Goal: Task Accomplishment & Management: Use online tool/utility

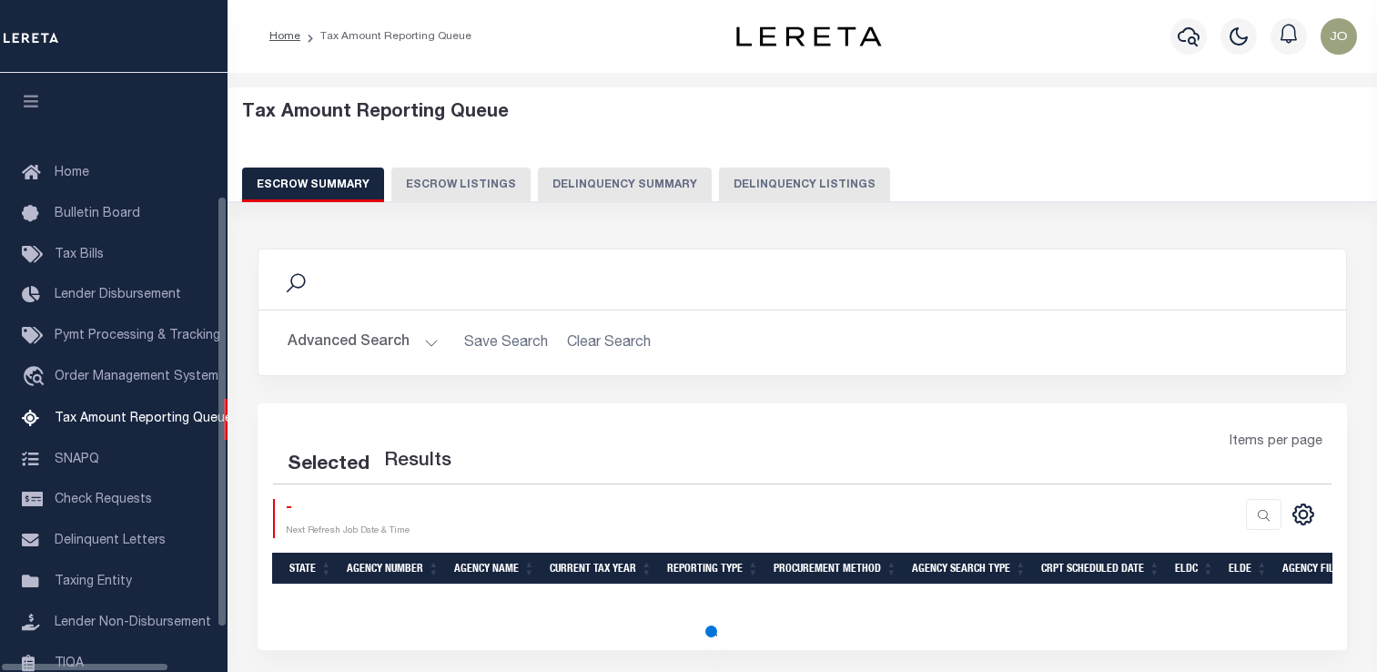
select select "100"
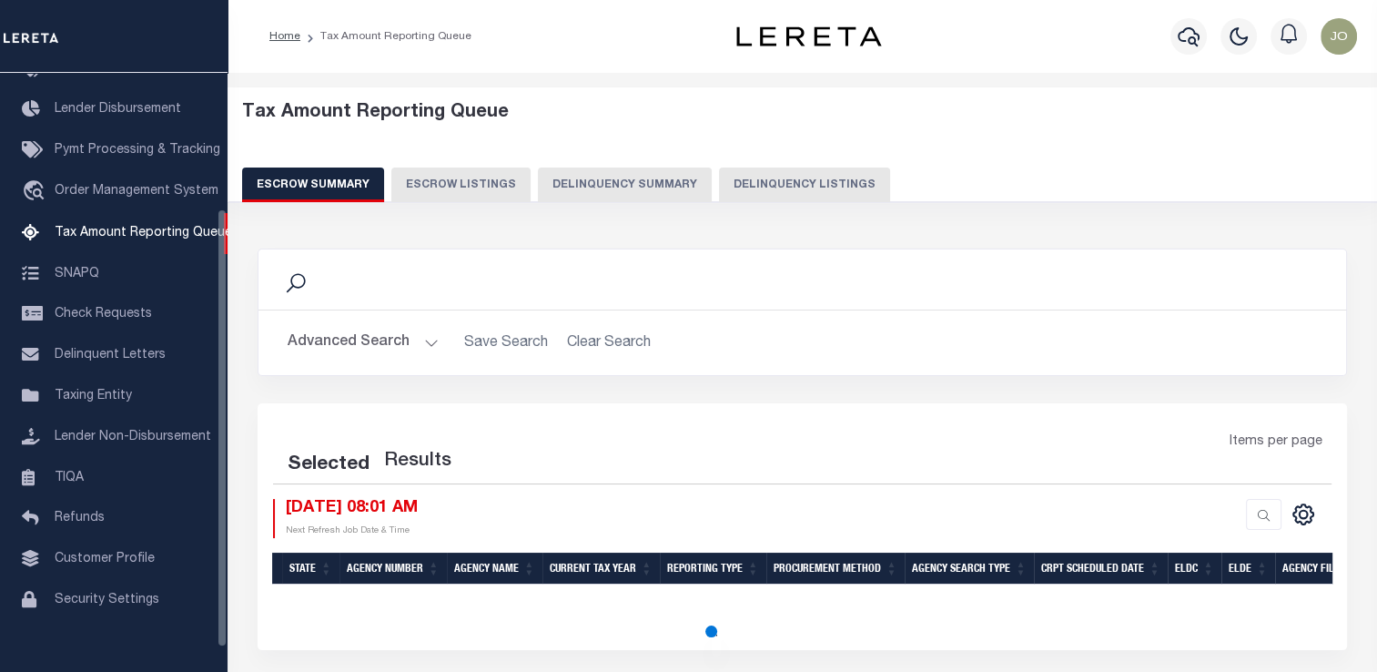
select select "100"
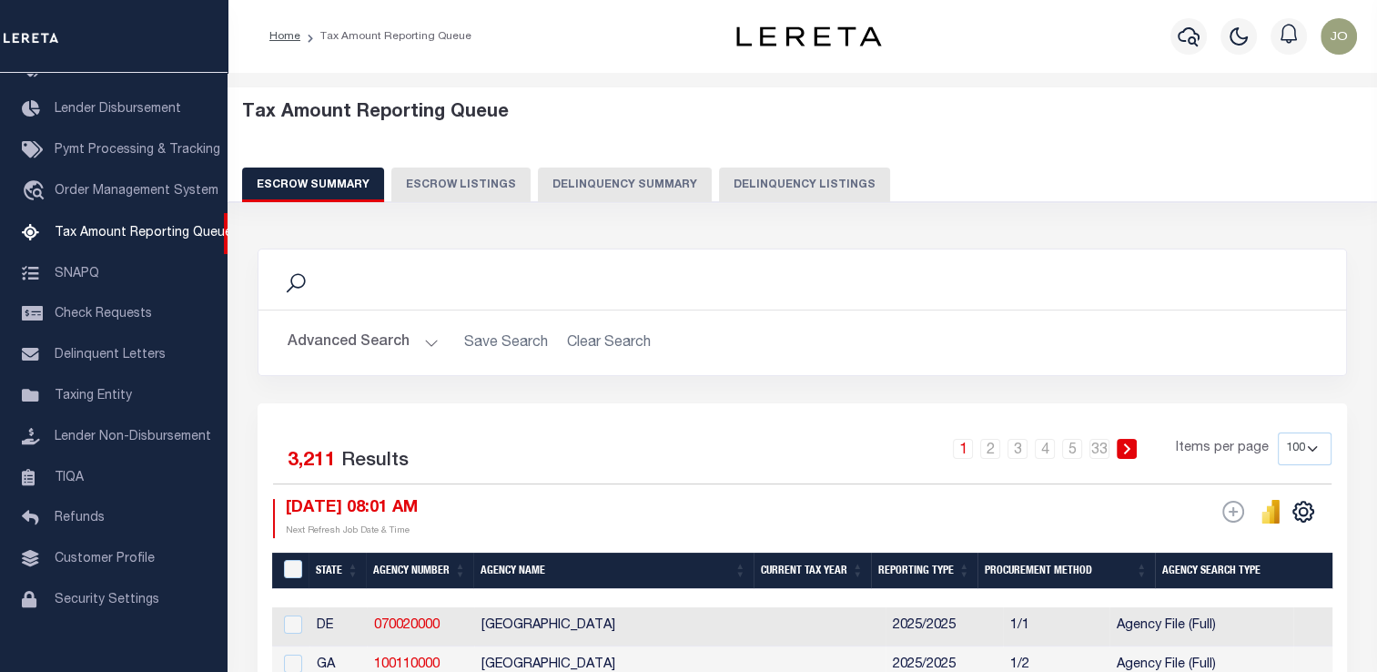
click at [640, 193] on button "Delinquency Summary" at bounding box center [625, 184] width 174 height 35
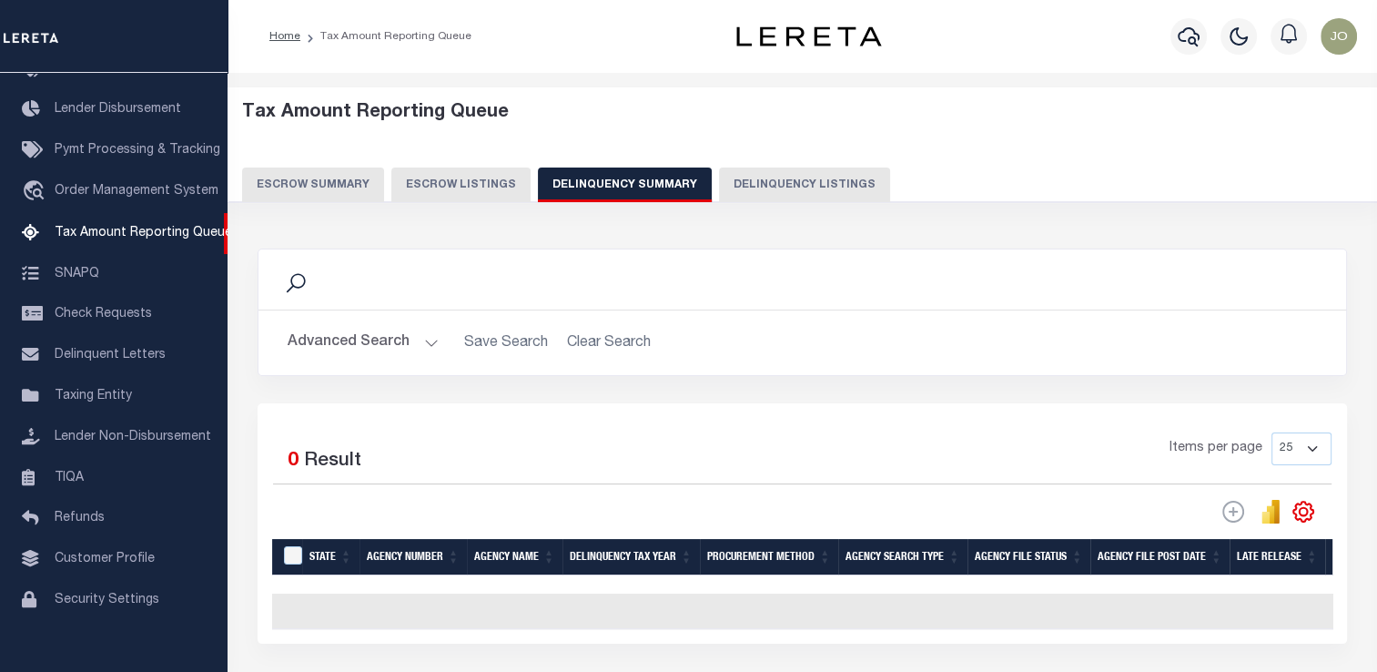
click at [382, 337] on button "Advanced Search" at bounding box center [363, 342] width 151 height 35
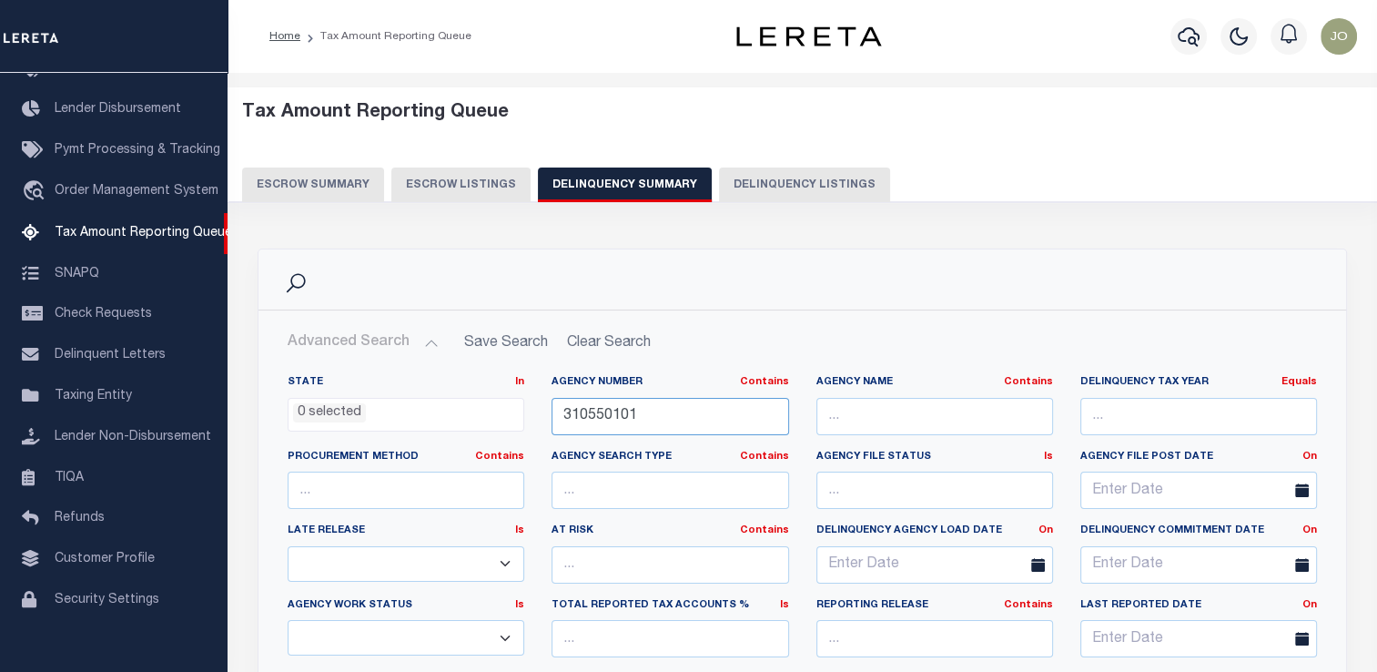
click at [587, 403] on input "310550101" at bounding box center [669, 416] width 237 height 37
paste input "050300000"
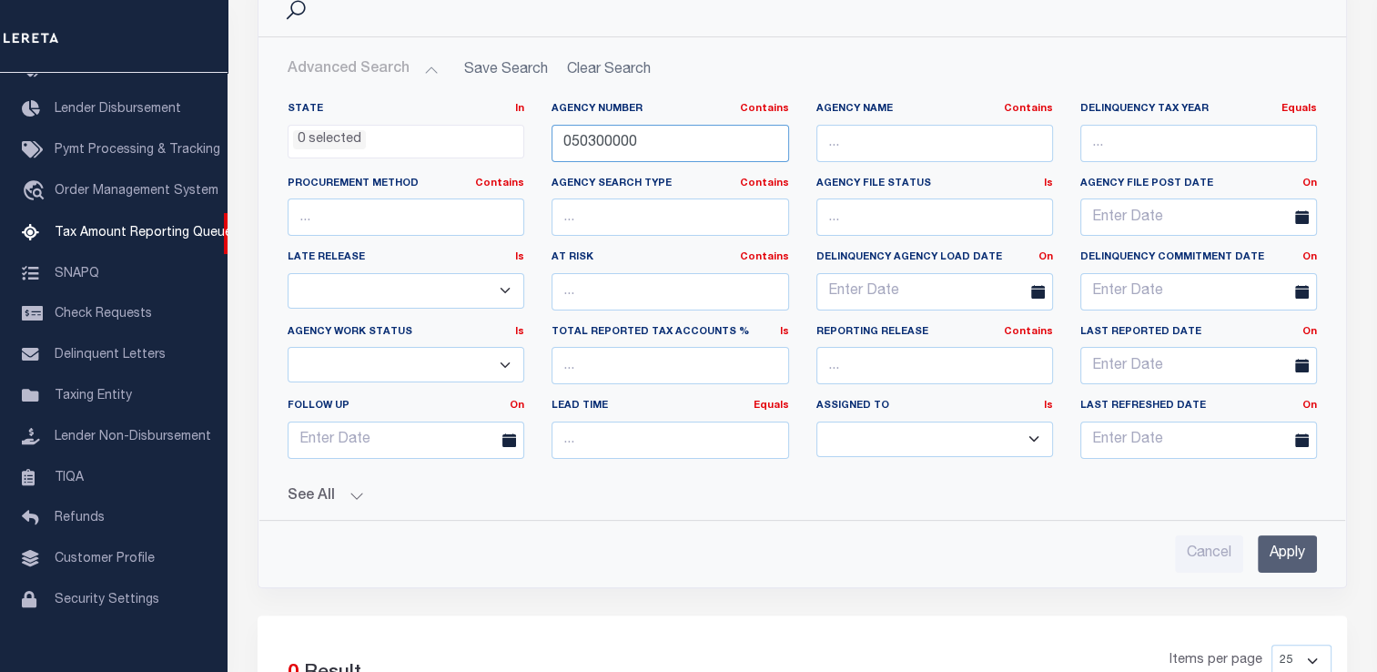
scroll to position [364, 0]
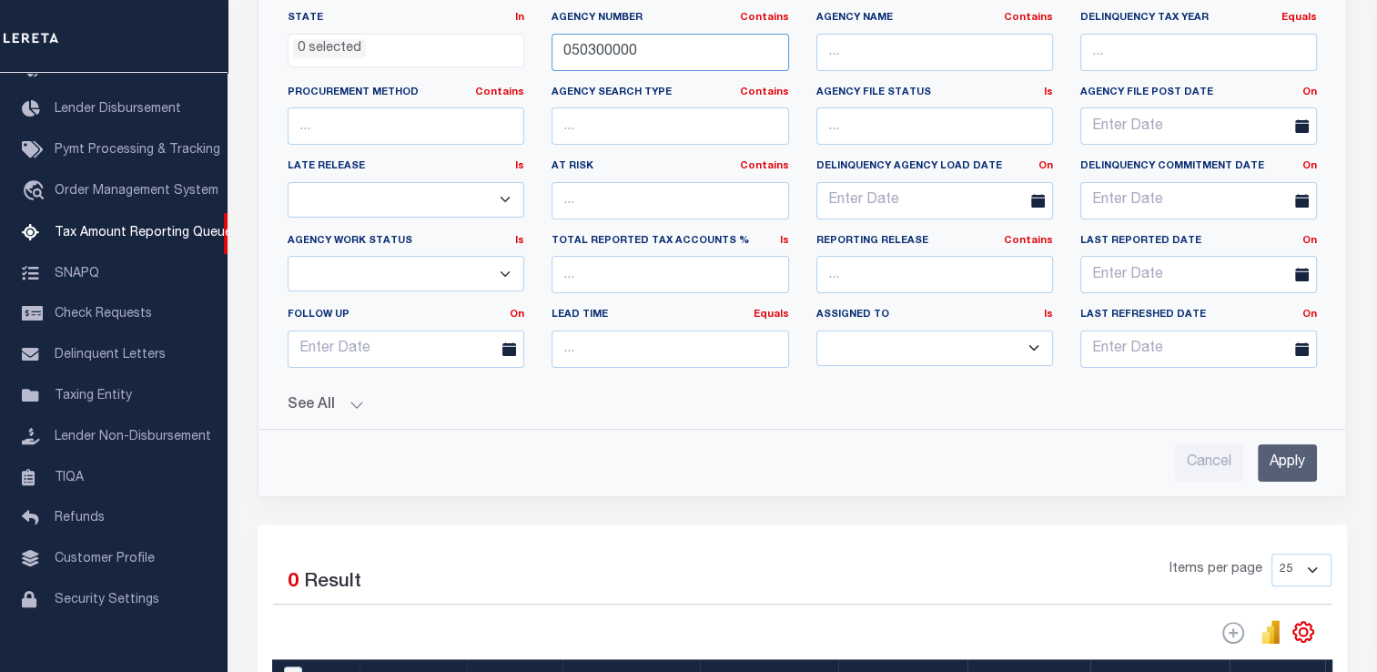
type input "050300000"
click at [340, 409] on button "See All" at bounding box center [802, 405] width 1029 height 17
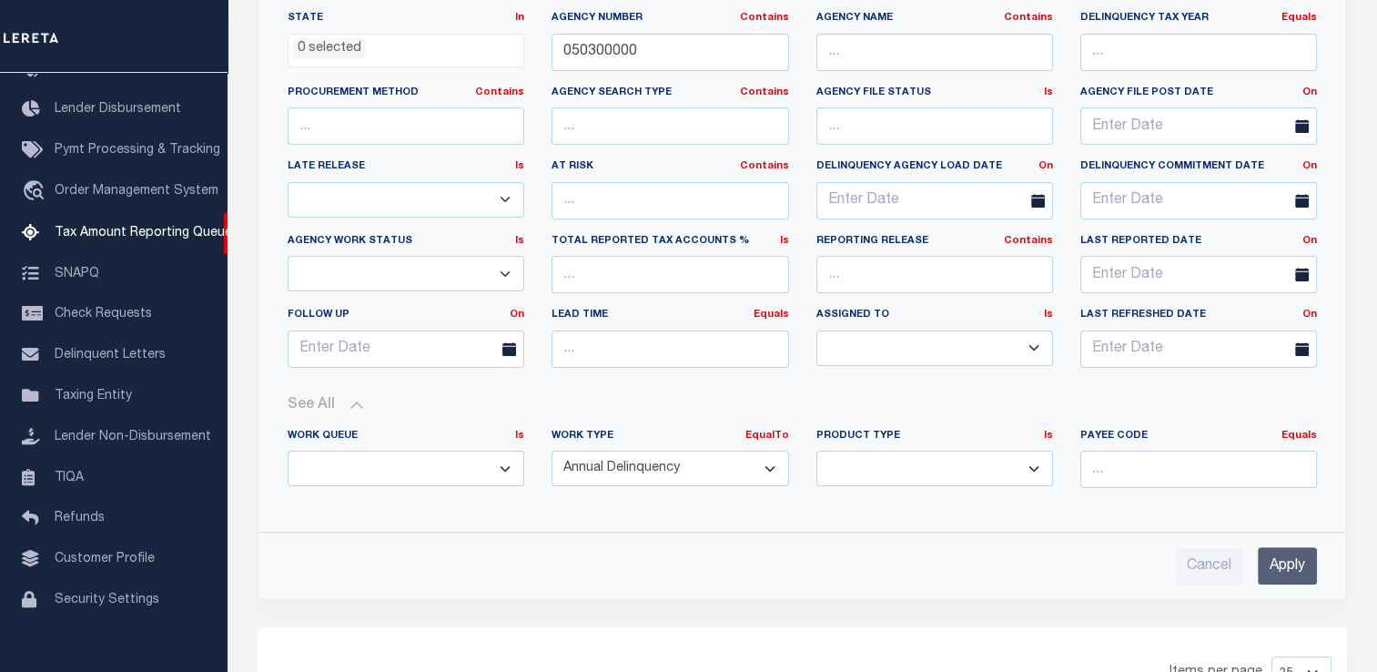
click at [1287, 548] on input "Apply" at bounding box center [1287, 565] width 59 height 37
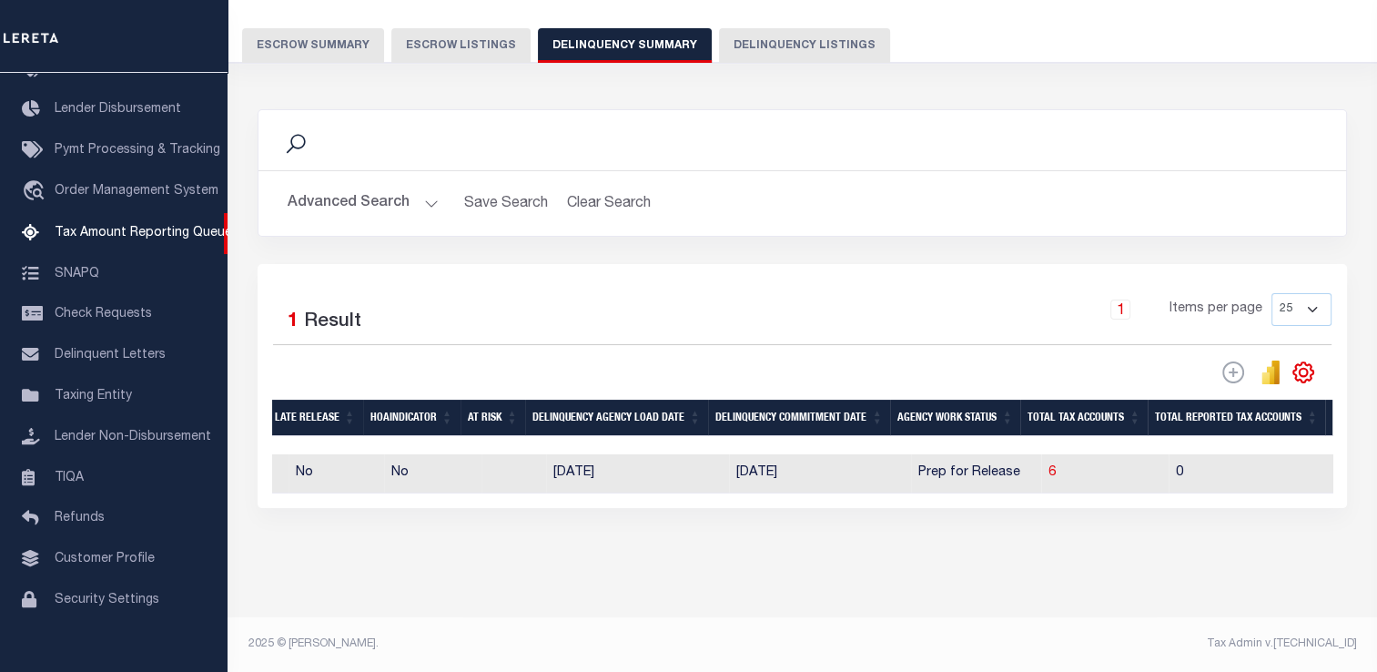
scroll to position [0, 0]
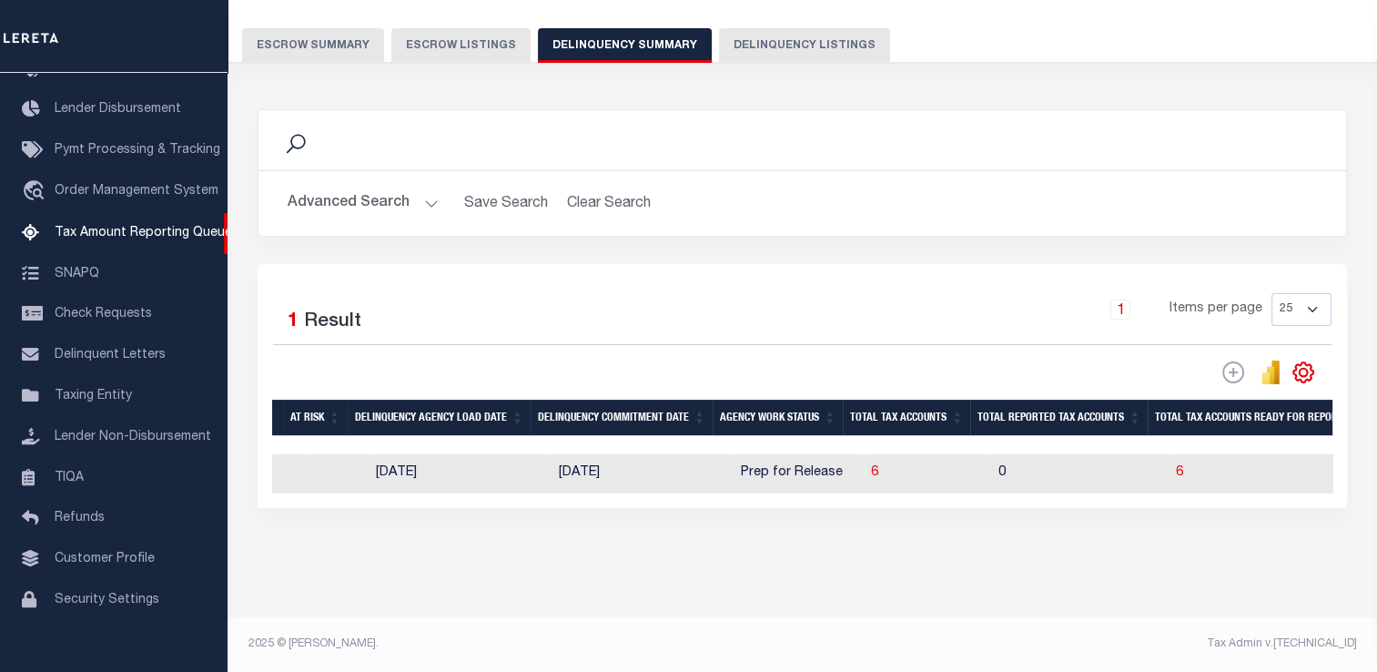
click at [483, 465] on td "[DATE]" at bounding box center [460, 473] width 183 height 39
checkbox input "true"
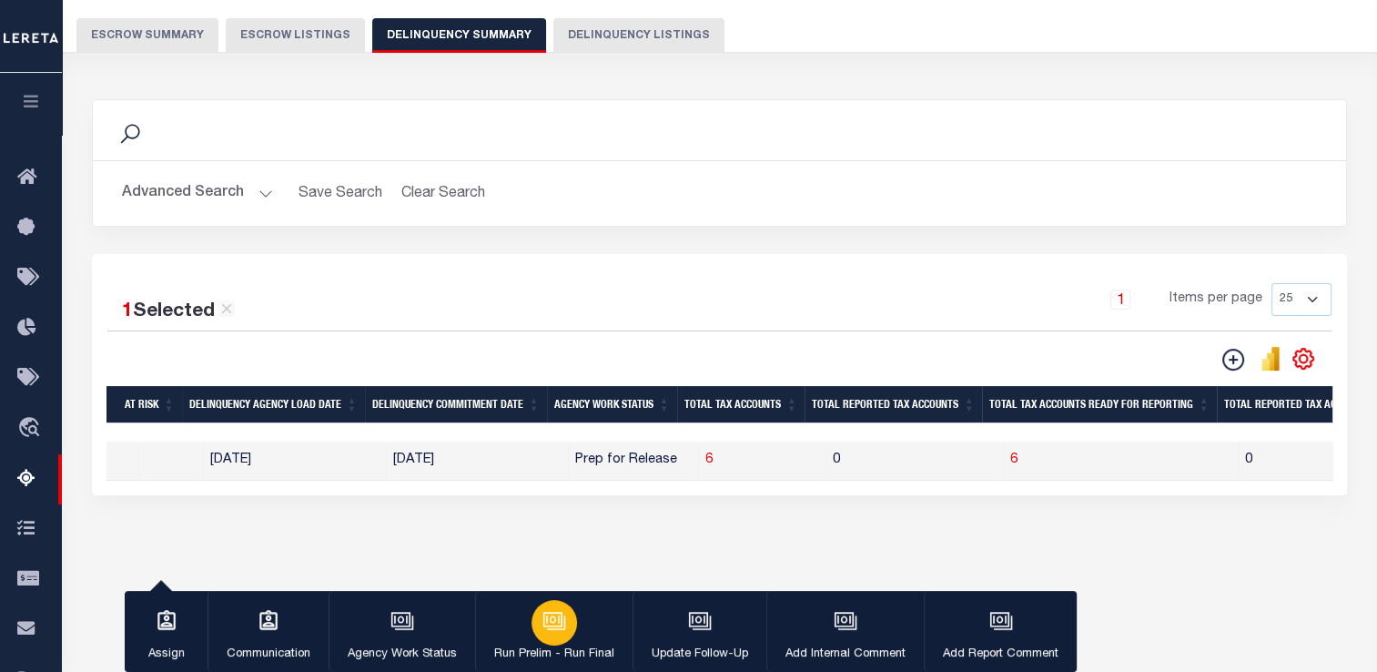
click at [560, 622] on icon "button" at bounding box center [554, 621] width 24 height 24
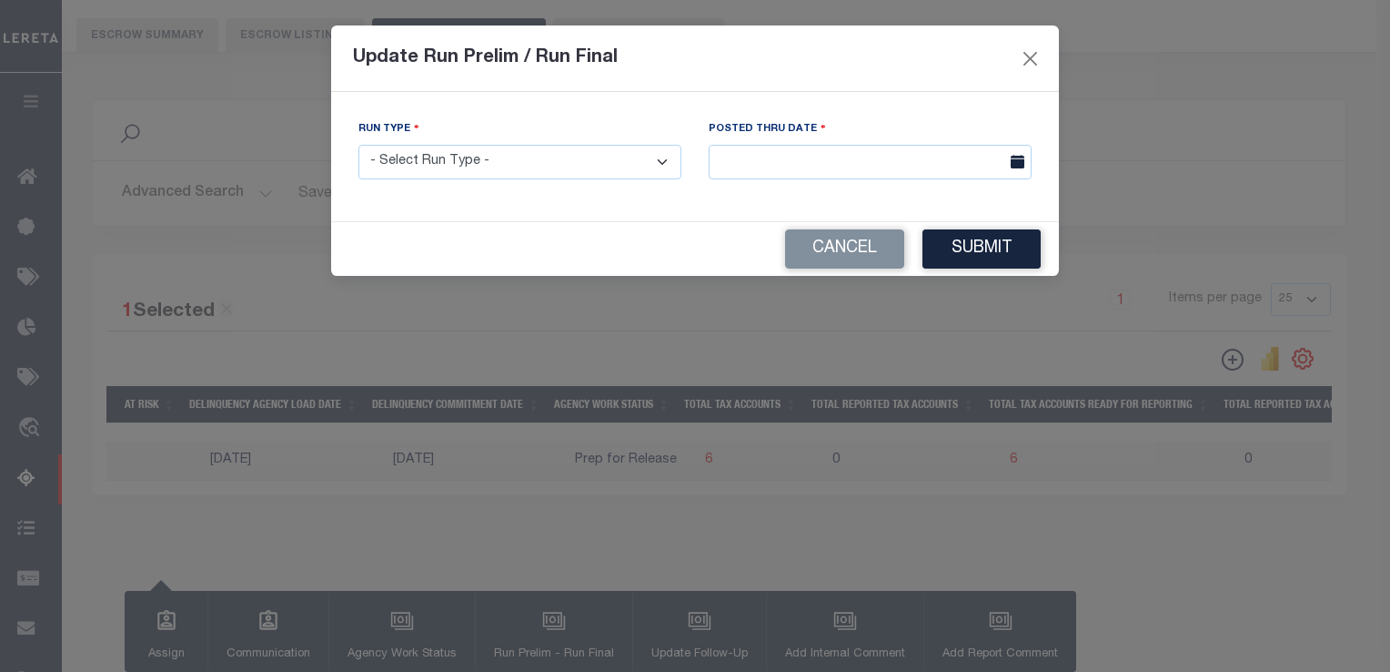
click at [490, 175] on select "- Select Run Type - Prelim Run Final Run" at bounding box center [520, 162] width 323 height 35
select select "P"
click at [359, 146] on select "- Select Run Type - Prelim Run Final Run" at bounding box center [520, 162] width 323 height 35
click at [781, 167] on body "Home Tax Amount Reporting Queue Profile" at bounding box center [695, 333] width 1390 height 965
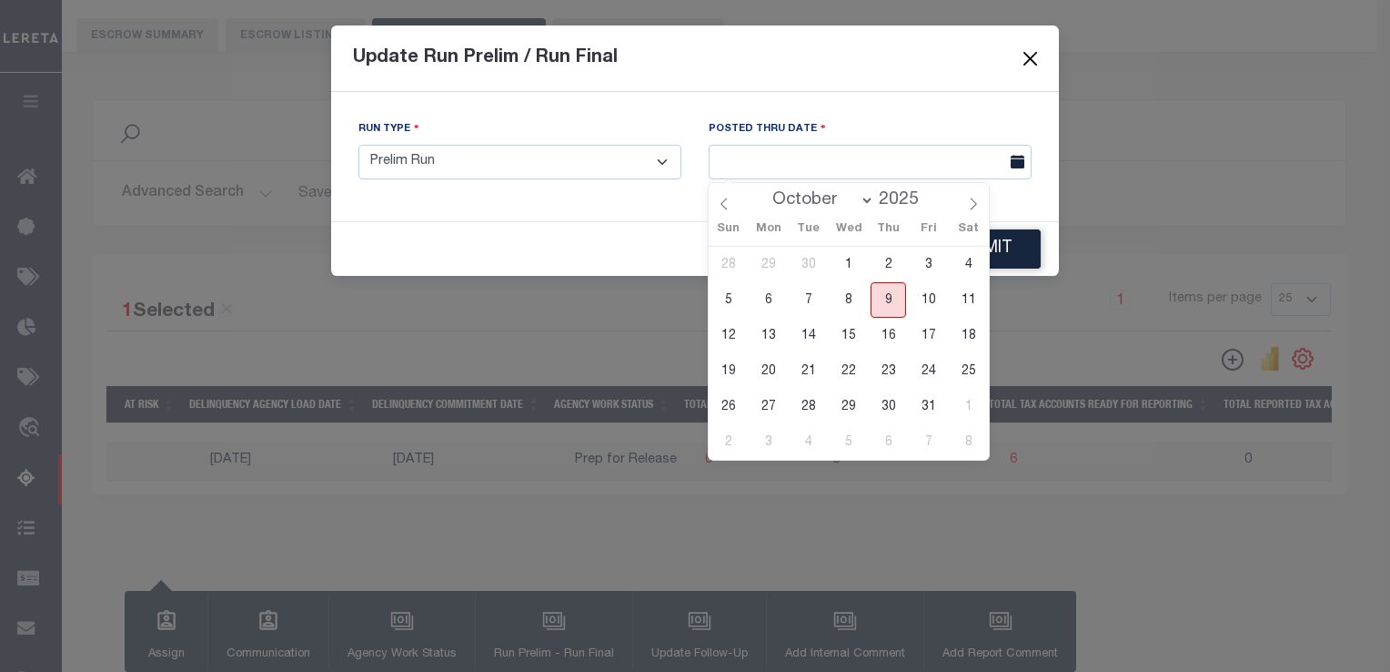
click at [885, 306] on span "9" at bounding box center [888, 299] width 35 height 35
type input "[DATE]"
click at [897, 297] on span "9" at bounding box center [888, 299] width 35 height 35
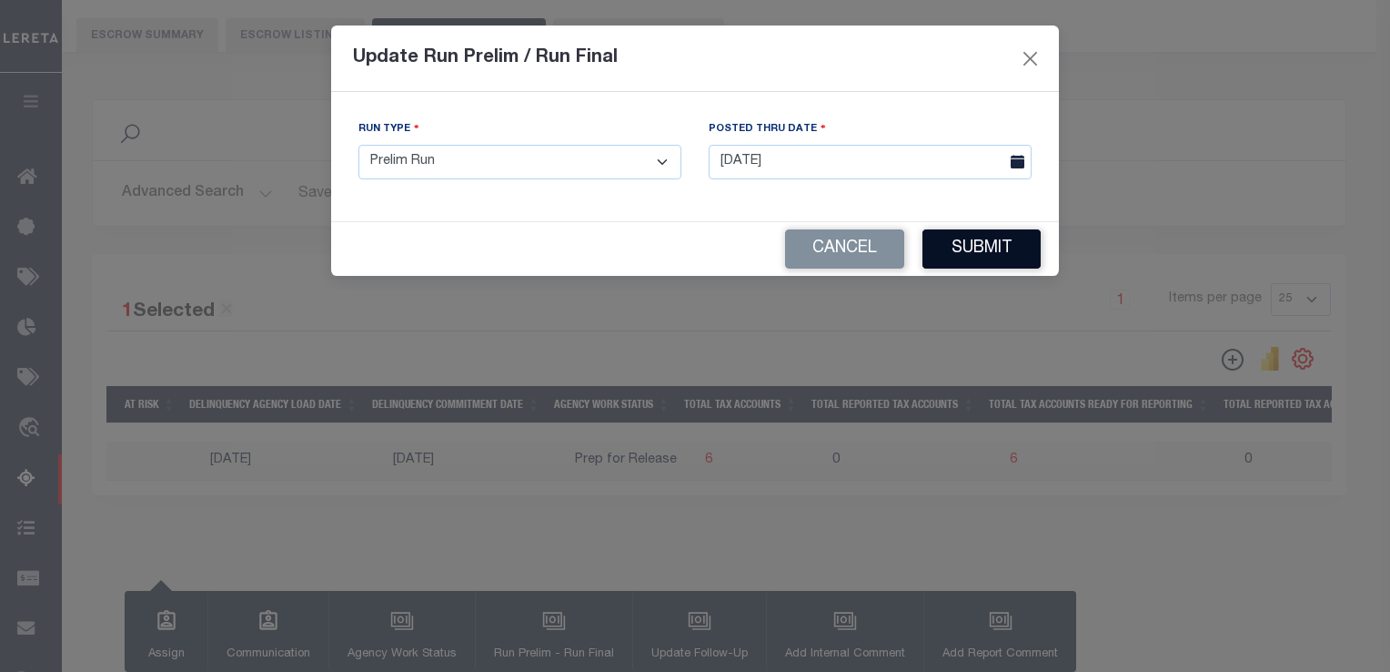
click at [968, 257] on button "Submit" at bounding box center [982, 248] width 118 height 39
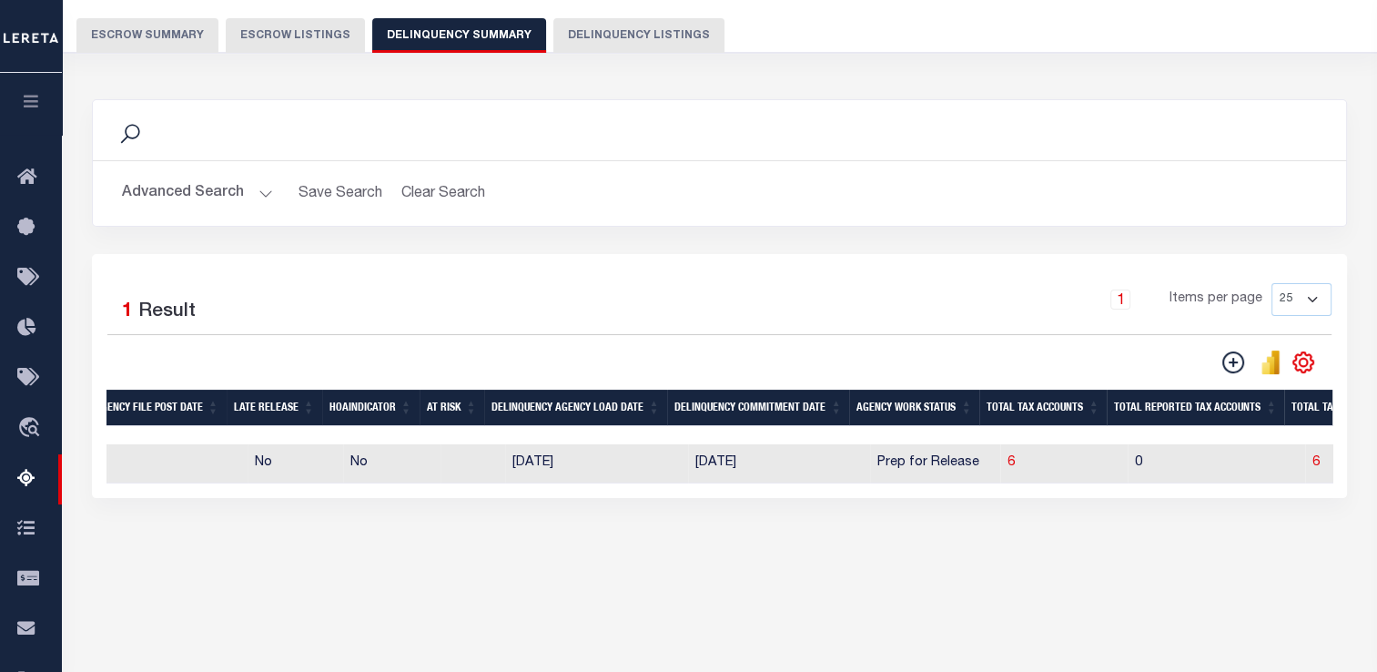
scroll to position [0, 888]
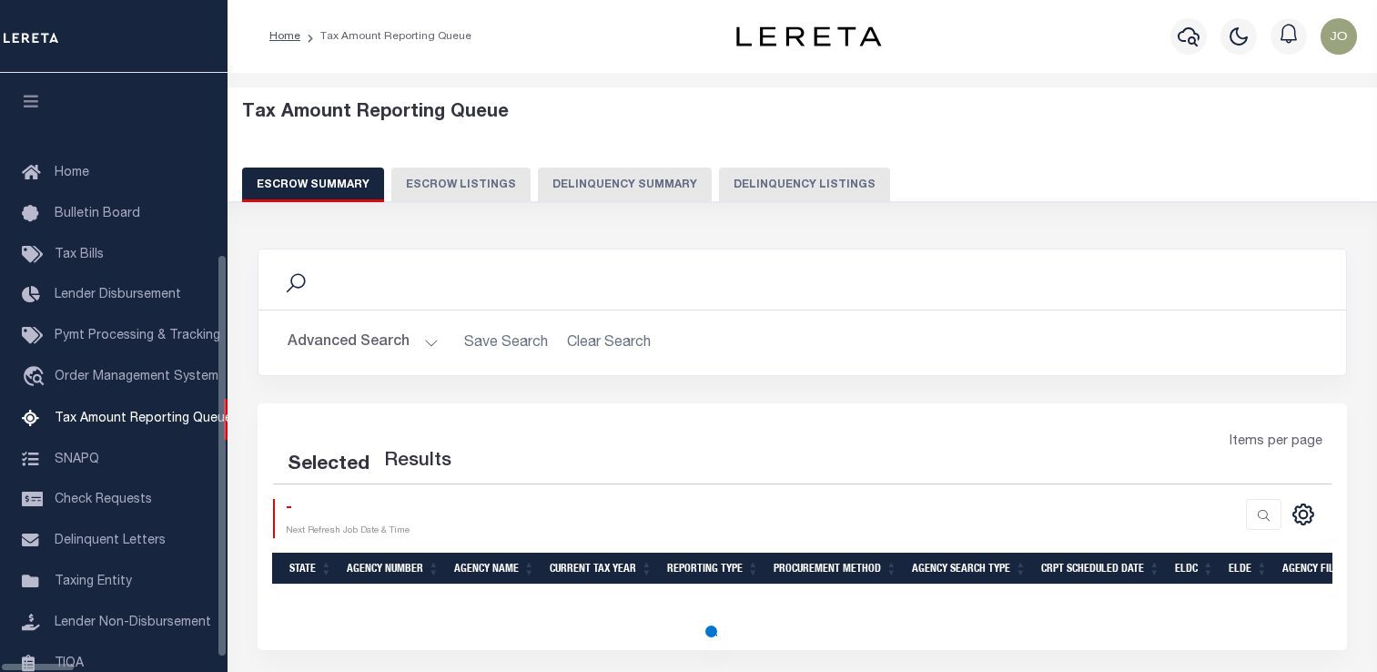
select select
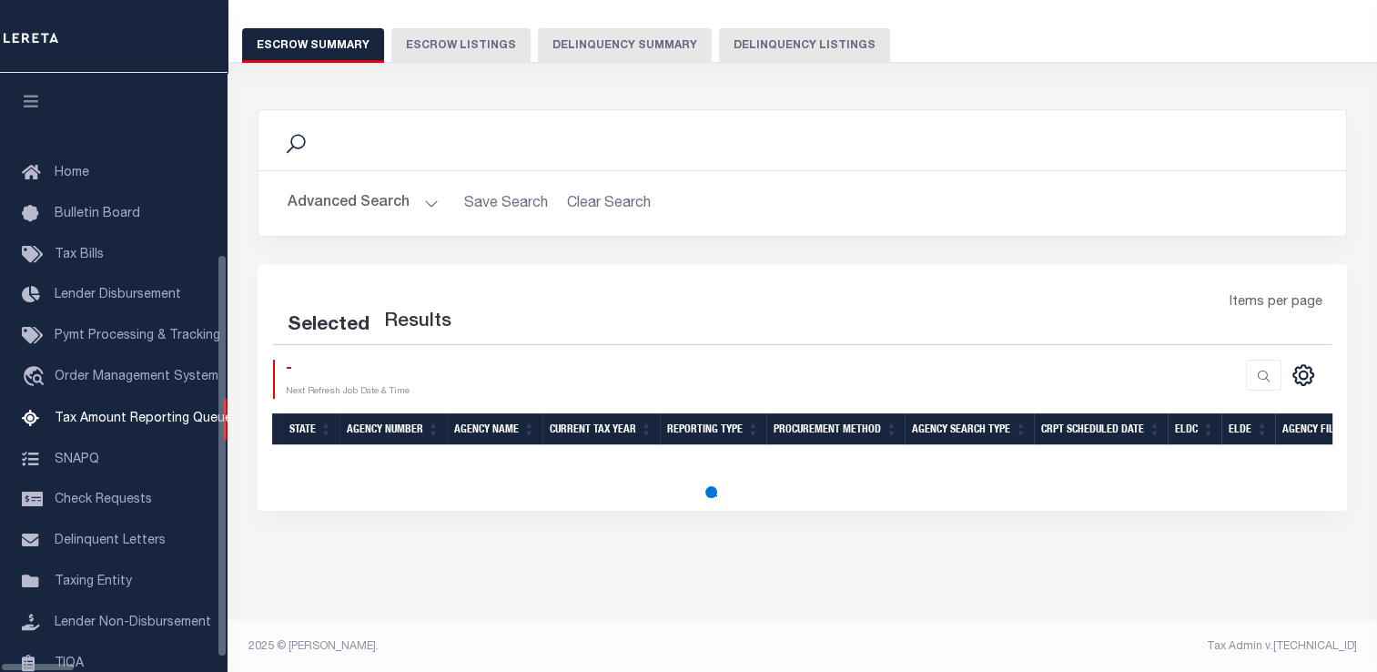
scroll to position [204, 0]
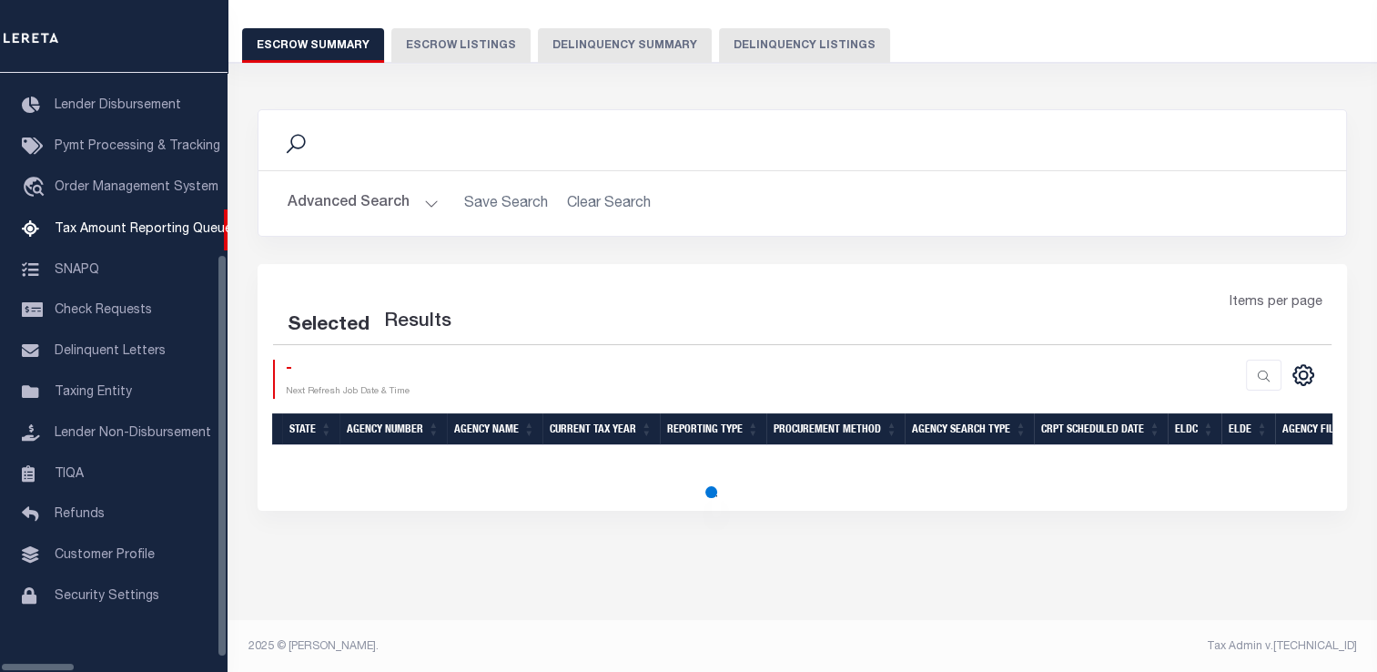
select select
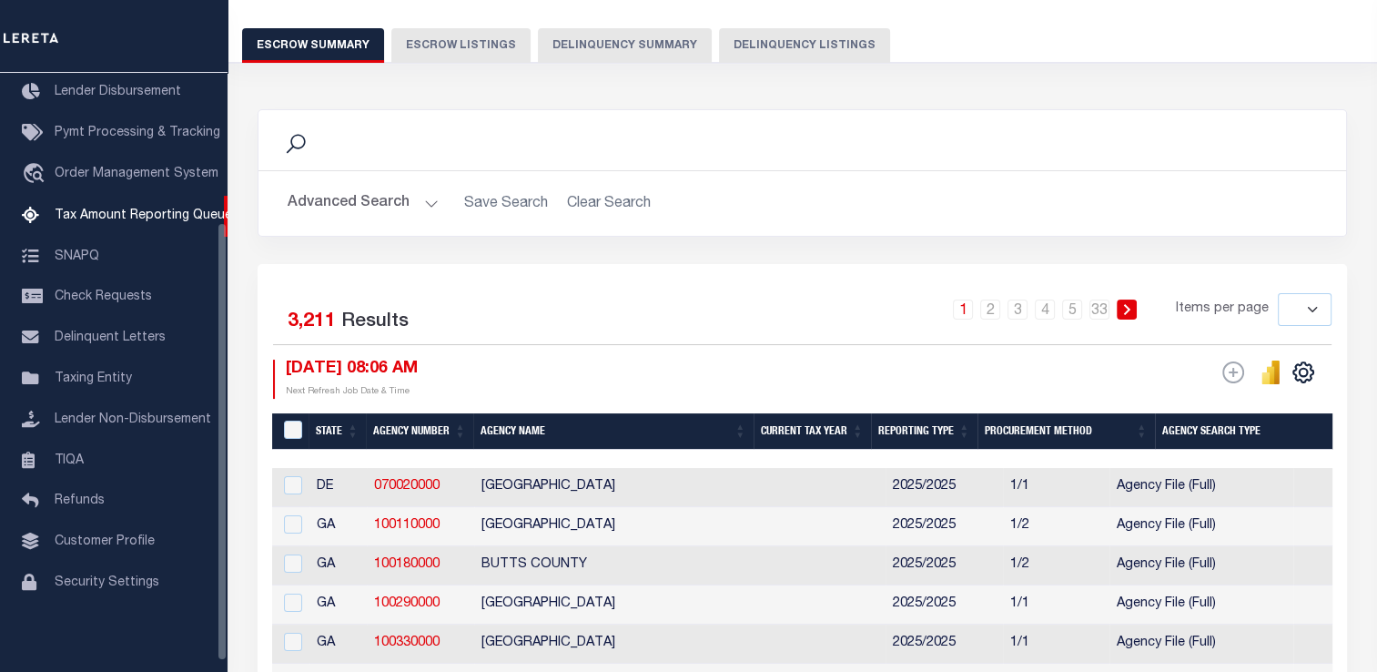
scroll to position [139, 0]
click at [561, 46] on button "Delinquency Summary" at bounding box center [625, 45] width 174 height 35
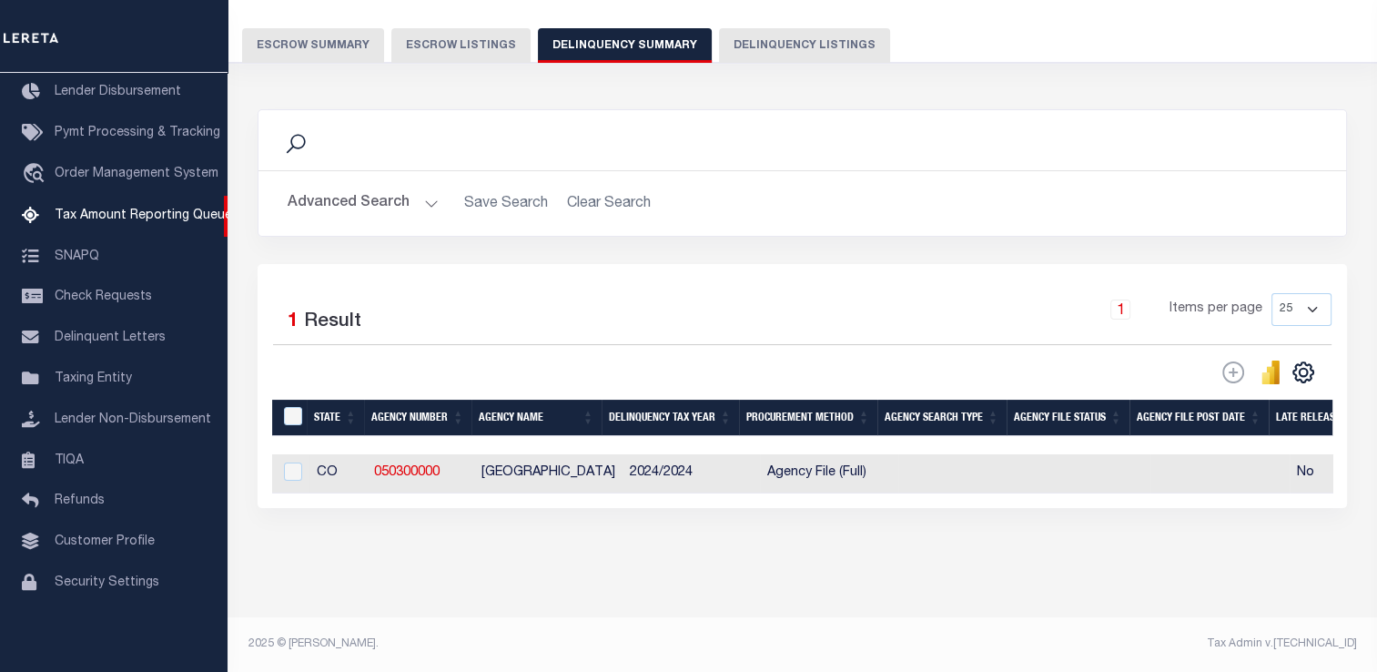
click at [347, 202] on button "Advanced Search" at bounding box center [363, 203] width 151 height 35
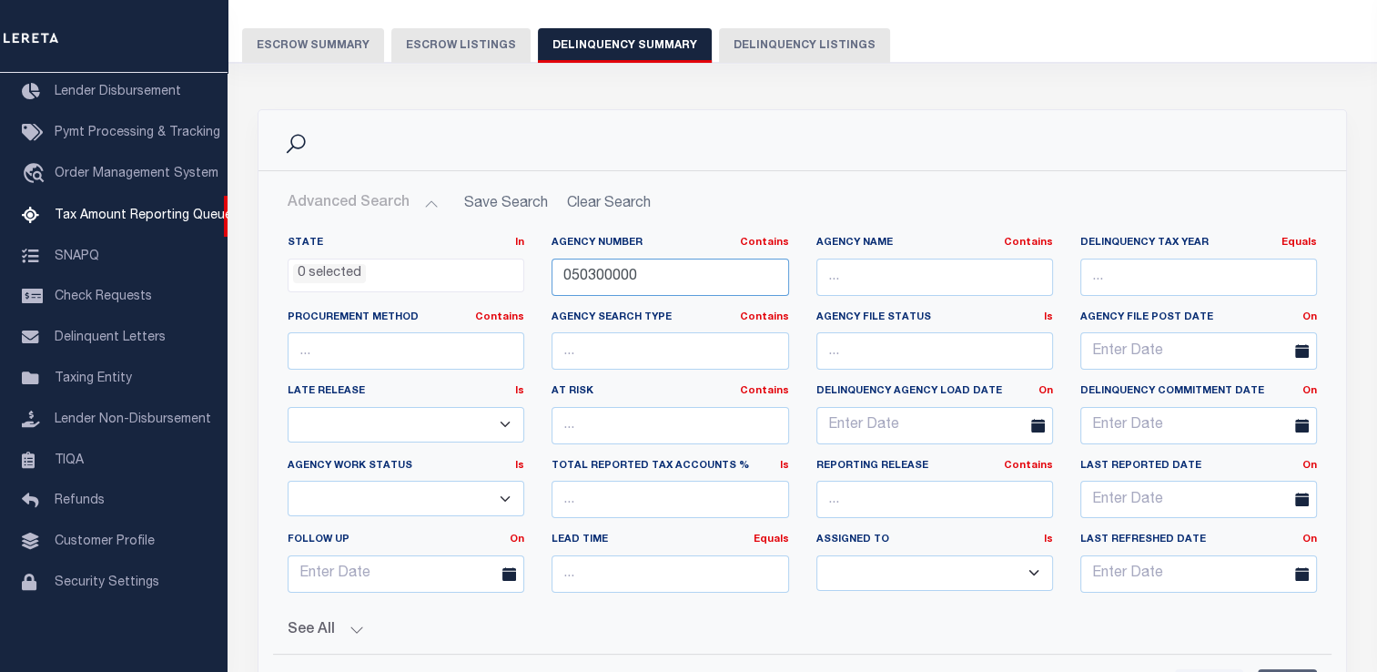
click at [583, 269] on input "050300000" at bounding box center [669, 276] width 237 height 37
paste input "310550101"
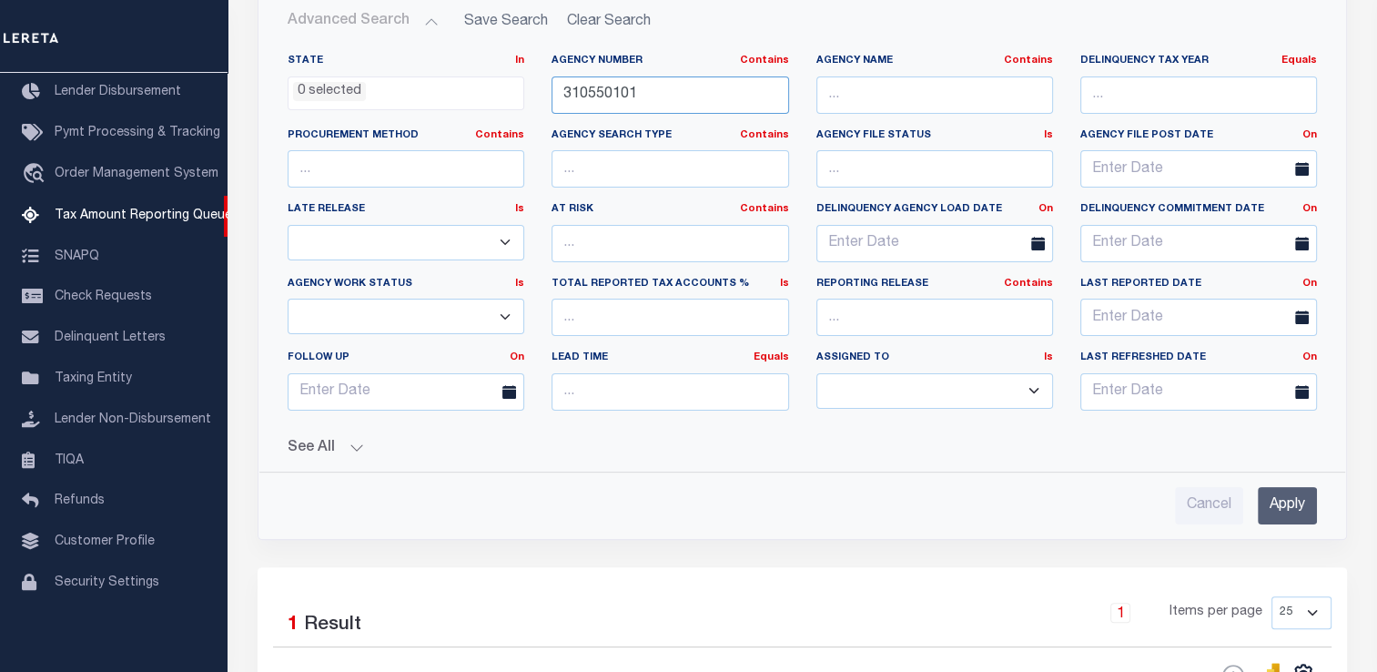
type input "310550101"
click at [1281, 511] on input "Apply" at bounding box center [1287, 505] width 59 height 37
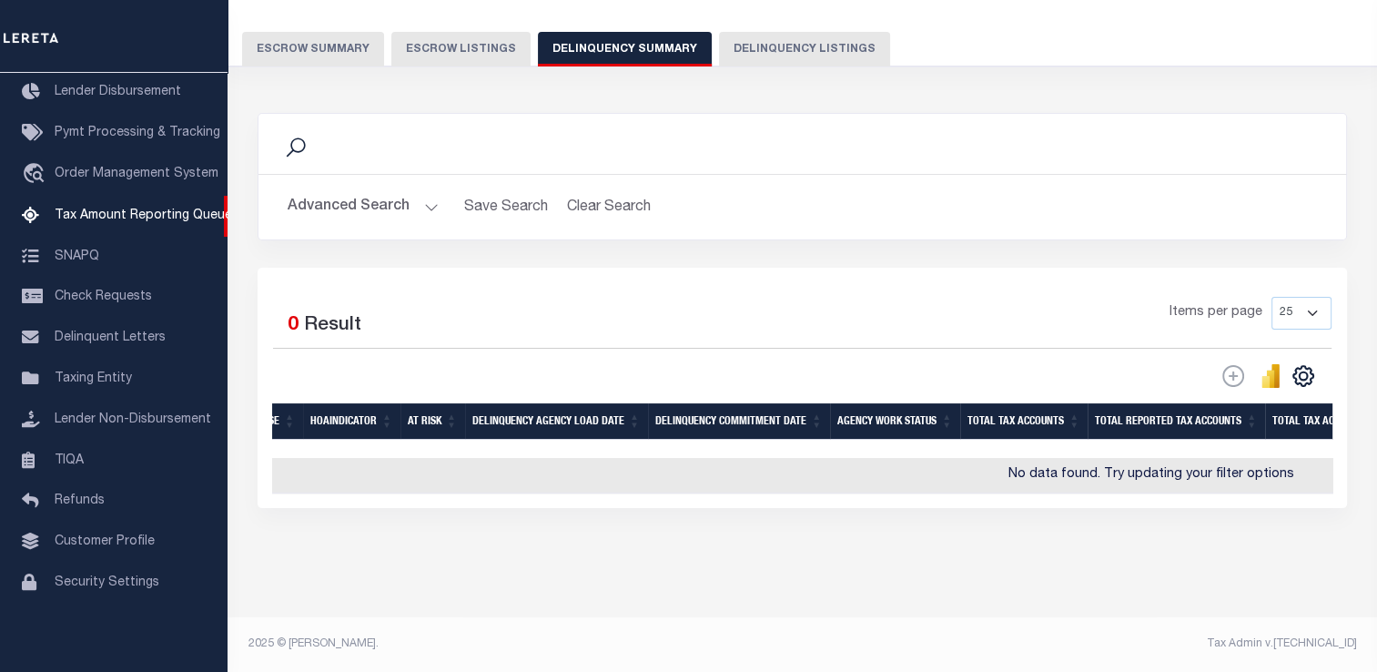
scroll to position [0, 0]
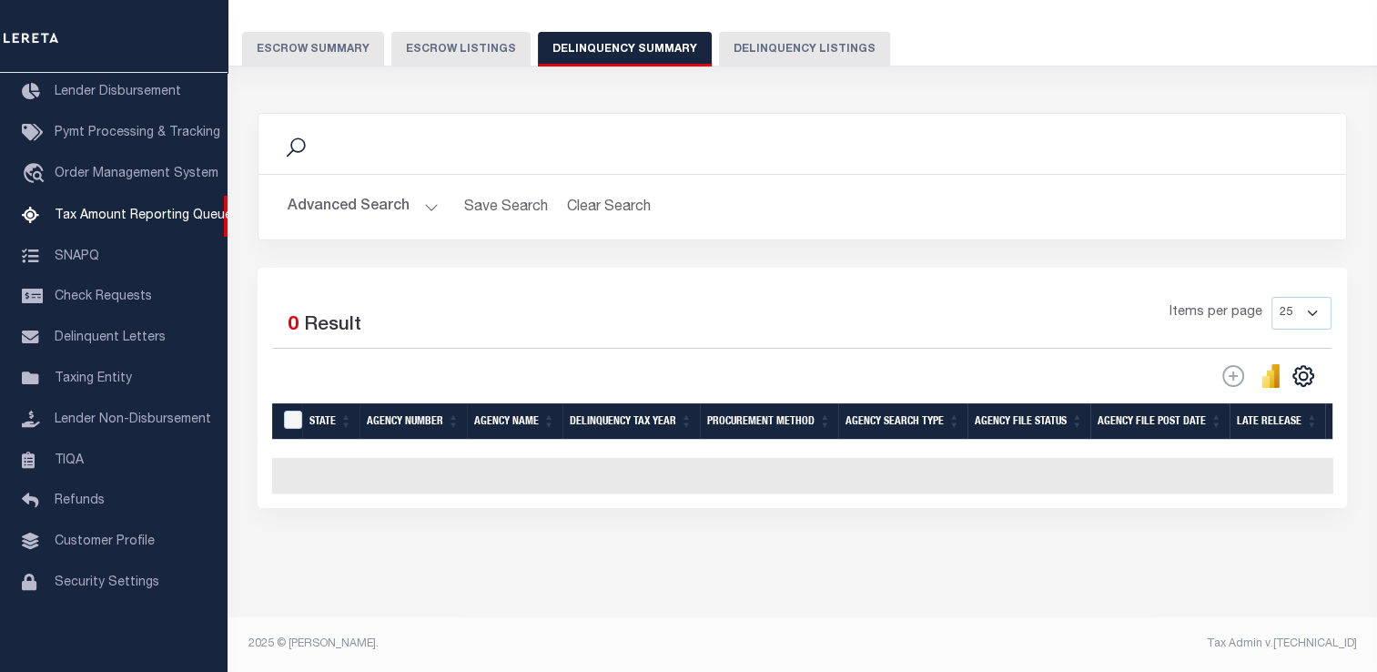
click at [360, 189] on button "Advanced Search" at bounding box center [363, 206] width 151 height 35
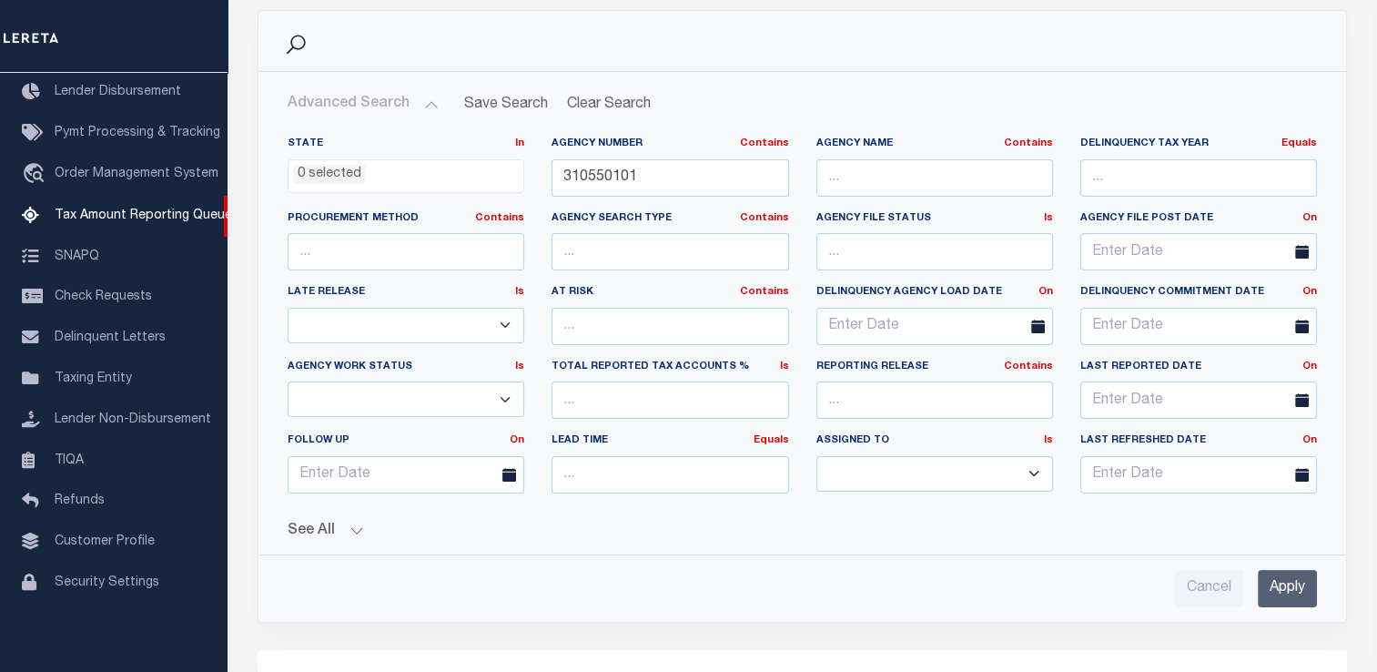
click at [356, 515] on div "See All Work Queue Is Is Contains --ALL-- Delinquent Is" at bounding box center [802, 524] width 1029 height 32
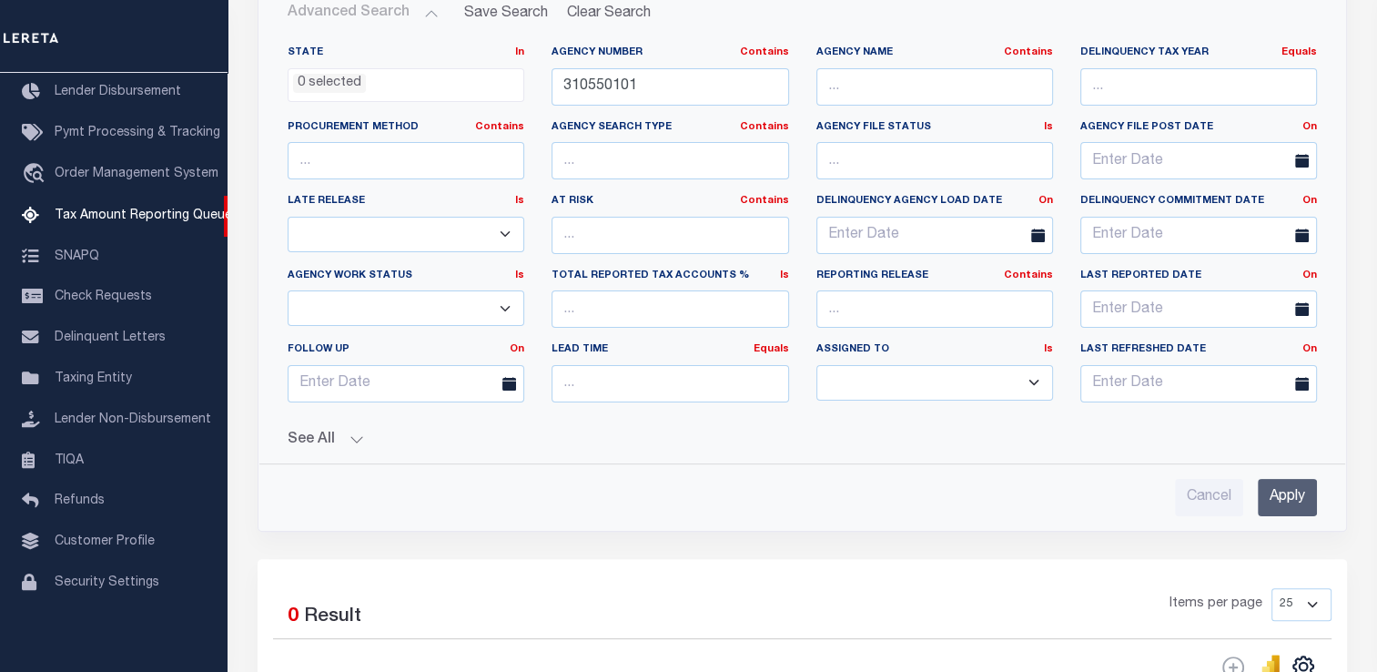
click at [343, 440] on button "See All" at bounding box center [802, 439] width 1029 height 17
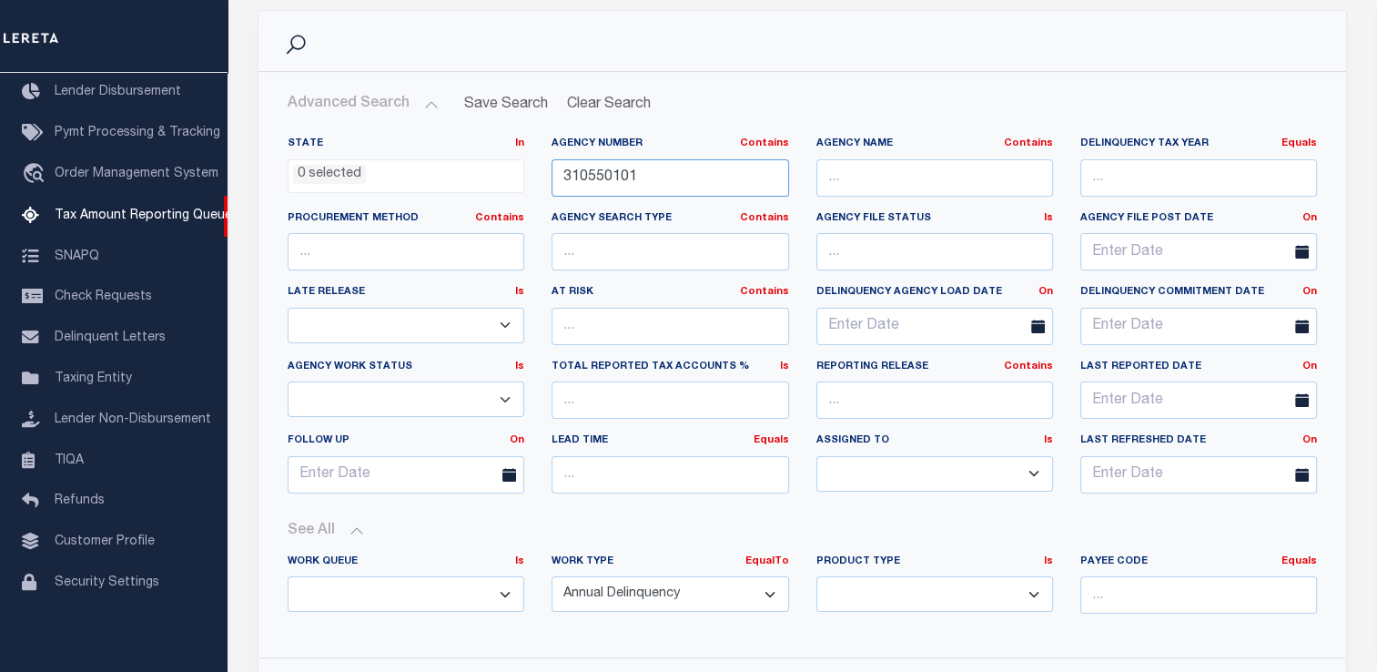
click at [574, 172] on input "310550101" at bounding box center [669, 177] width 237 height 37
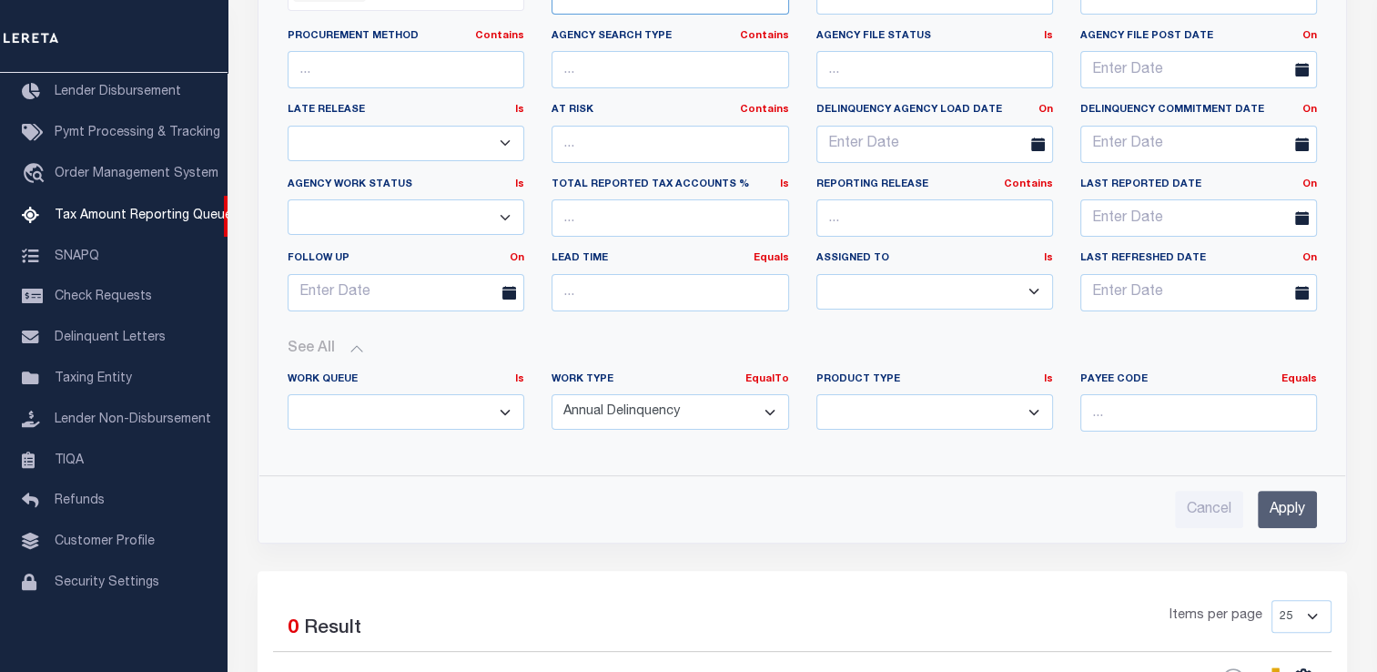
scroll to position [511, 0]
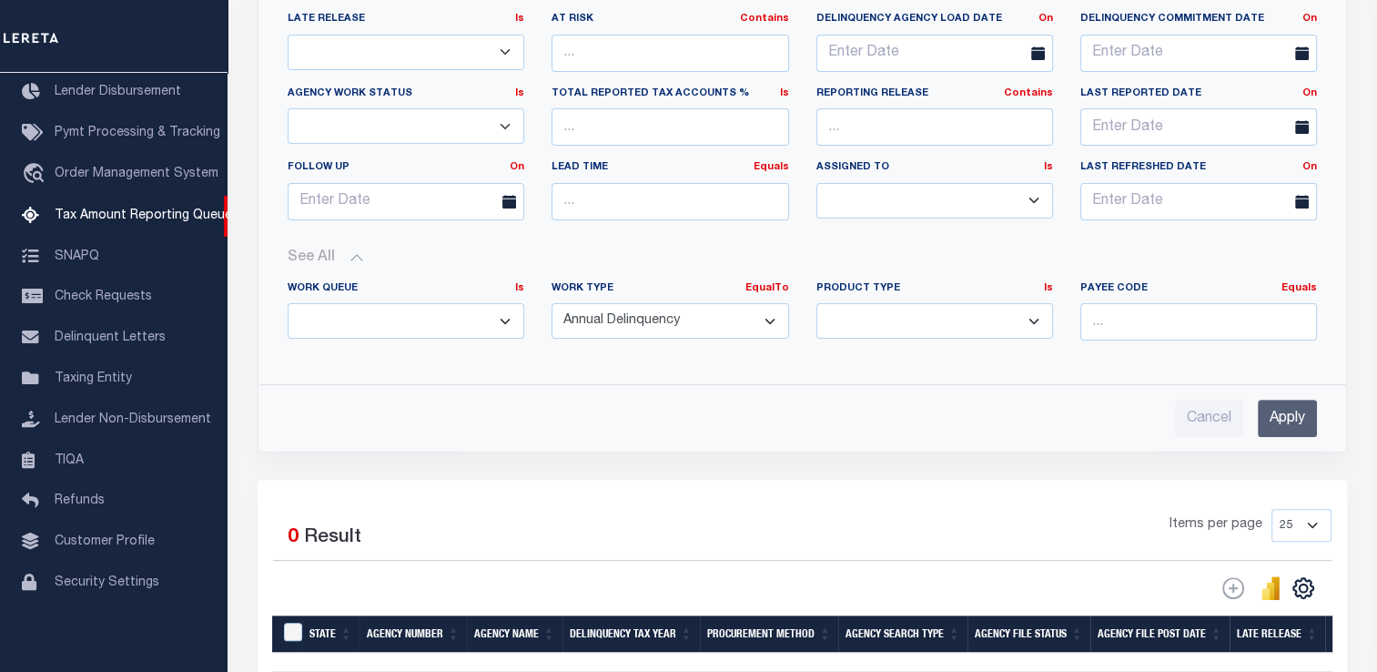
type input "100440101"
click at [1308, 404] on input "Apply" at bounding box center [1287, 417] width 59 height 37
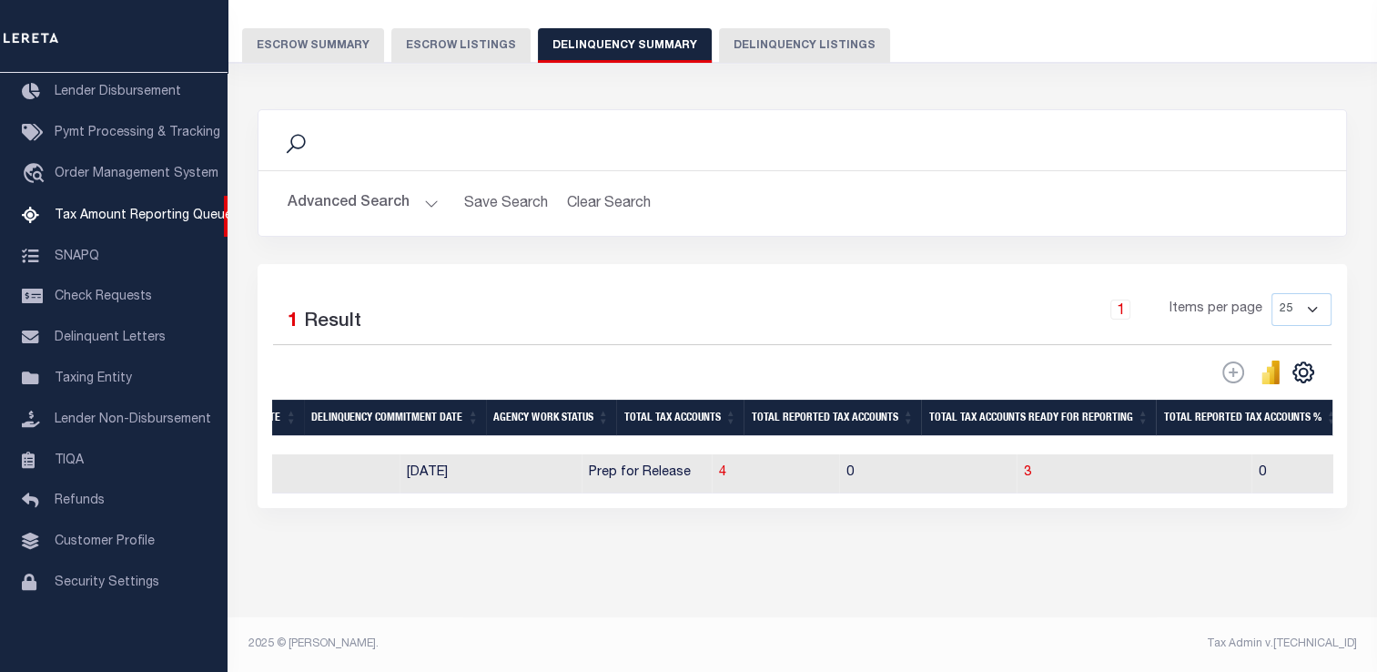
scroll to position [0, 1461]
click at [474, 464] on td "12/10/2025" at bounding box center [499, 473] width 182 height 39
checkbox input "true"
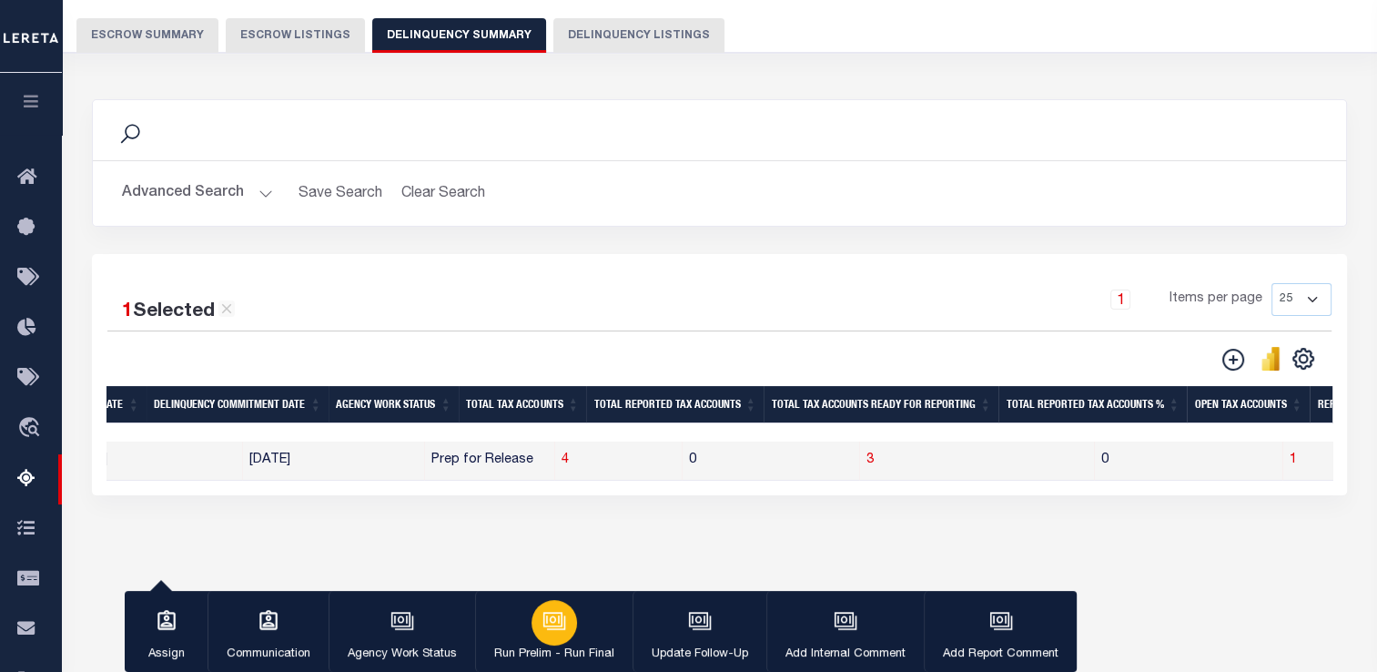
click at [569, 634] on div "button" at bounding box center [553, 622] width 45 height 45
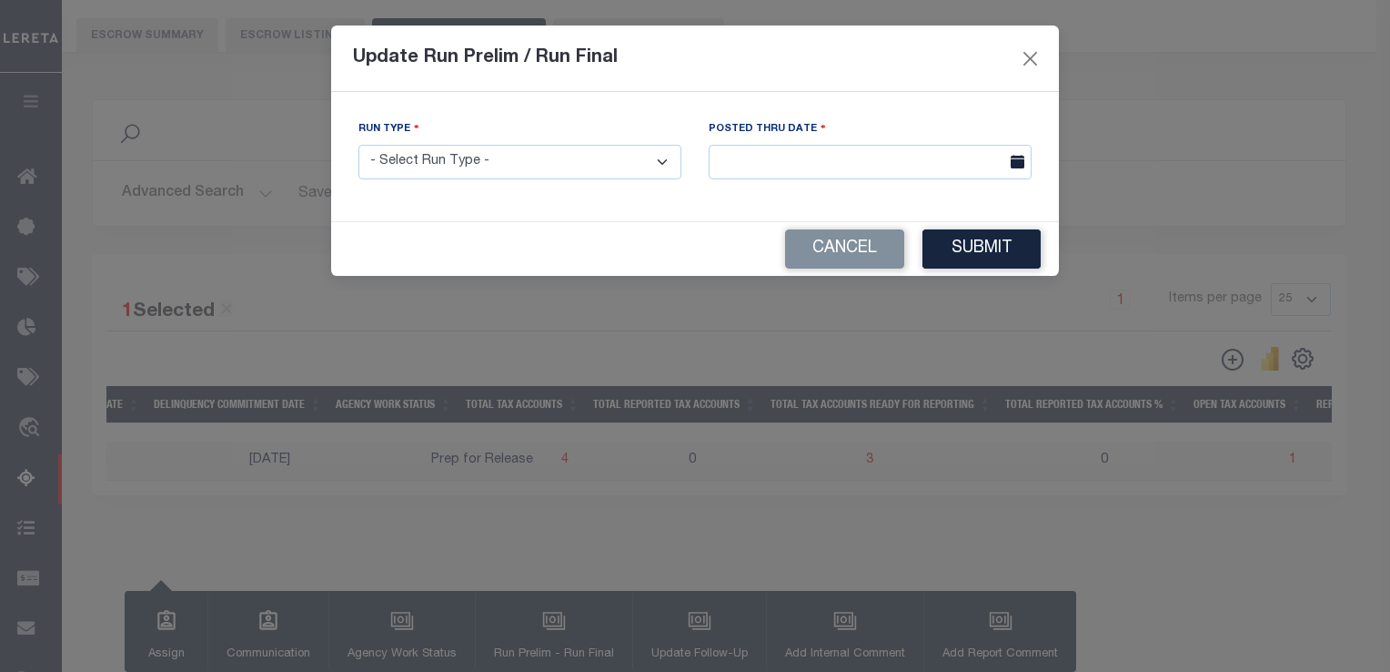
click at [539, 167] on select "- Select Run Type - Prelim Run Final Run" at bounding box center [520, 162] width 323 height 35
select select "P"
click at [359, 146] on select "- Select Run Type - Prelim Run Final Run" at bounding box center [520, 162] width 323 height 35
click at [906, 182] on div "Posted Thru Date" at bounding box center [870, 156] width 350 height 75
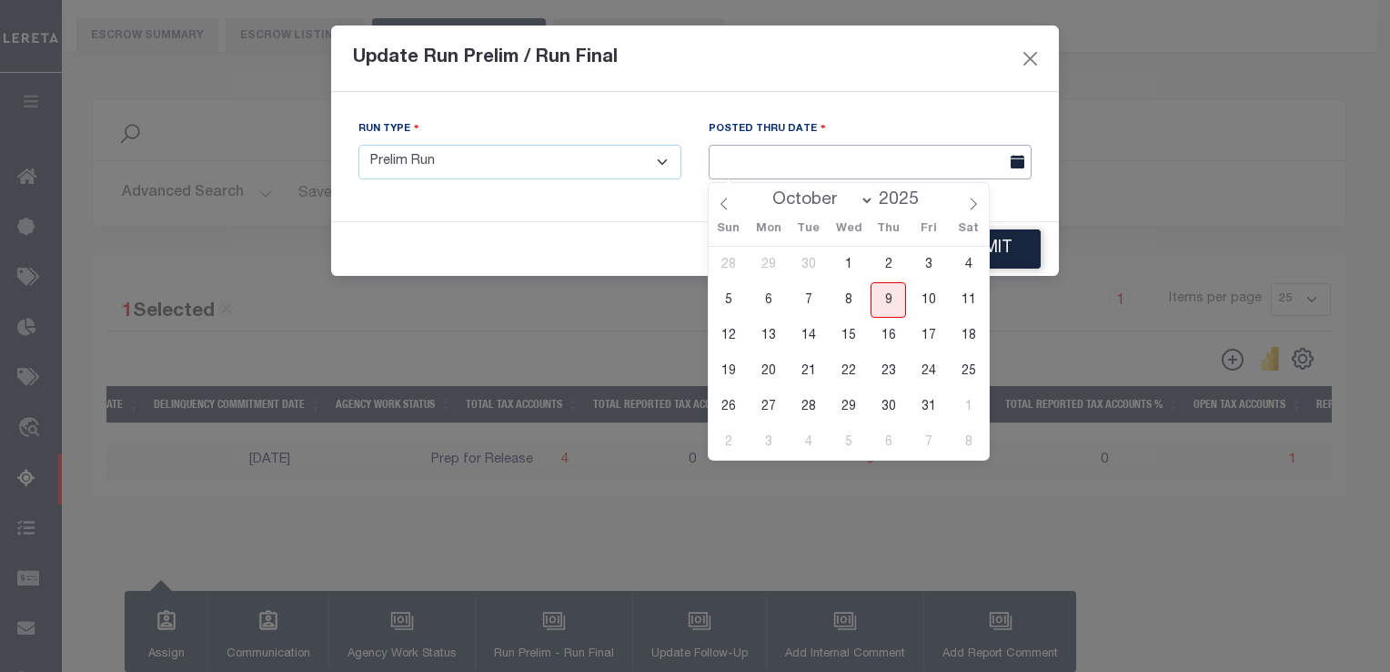
click at [901, 173] on input "text" at bounding box center [870, 162] width 323 height 35
click at [881, 308] on span "9" at bounding box center [888, 299] width 35 height 35
type input "[DATE]"
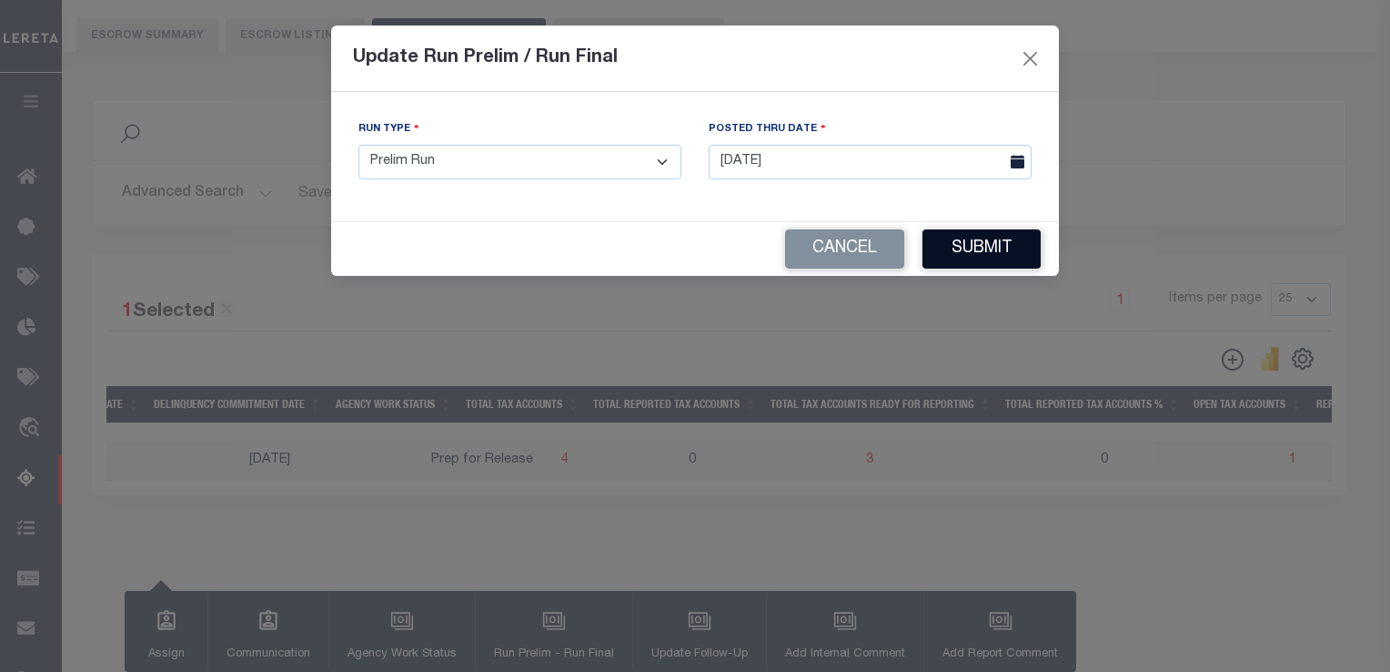
click at [960, 259] on button "Submit" at bounding box center [982, 248] width 118 height 39
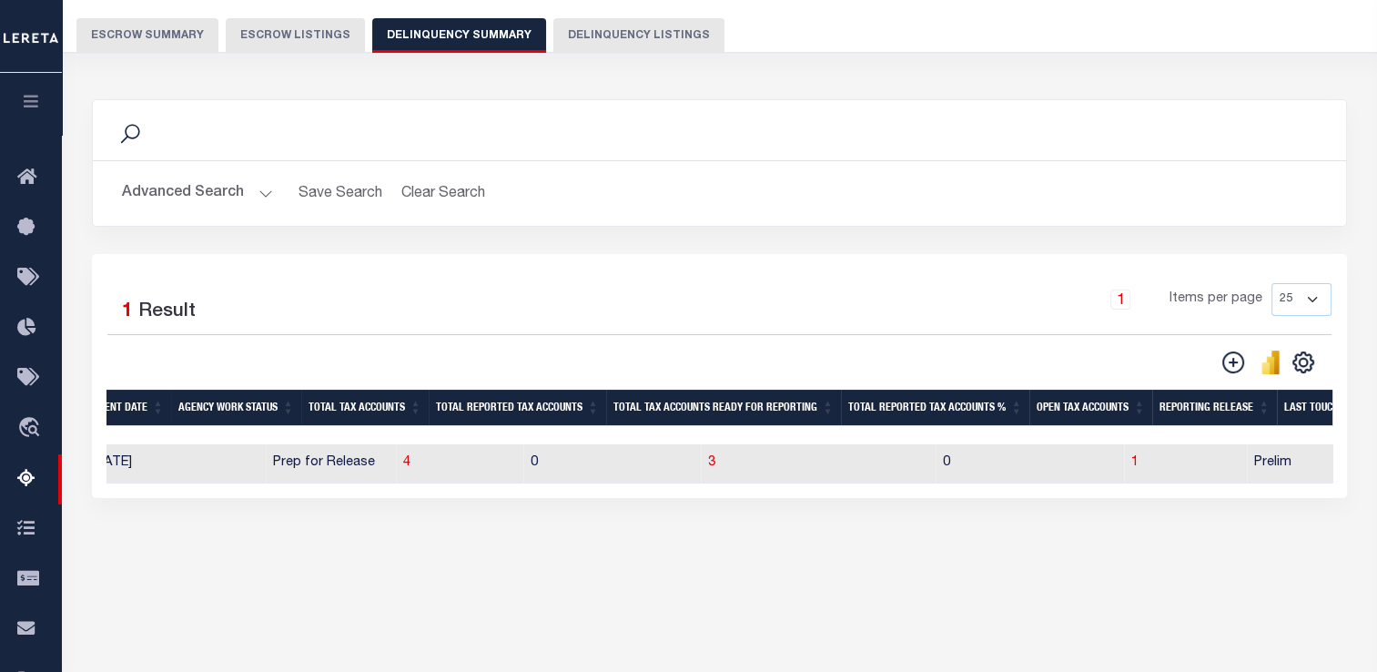
scroll to position [0, 1602]
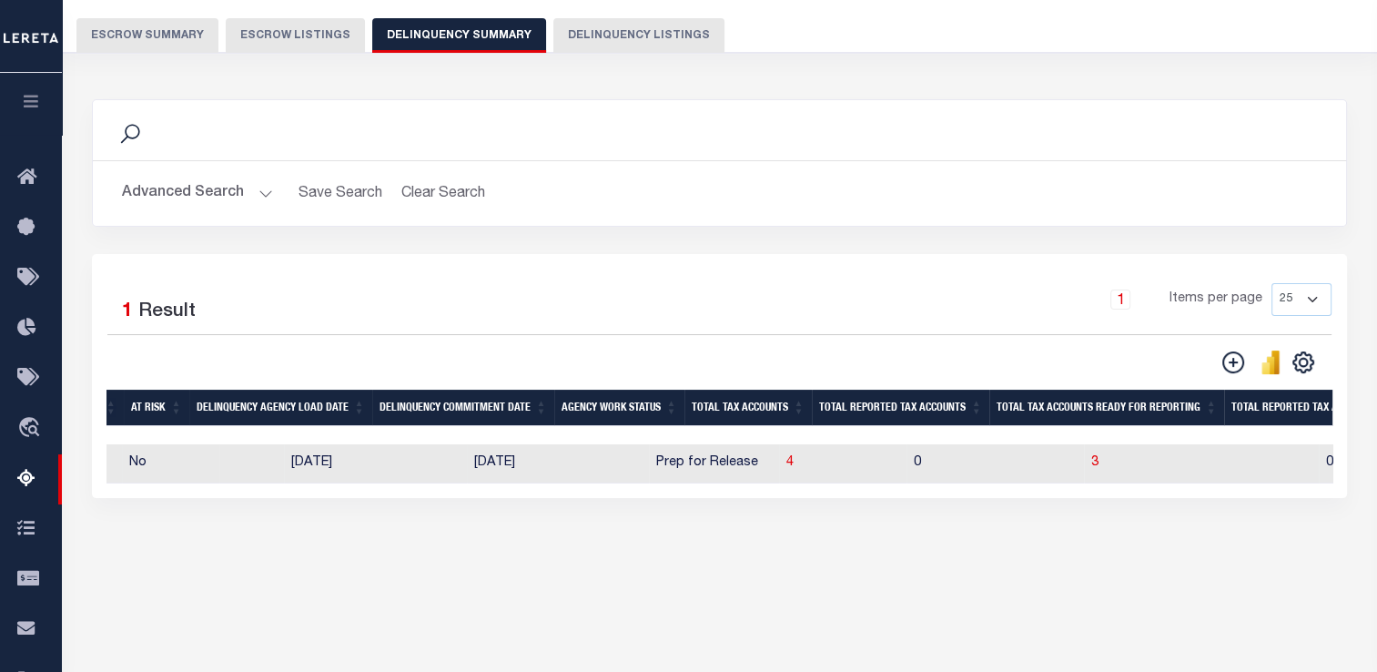
click at [219, 462] on td at bounding box center [251, 463] width 65 height 39
checkbox input "true"
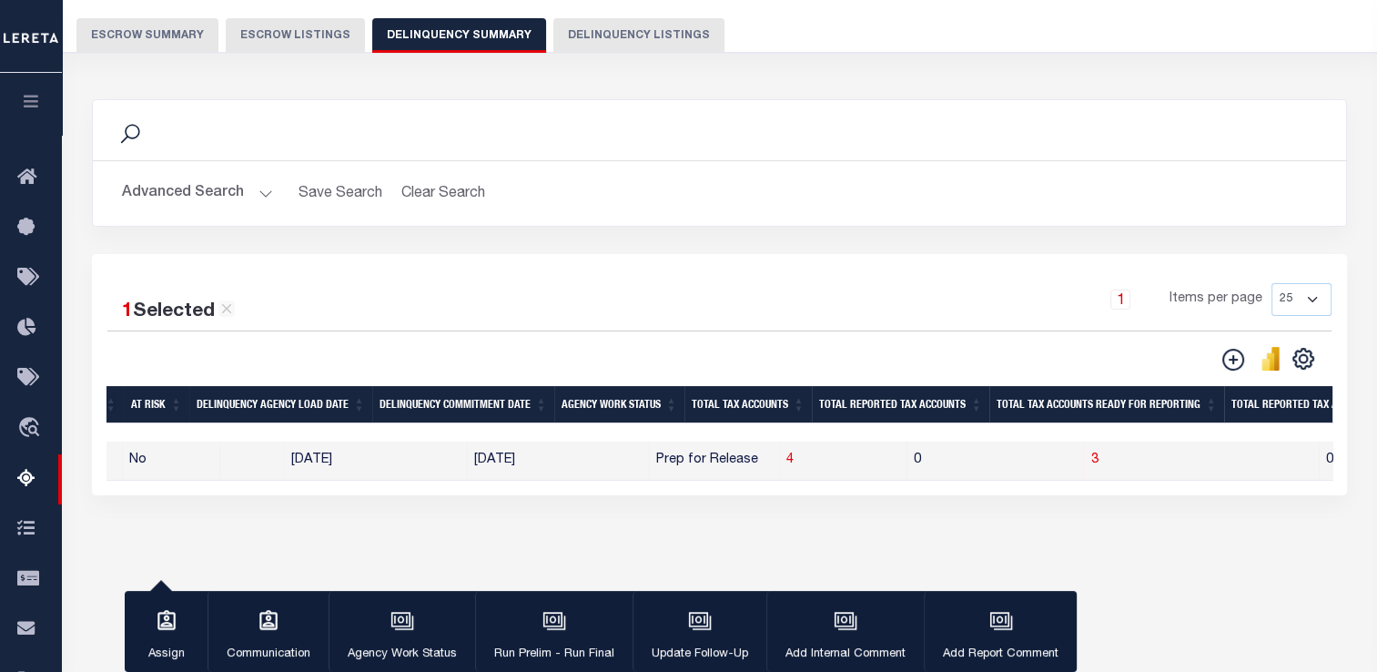
click at [496, 472] on td "12/10/2025" at bounding box center [558, 460] width 182 height 39
checkbox input "false"
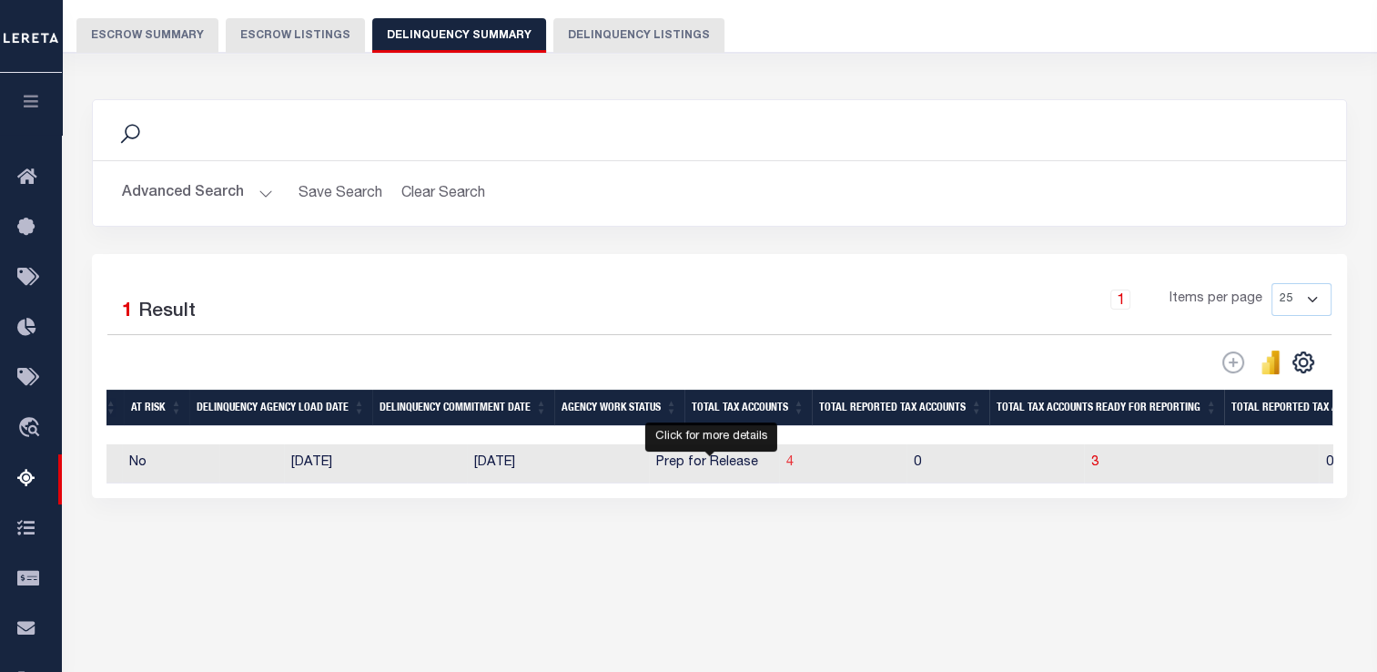
click at [786, 467] on span "4" at bounding box center [789, 462] width 7 height 13
select select "100"
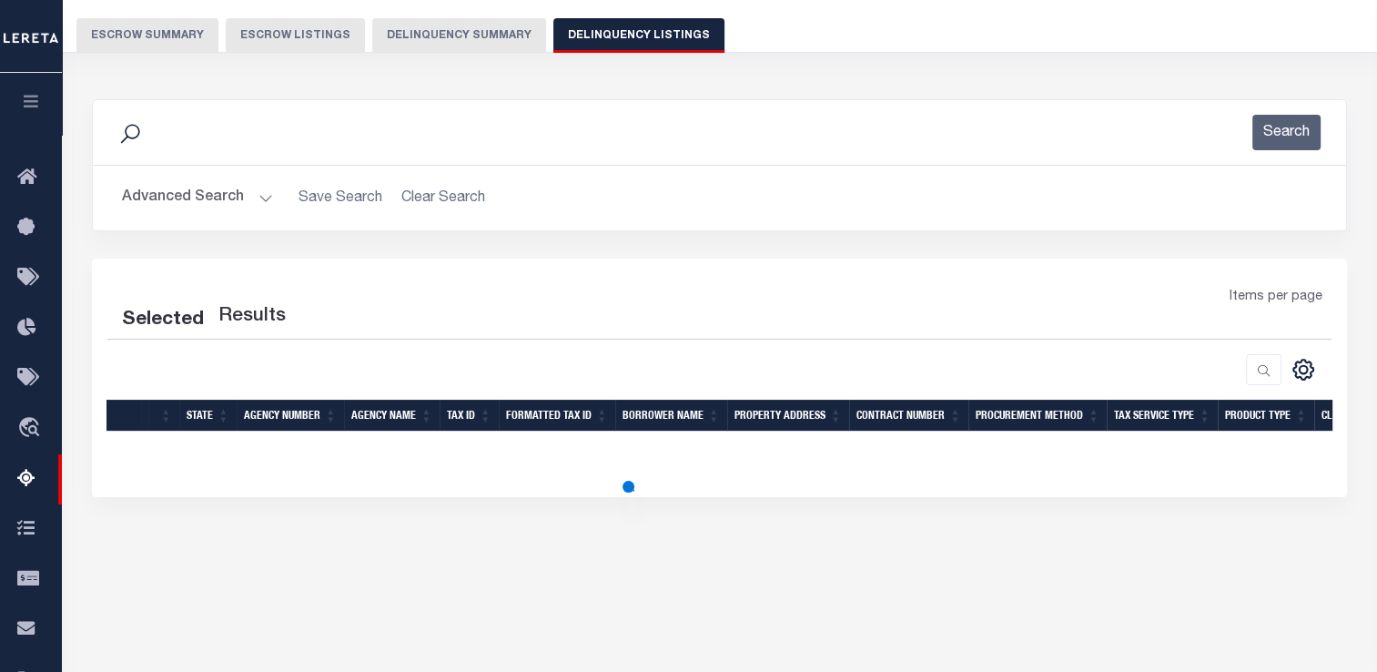
select select "100"
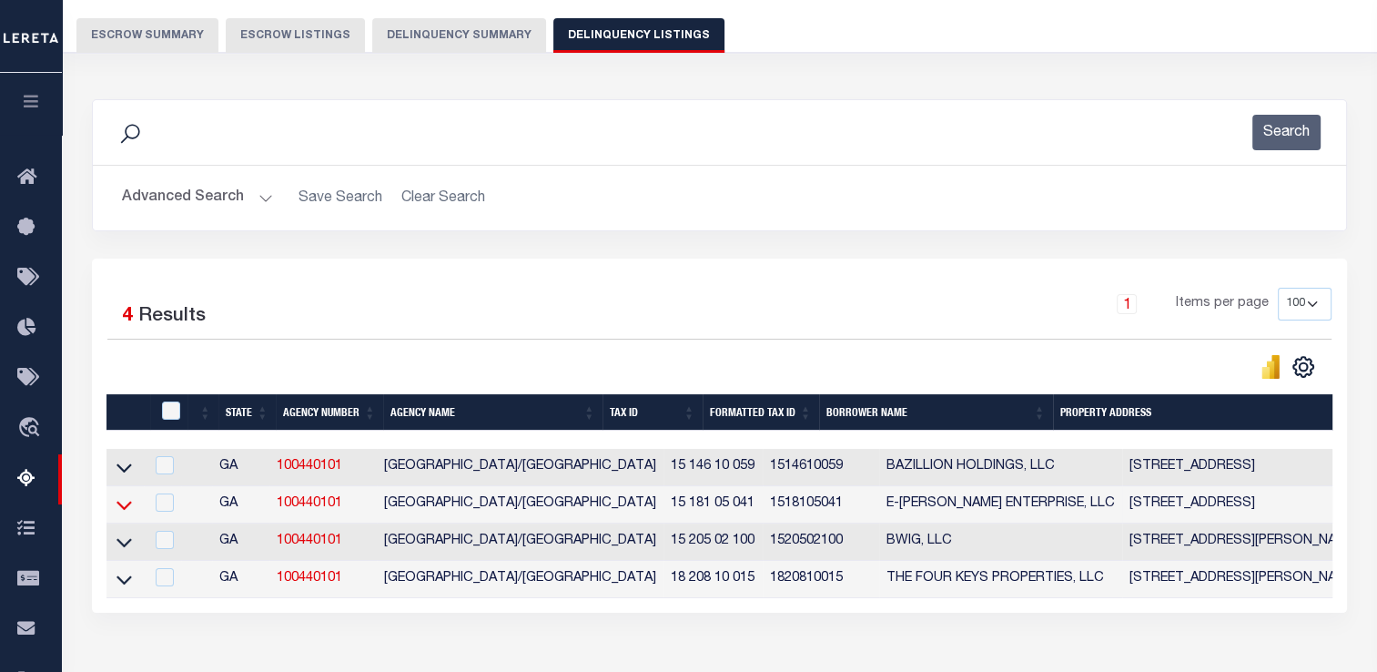
click at [130, 511] on icon at bounding box center [123, 504] width 15 height 19
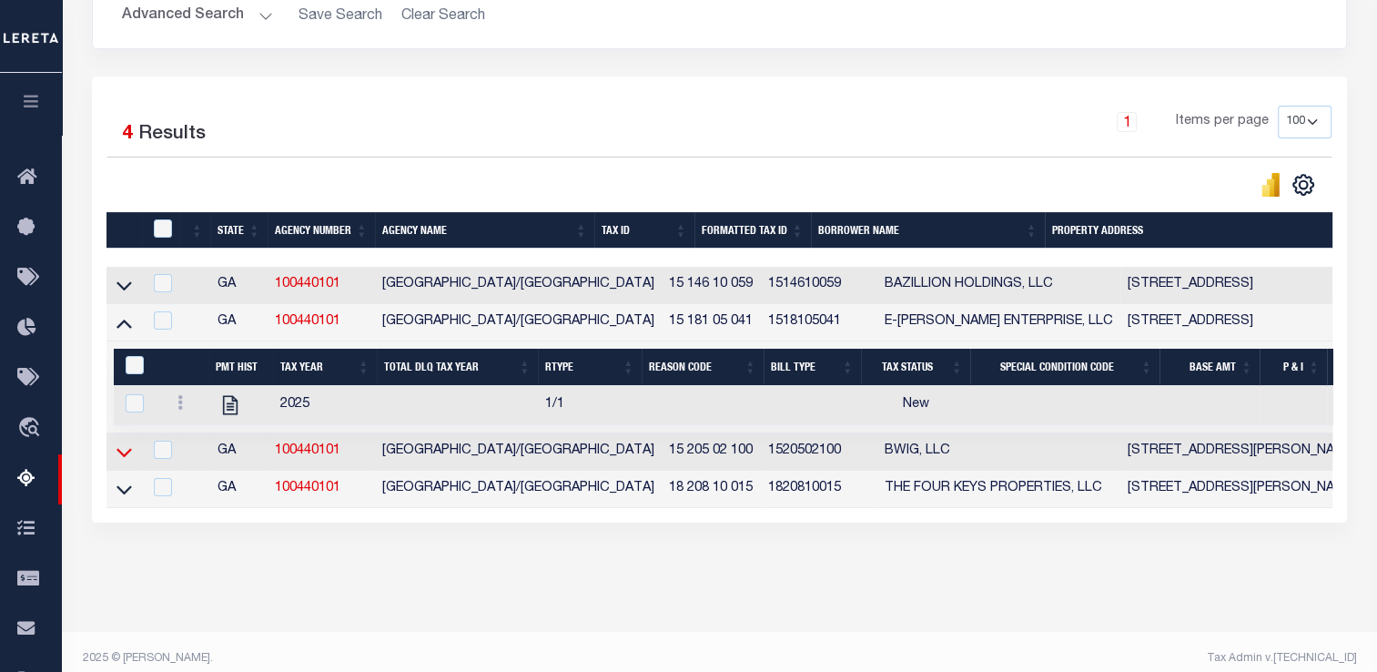
click at [120, 453] on icon at bounding box center [123, 451] width 15 height 19
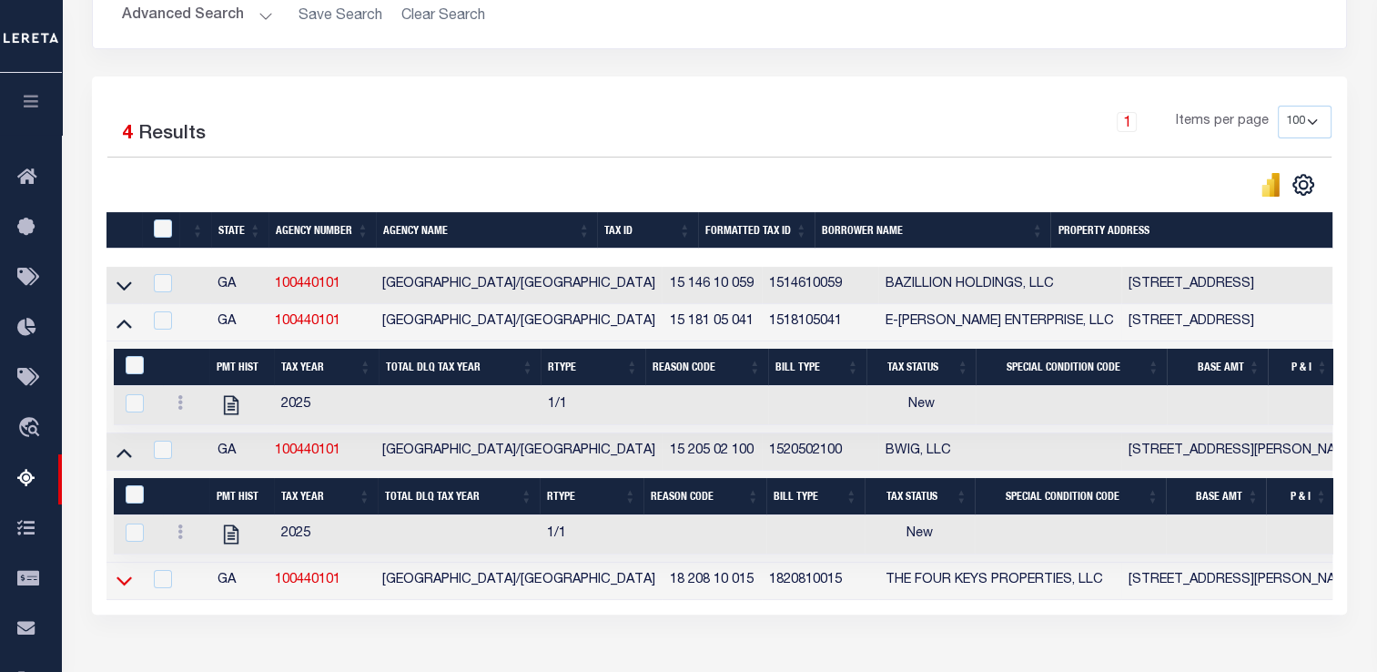
click at [125, 586] on icon at bounding box center [123, 581] width 15 height 9
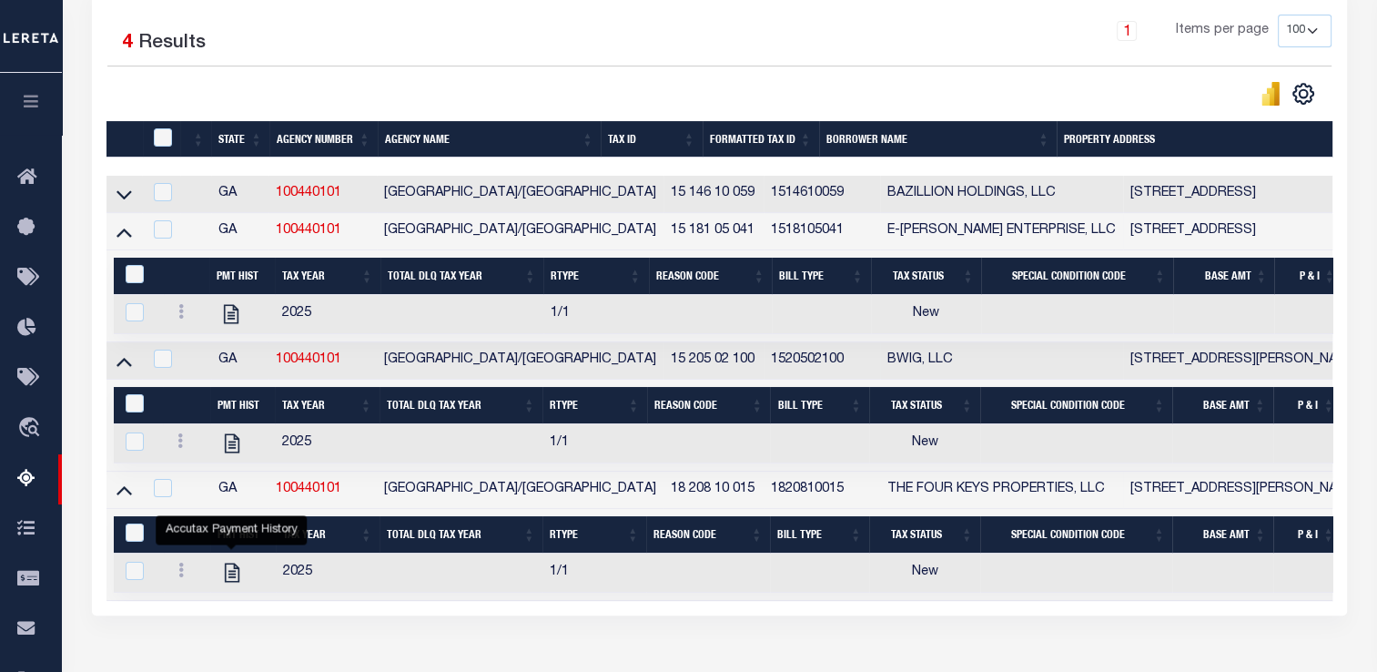
click at [128, 238] on icon at bounding box center [123, 232] width 15 height 9
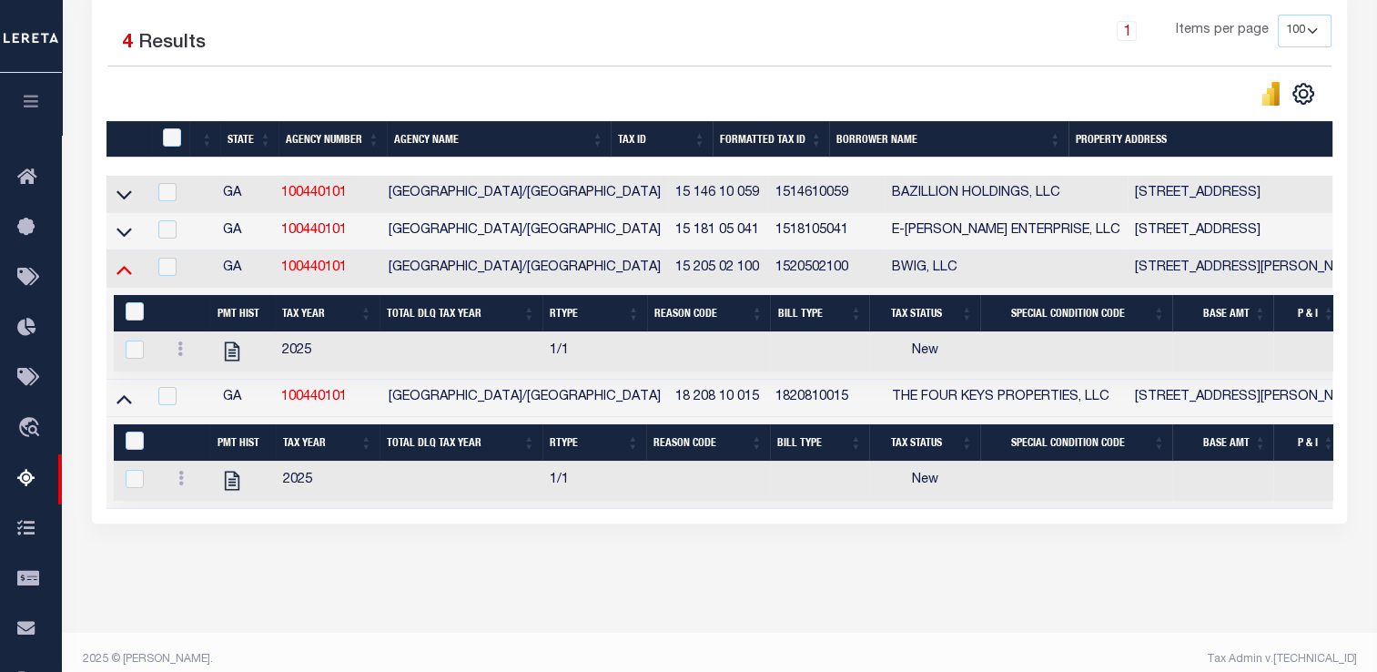
click at [123, 271] on icon at bounding box center [123, 270] width 15 height 9
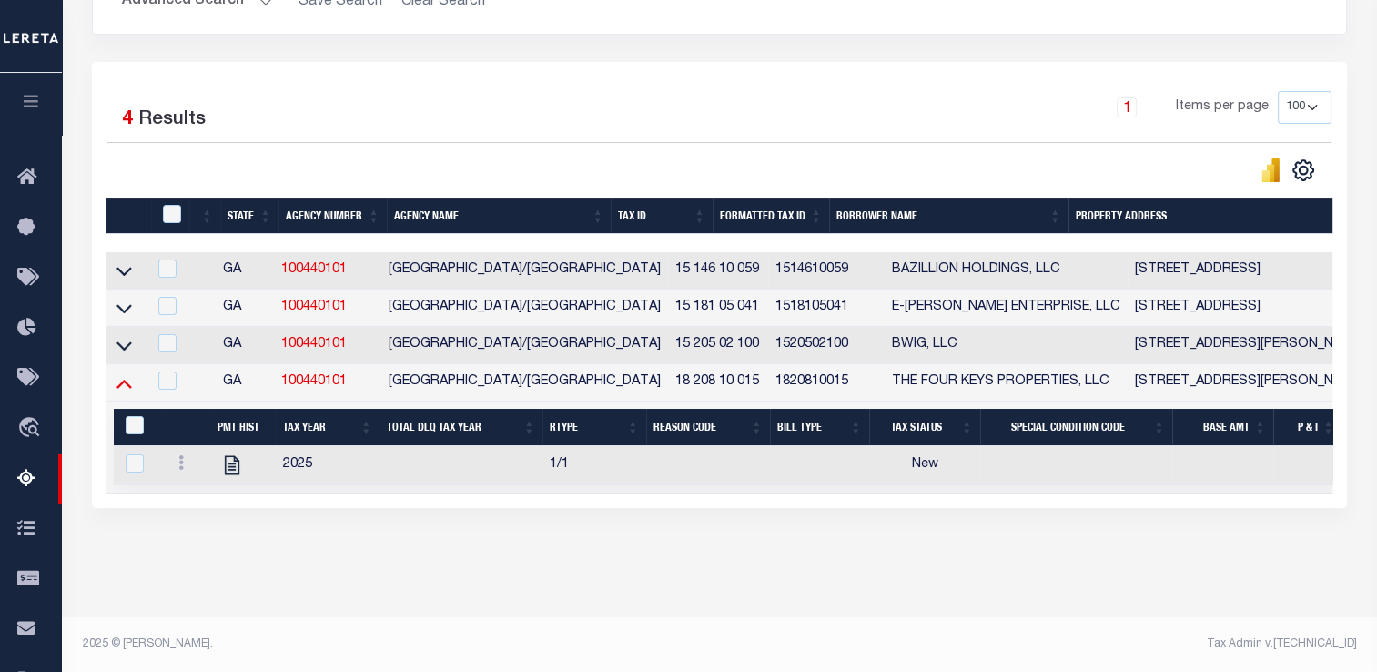
click at [127, 377] on icon at bounding box center [123, 382] width 15 height 19
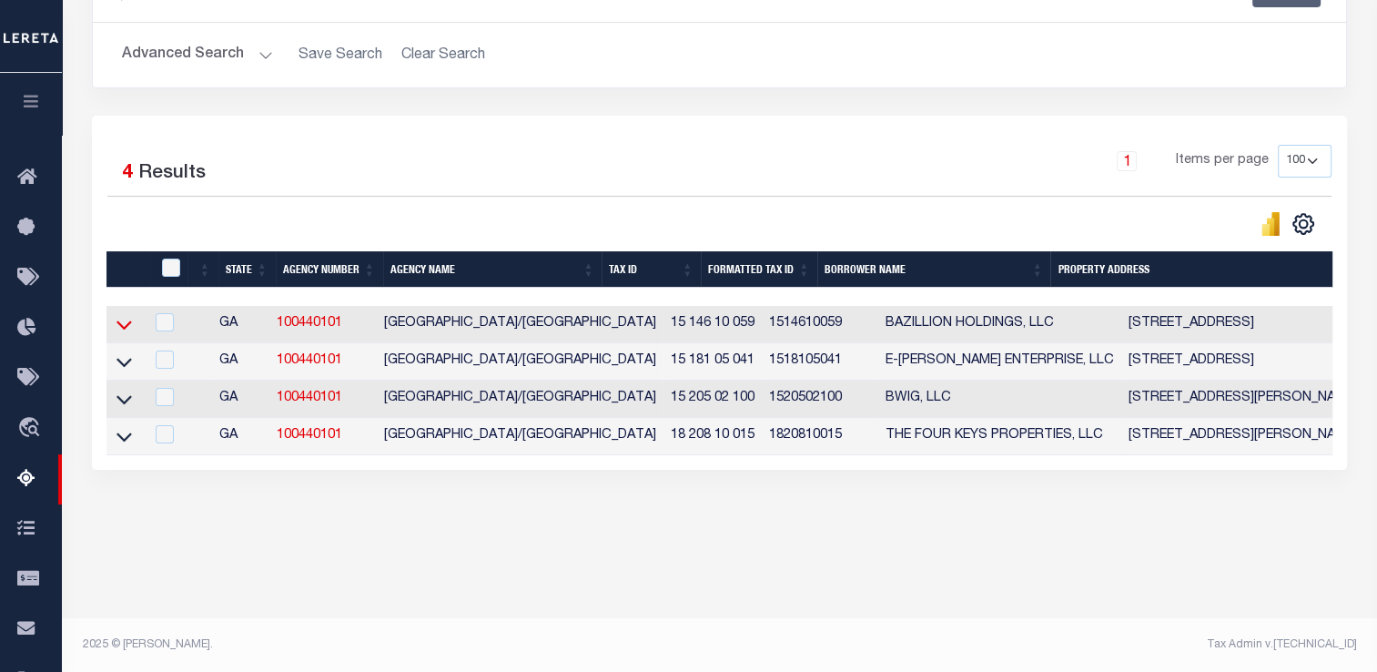
click at [127, 323] on icon at bounding box center [123, 324] width 15 height 19
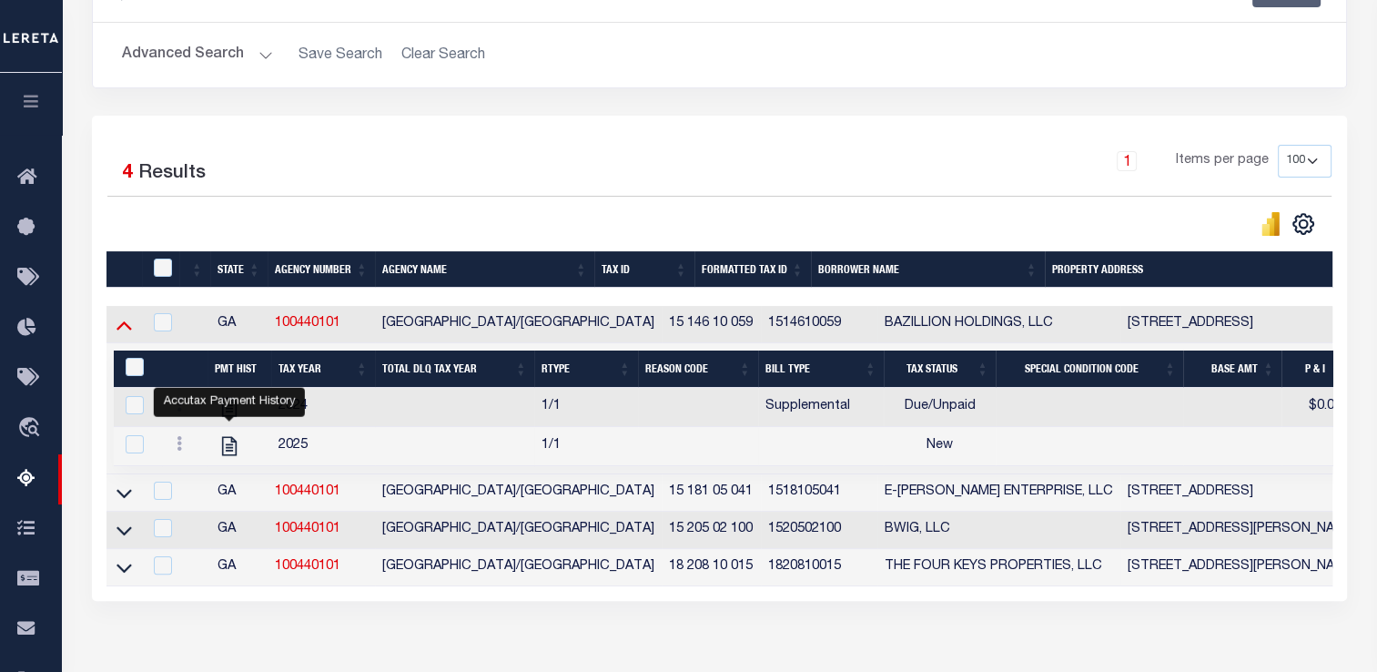
click at [127, 332] on icon at bounding box center [123, 324] width 15 height 19
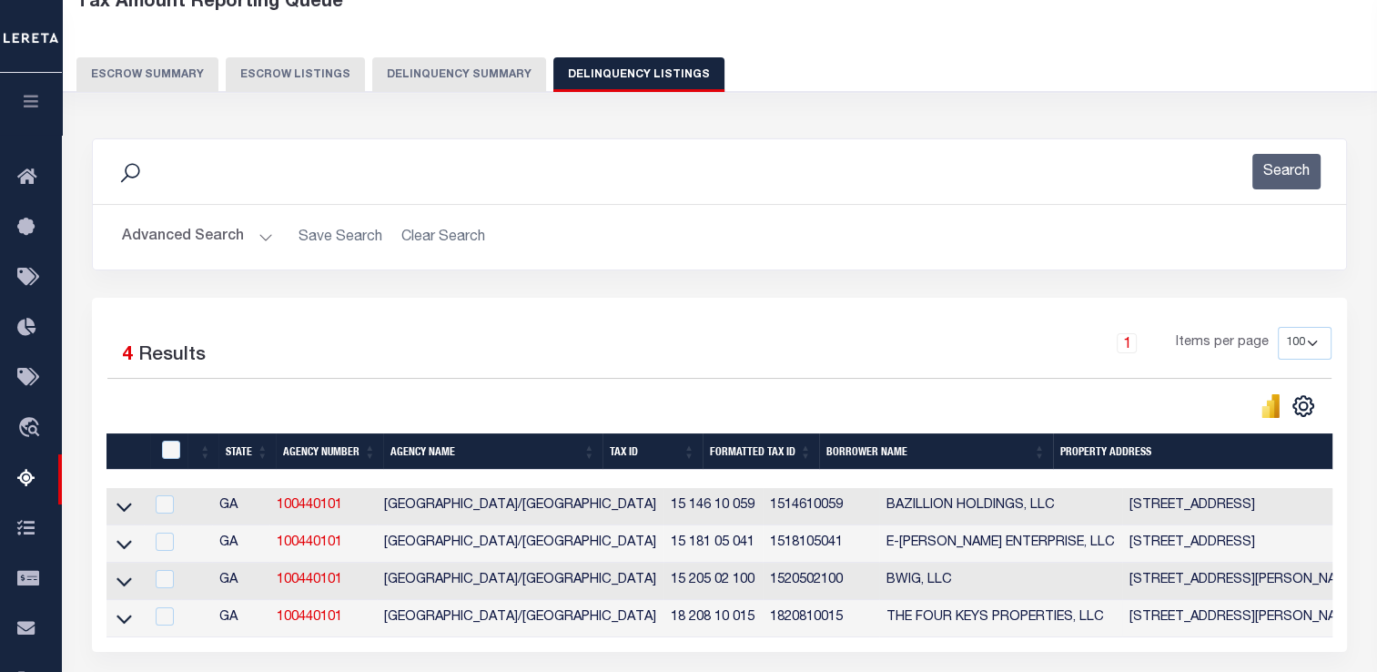
scroll to position [19, 0]
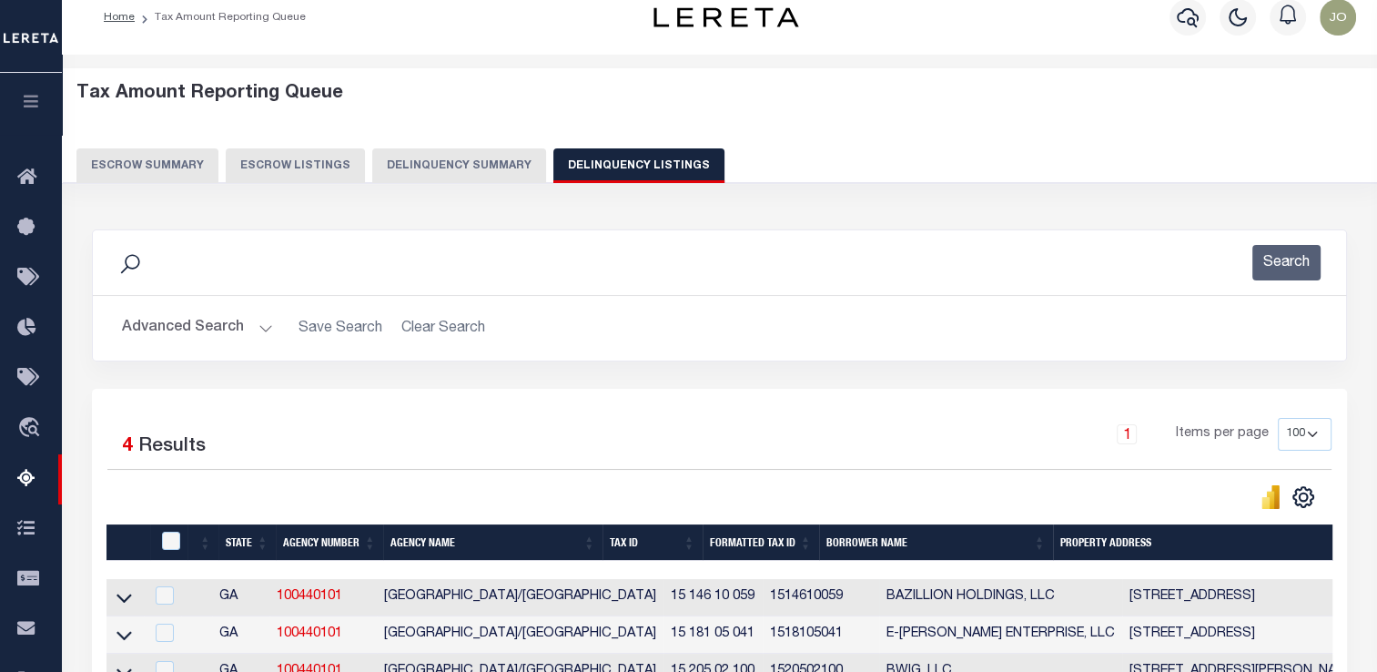
click at [248, 329] on button "Advanced Search" at bounding box center [197, 327] width 151 height 35
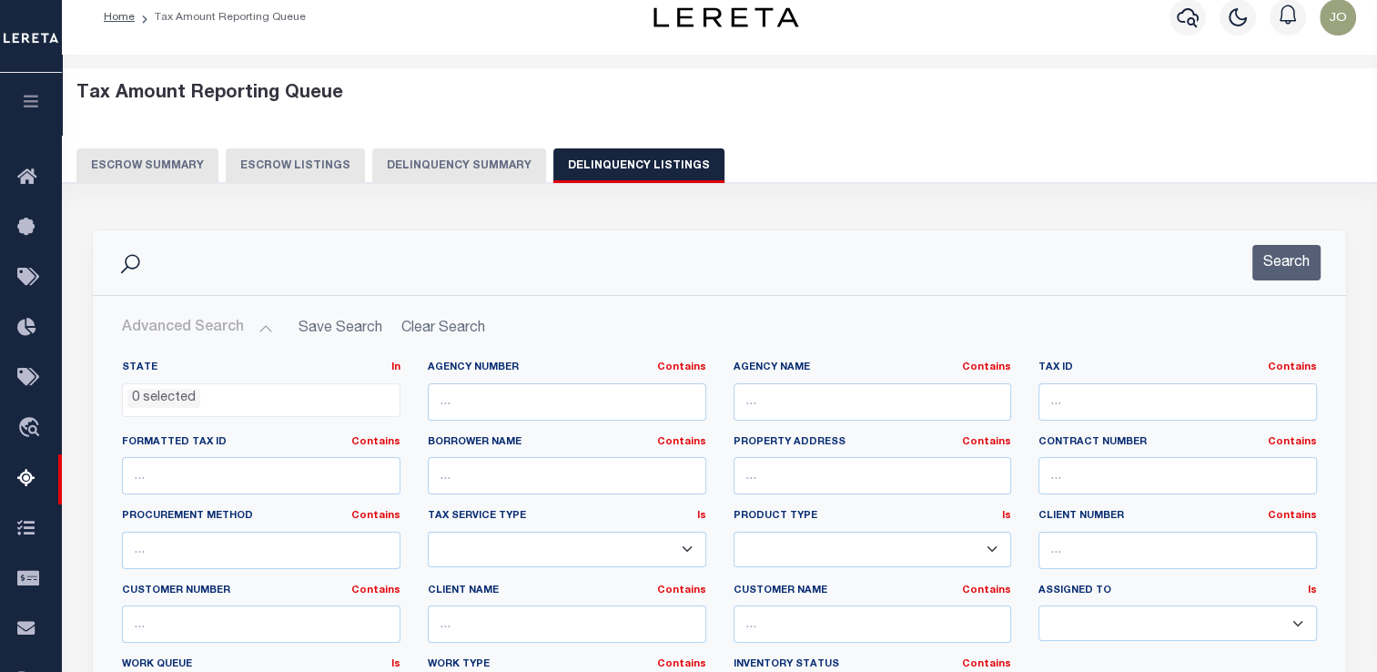
scroll to position [110, 0]
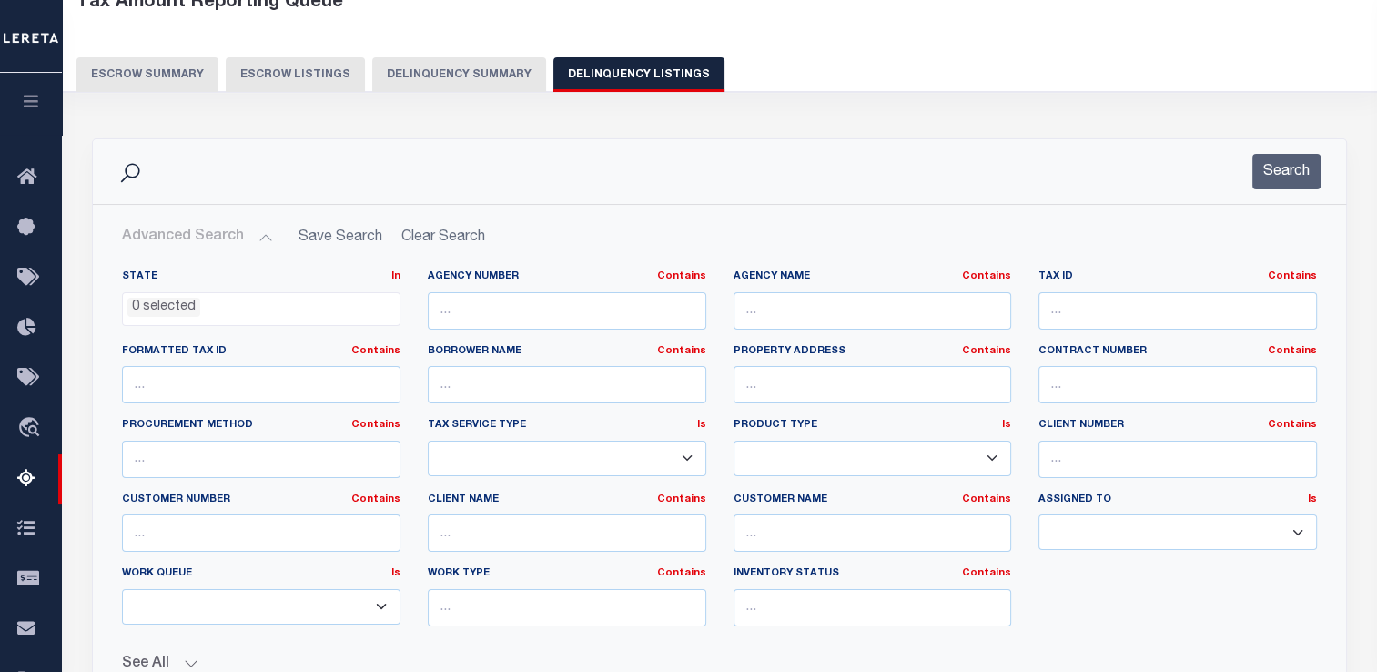
click at [177, 238] on button "Advanced Search" at bounding box center [197, 236] width 151 height 35
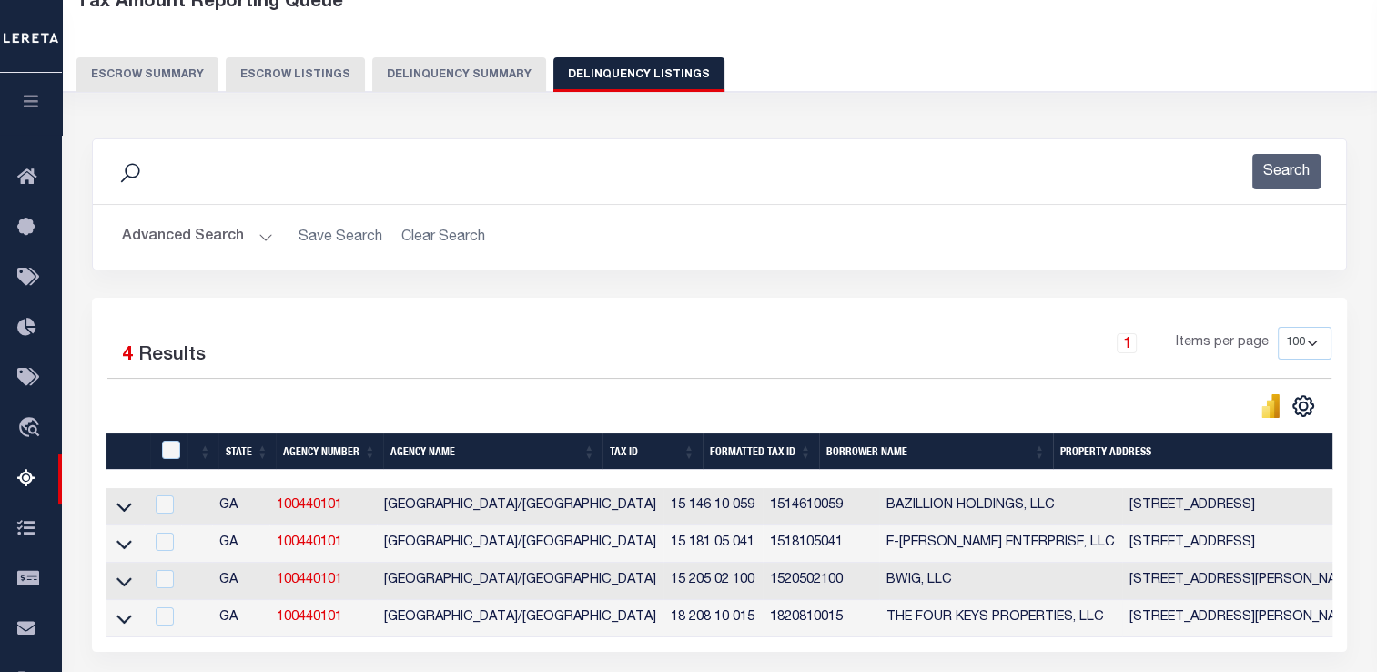
click at [439, 84] on button "Delinquency Summary" at bounding box center [459, 74] width 174 height 35
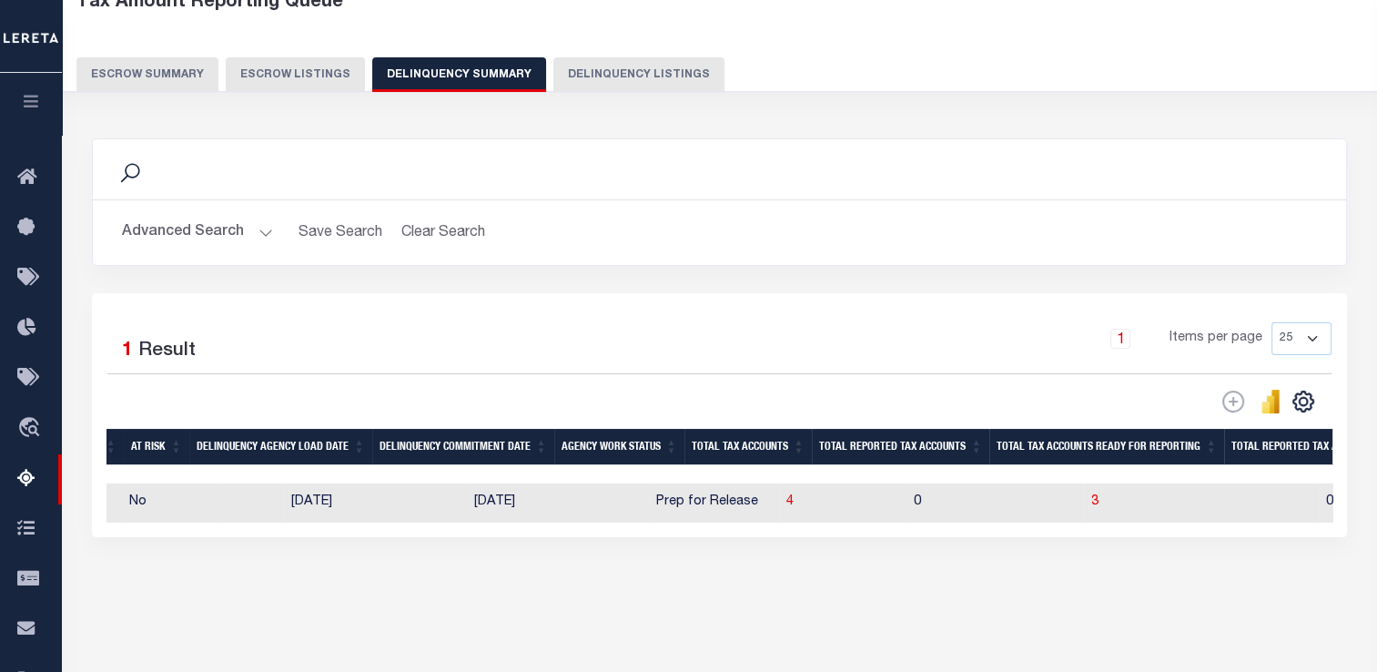
click at [365, 493] on td "[DATE]" at bounding box center [375, 502] width 183 height 39
checkbox input "true"
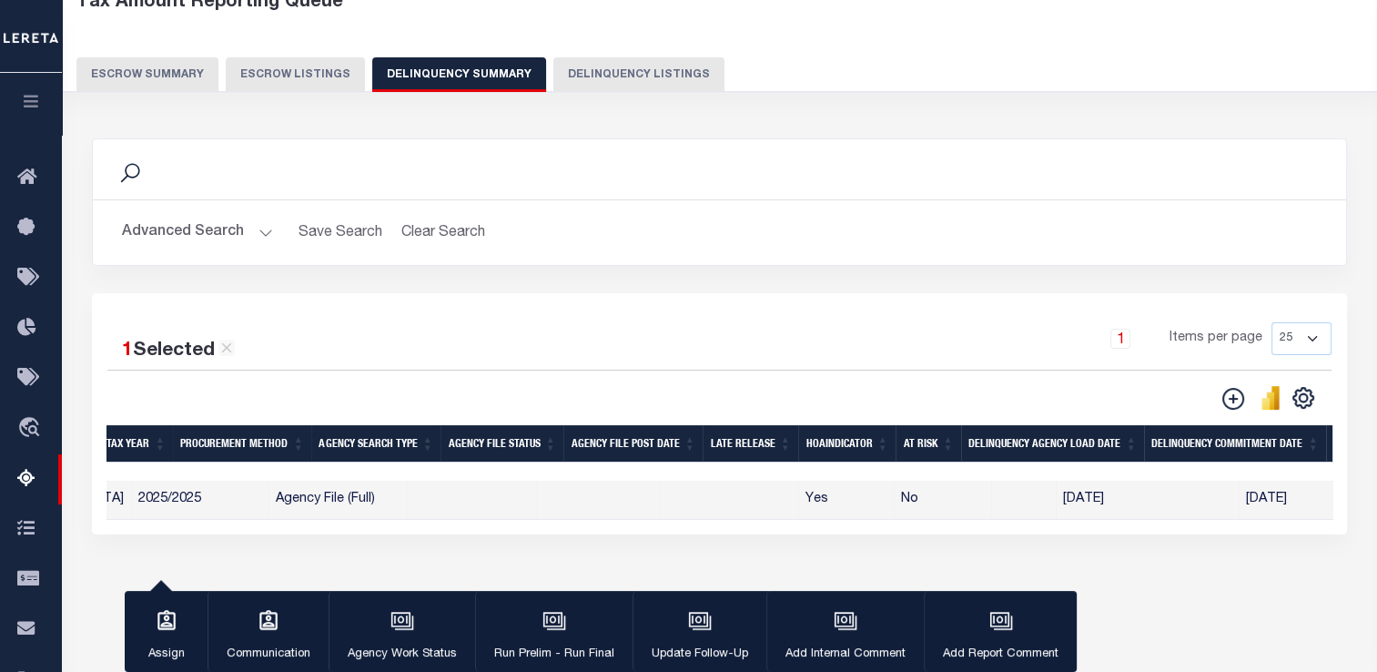
scroll to position [0, 307]
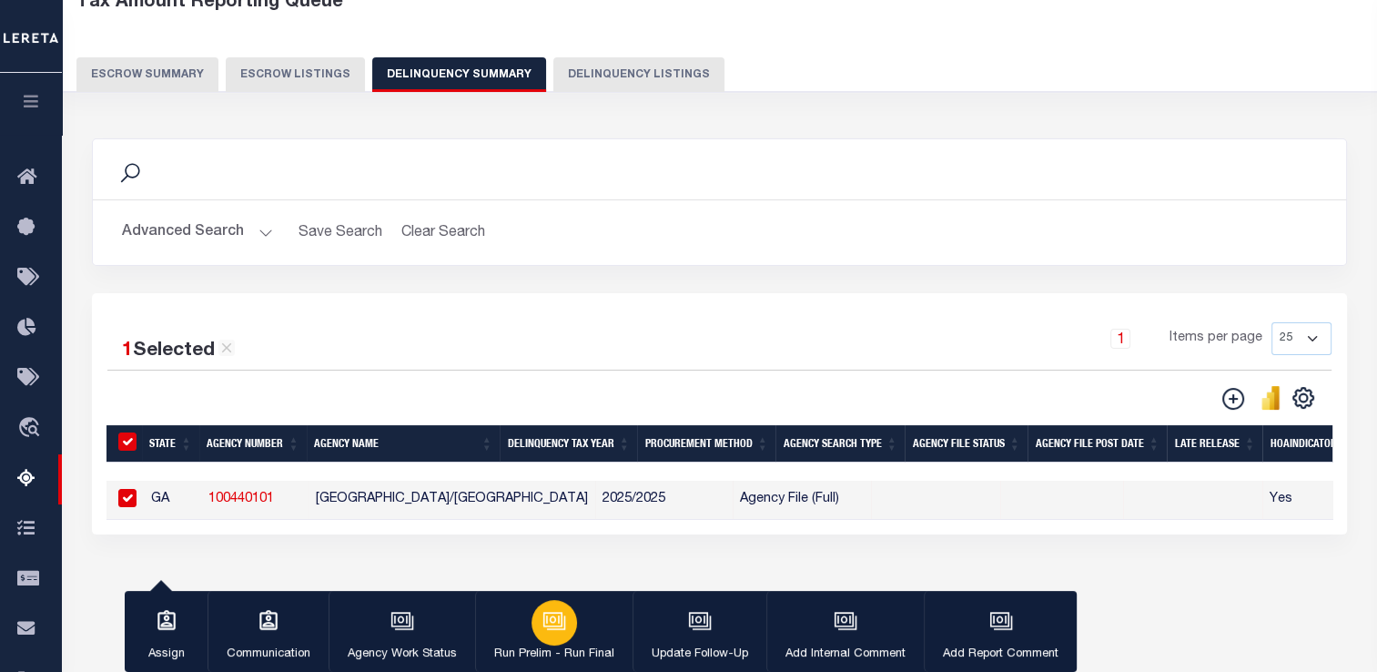
click at [554, 621] on icon "button" at bounding box center [554, 621] width 24 height 24
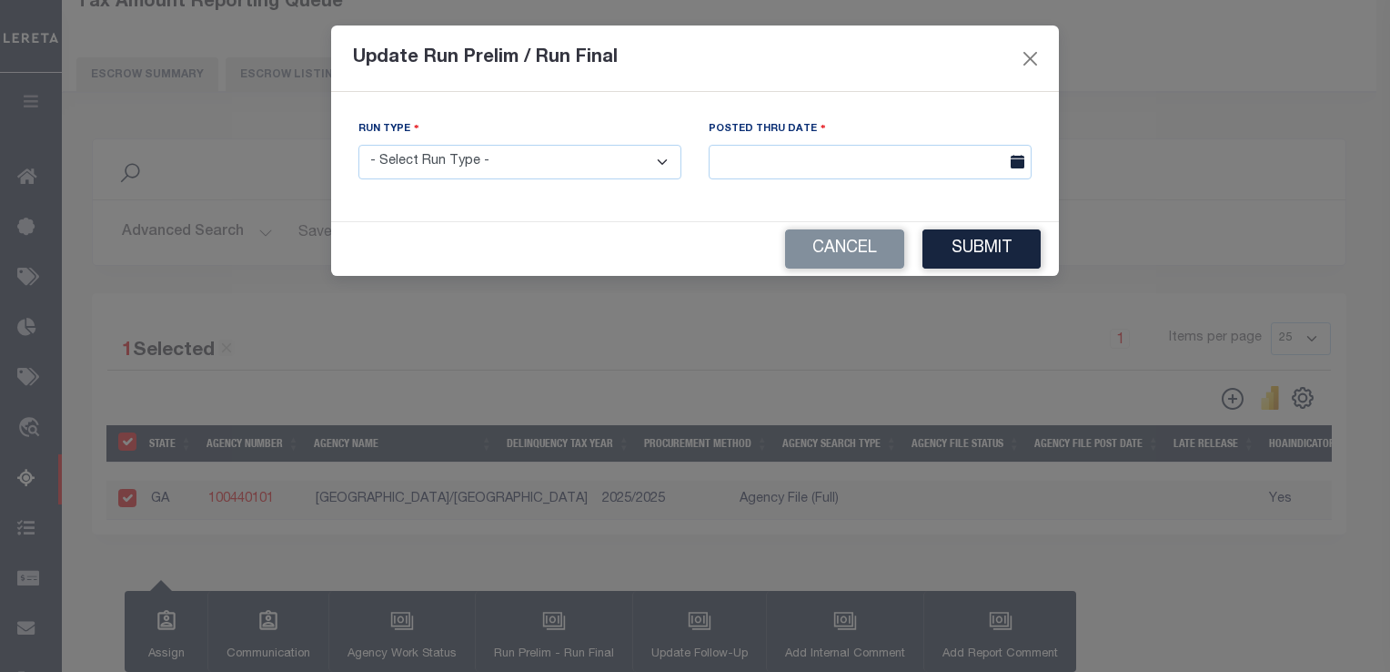
click at [458, 173] on select "- Select Run Type - Prelim Run Final Run" at bounding box center [520, 162] width 323 height 35
select select "P"
click at [359, 146] on select "- Select Run Type - Prelim Run Final Run" at bounding box center [520, 162] width 323 height 35
click at [786, 158] on input "text" at bounding box center [870, 162] width 323 height 35
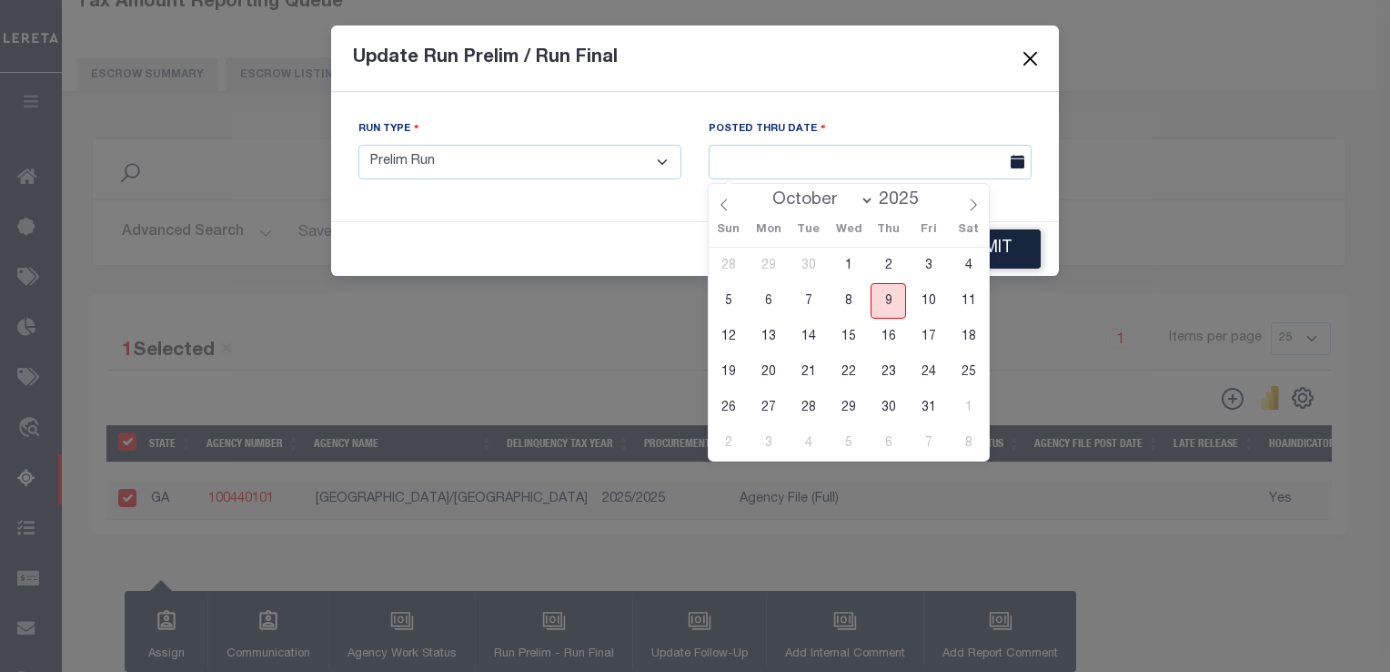
click at [893, 297] on span "9" at bounding box center [888, 300] width 35 height 35
type input "[DATE]"
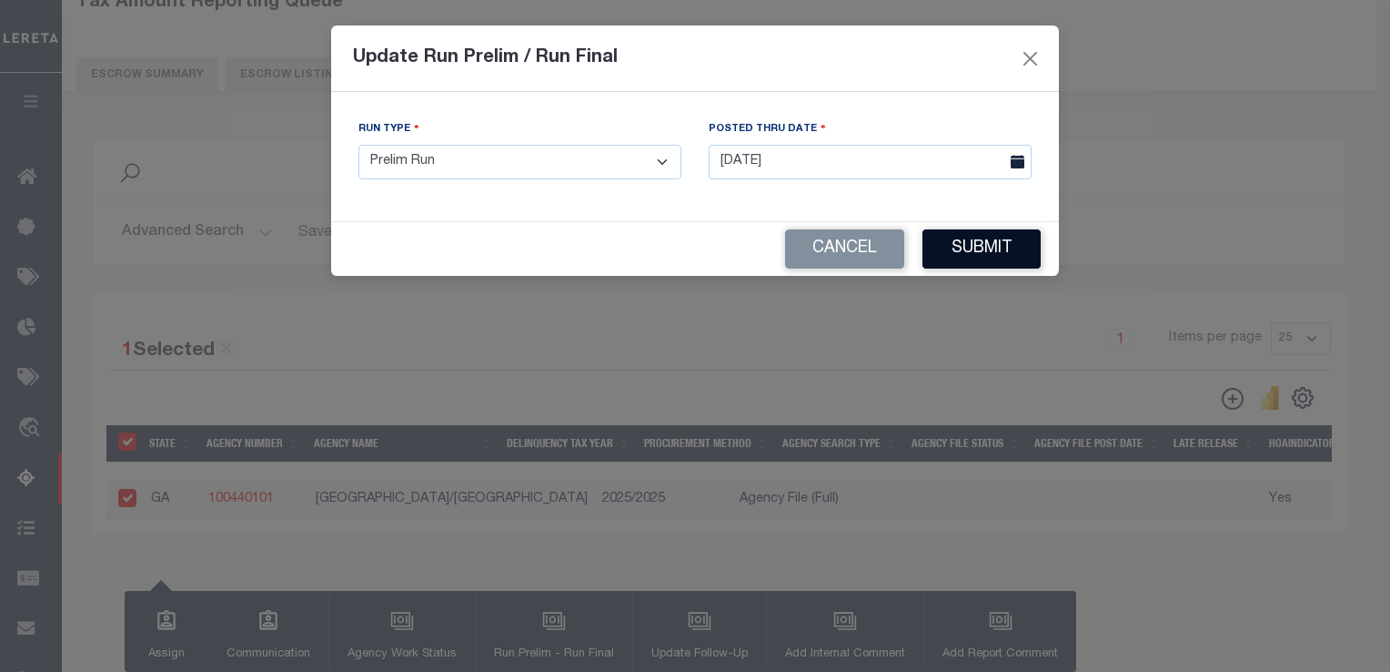
click at [981, 258] on button "Submit" at bounding box center [982, 248] width 118 height 39
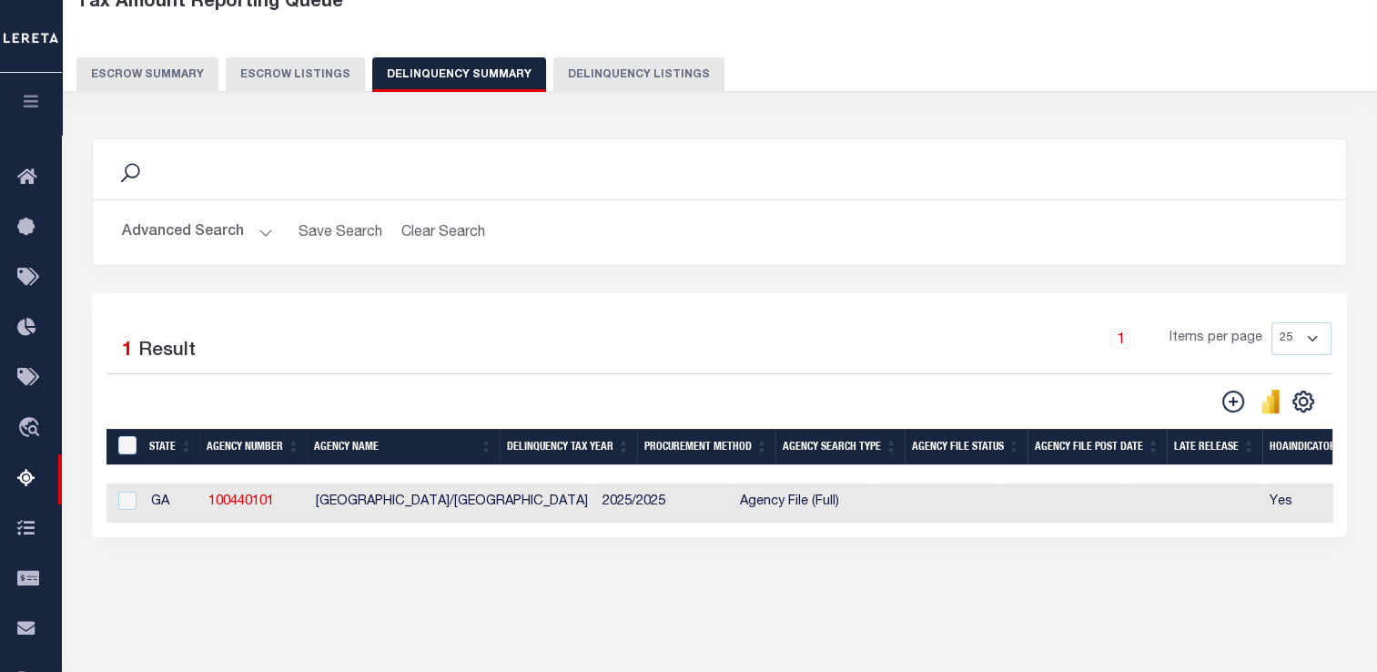
click at [25, 107] on icon "button" at bounding box center [31, 101] width 21 height 16
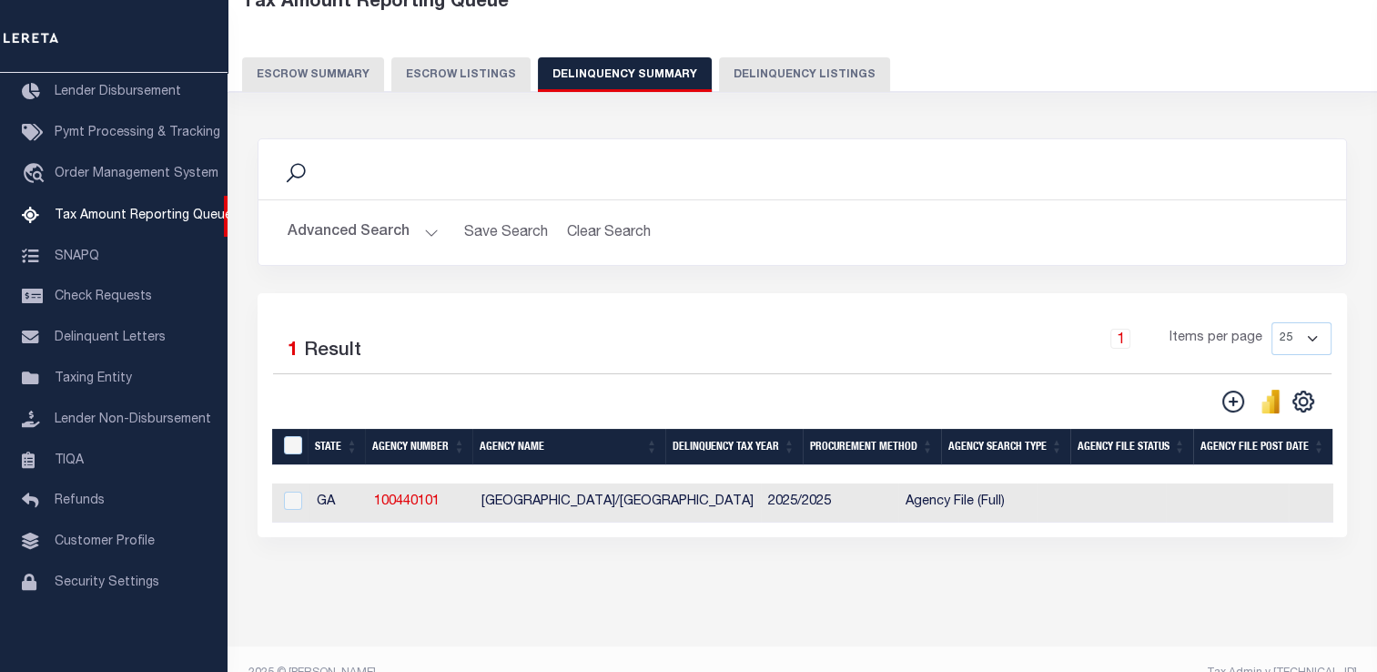
scroll to position [0, 0]
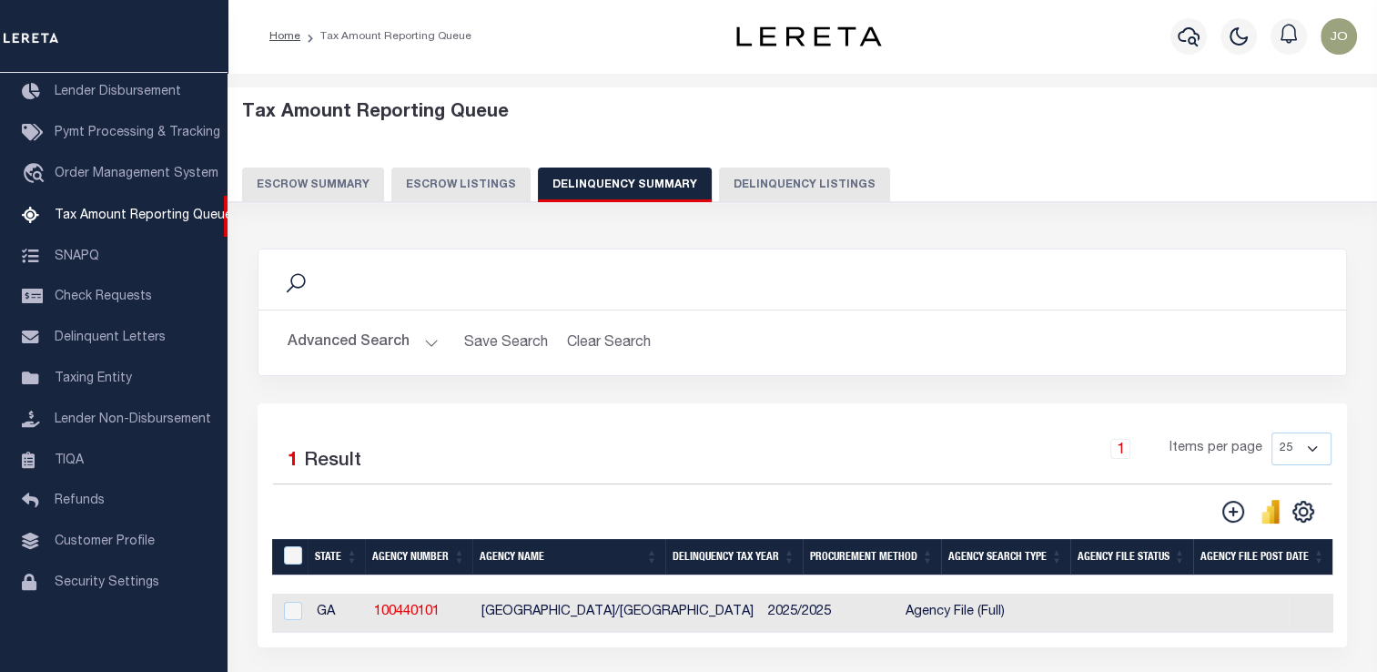
click at [349, 346] on button "Advanced Search" at bounding box center [363, 342] width 151 height 35
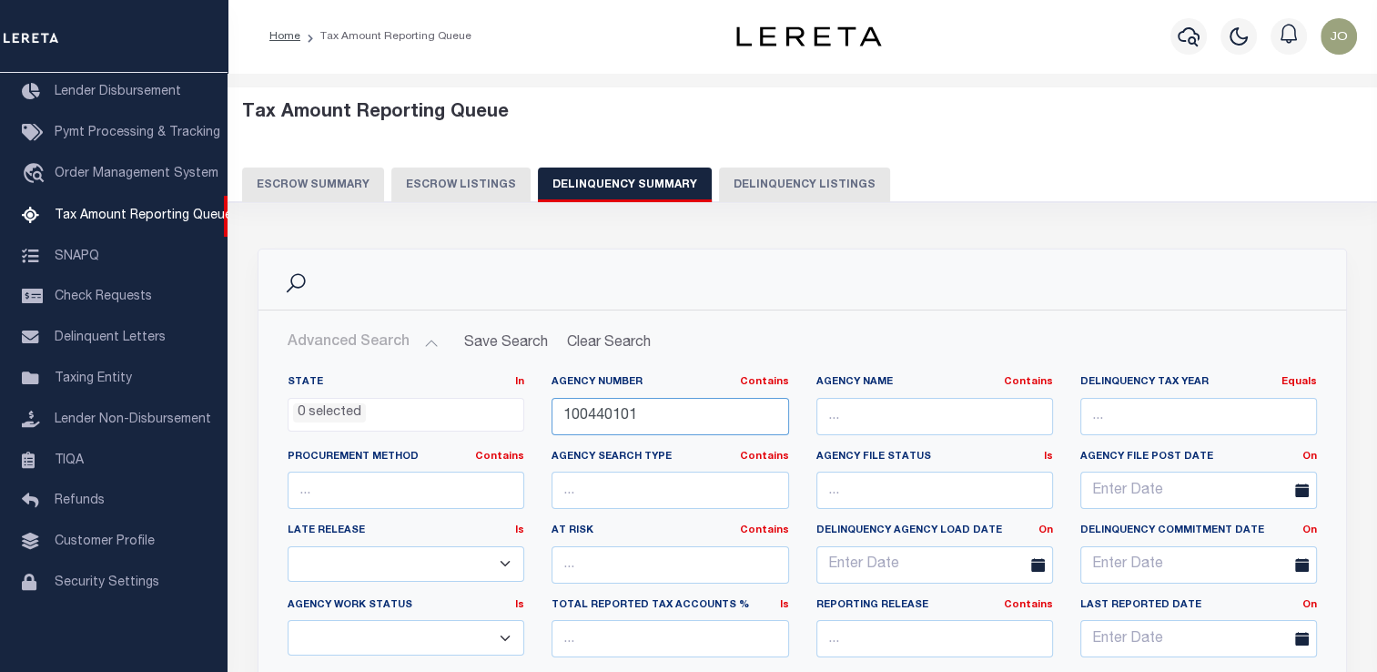
click at [587, 421] on input "100440101" at bounding box center [669, 416] width 237 height 37
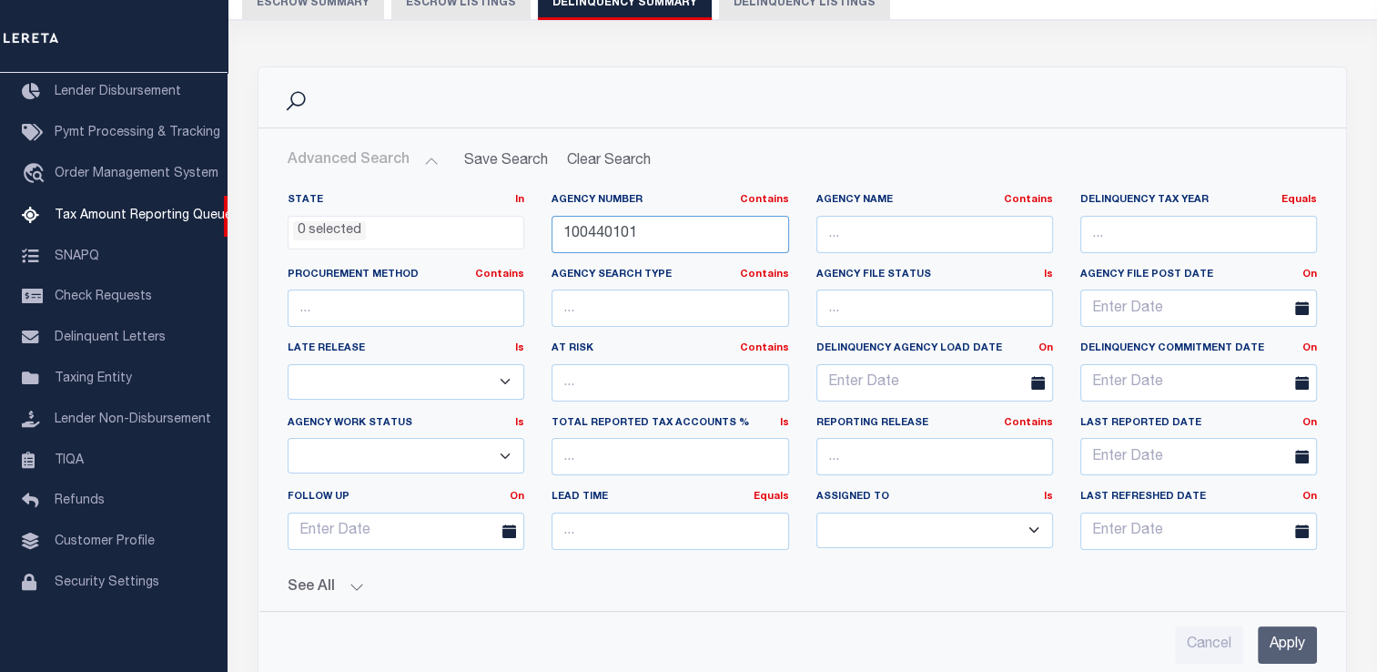
click at [593, 229] on input "100440101" at bounding box center [669, 234] width 237 height 37
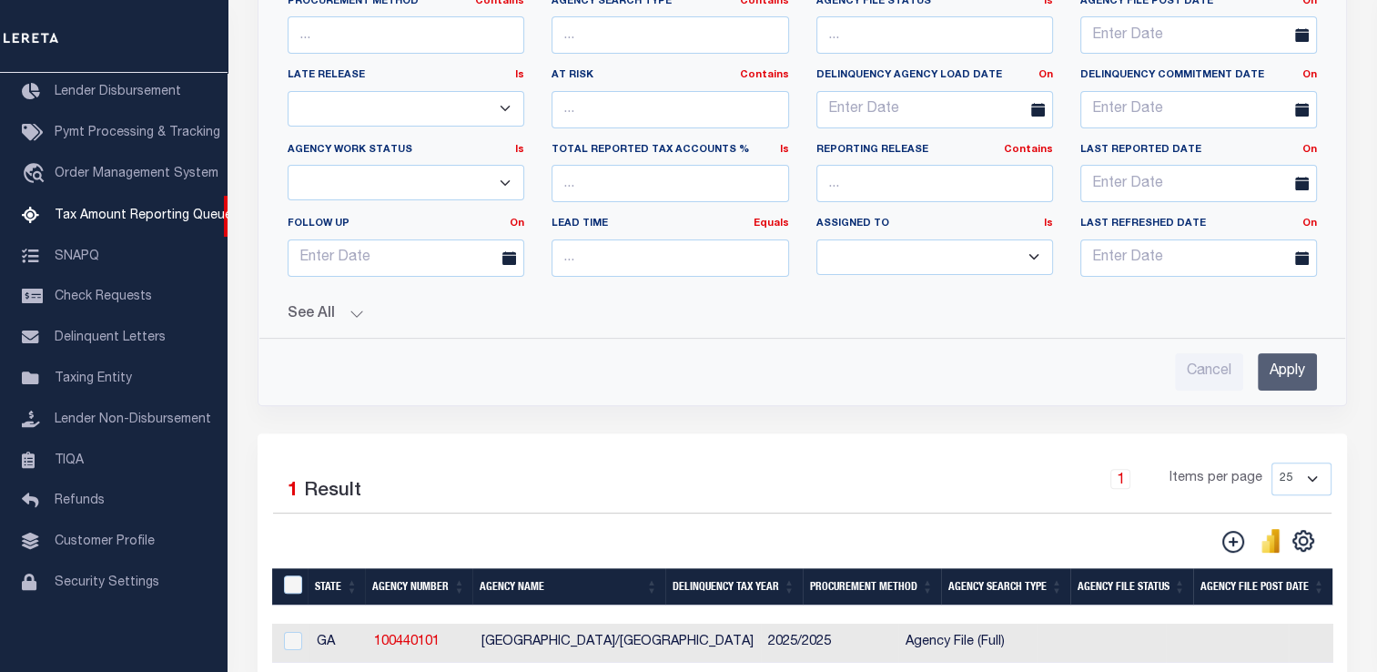
click at [331, 306] on button "See All" at bounding box center [802, 314] width 1029 height 17
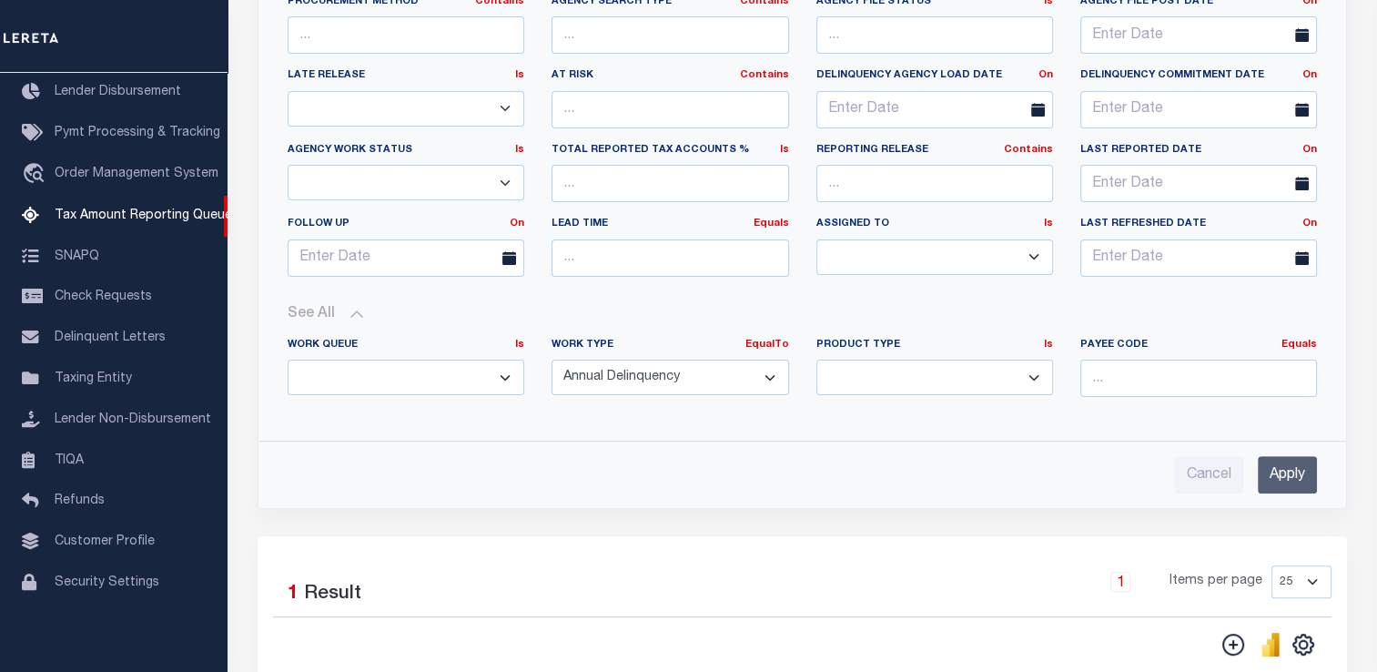
click at [1303, 460] on input "Apply" at bounding box center [1287, 474] width 59 height 37
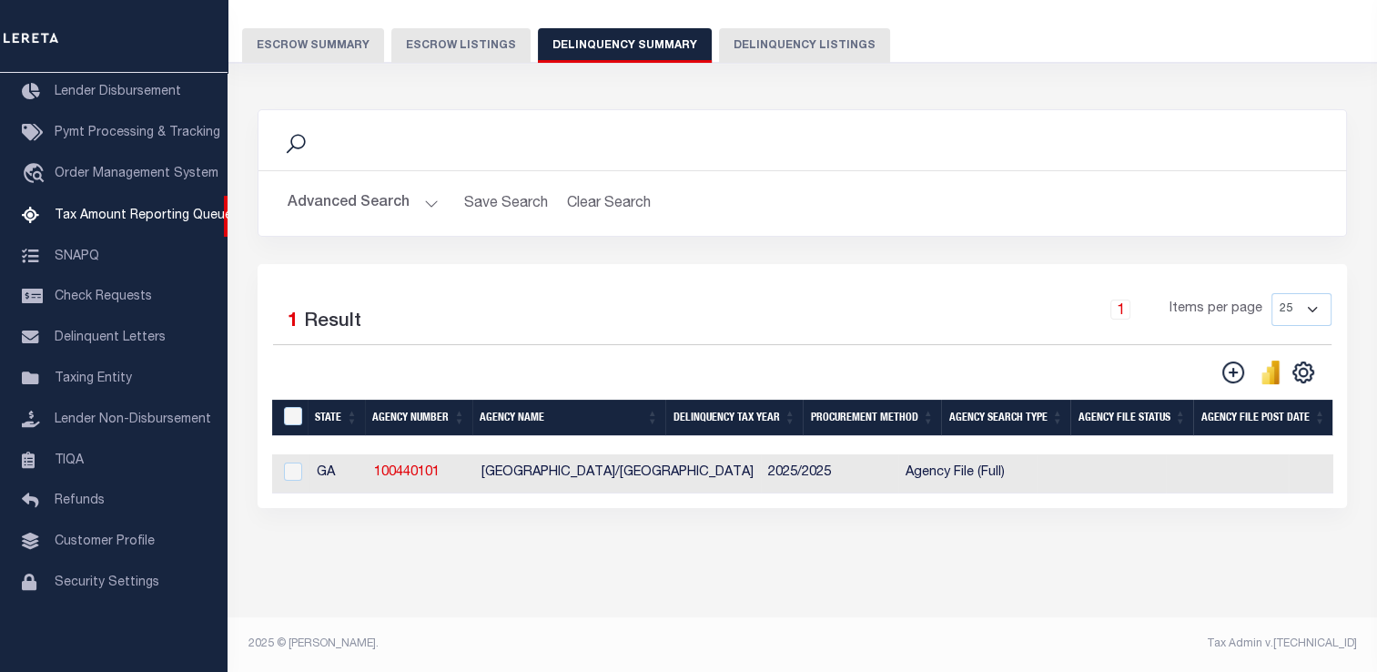
scroll to position [152, 0]
click at [293, 462] on input "checkbox" at bounding box center [293, 471] width 18 height 18
checkbox input "true"
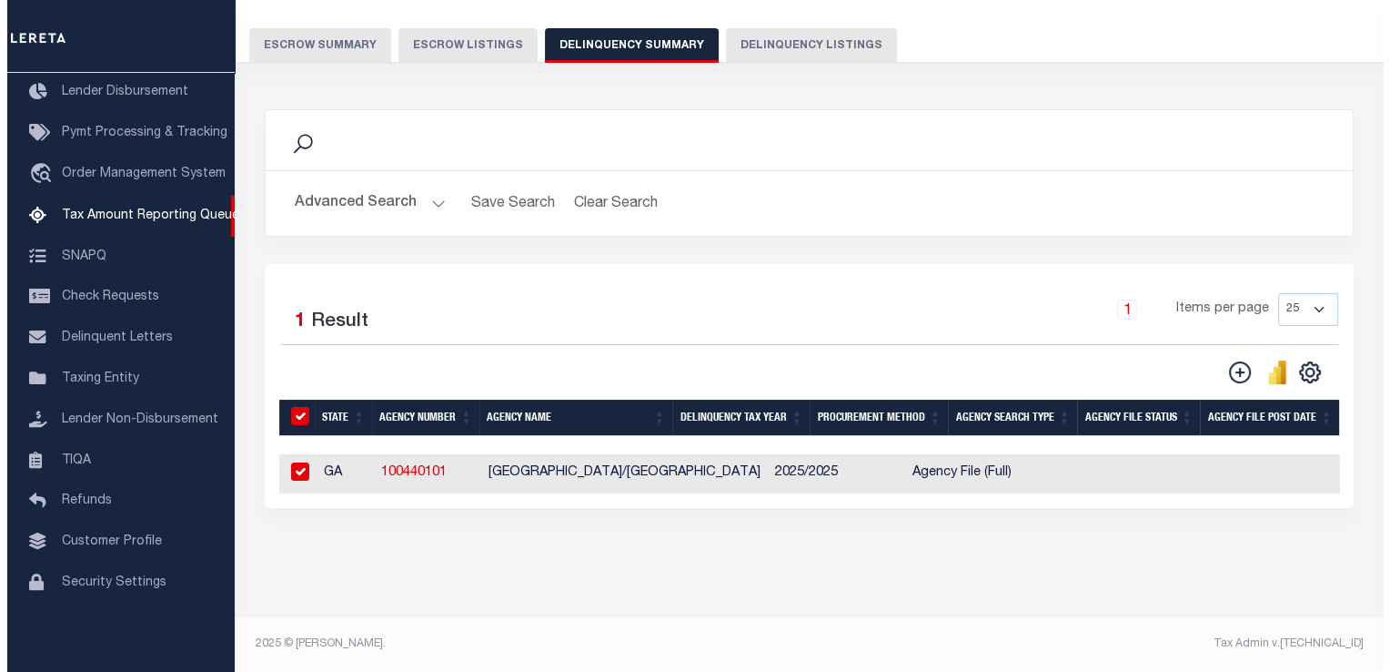
scroll to position [149, 0]
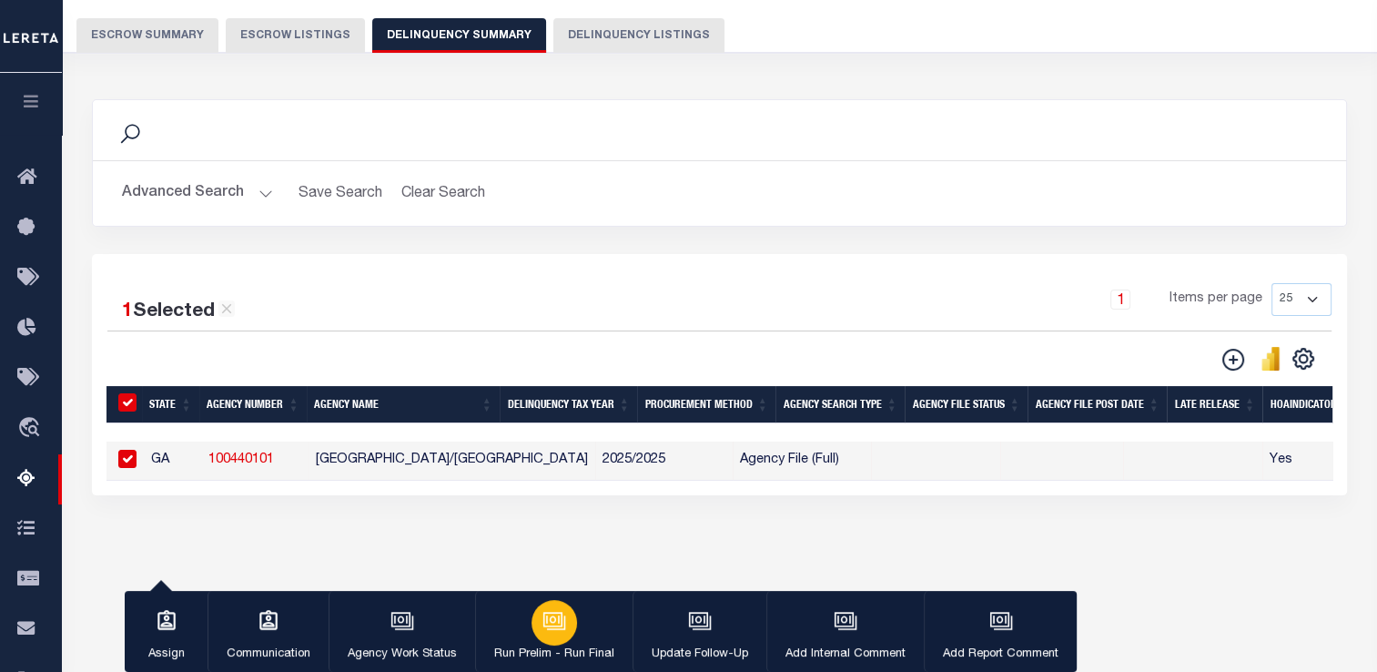
click at [566, 631] on div "button" at bounding box center [553, 622] width 45 height 45
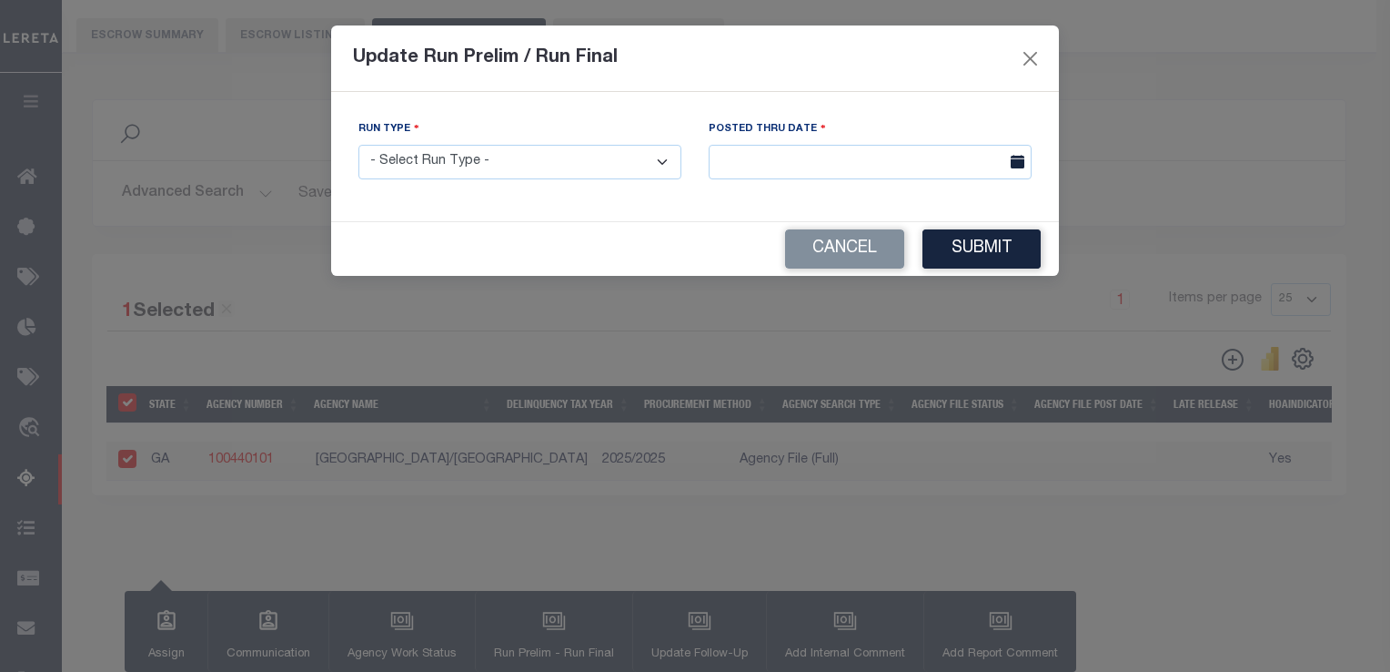
click at [425, 158] on select "- Select Run Type - Prelim Run Final Run" at bounding box center [520, 162] width 323 height 35
select select "P"
click at [359, 146] on select "- Select Run Type - Prelim Run Final Run" at bounding box center [520, 162] width 323 height 35
click at [750, 169] on input "text" at bounding box center [870, 162] width 323 height 35
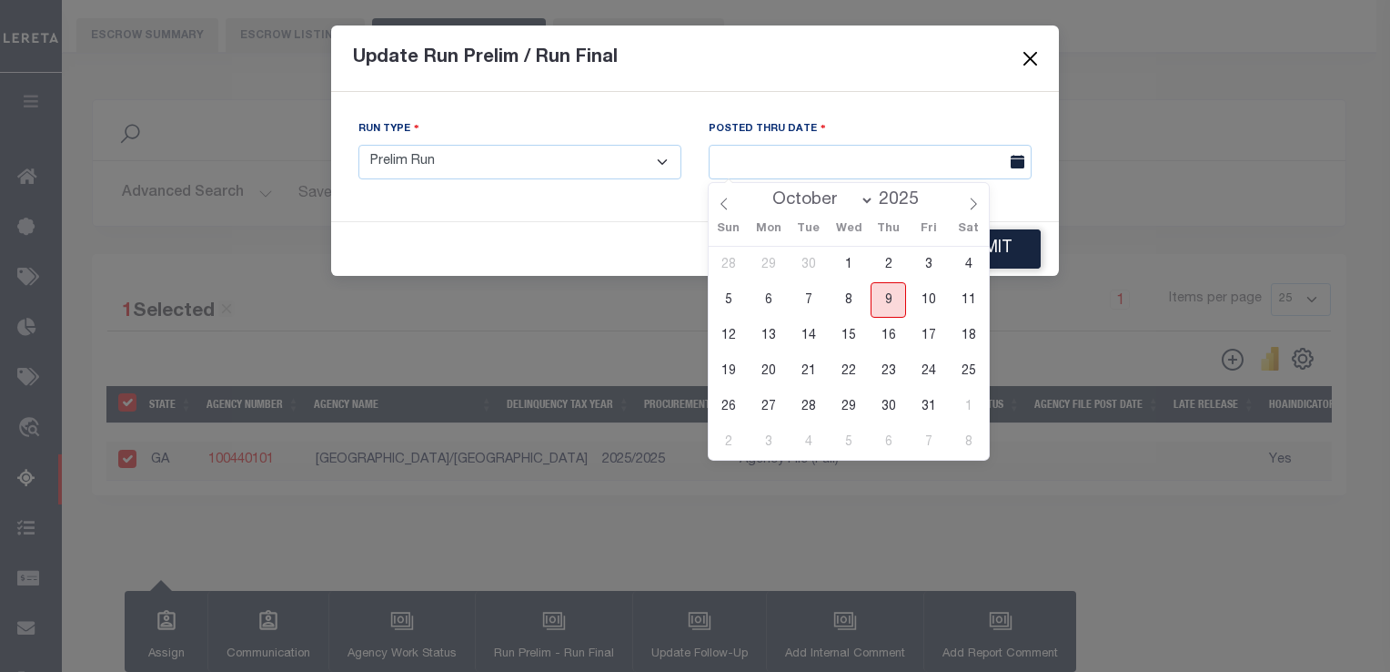
click at [885, 308] on span "9" at bounding box center [888, 299] width 35 height 35
type input "[DATE]"
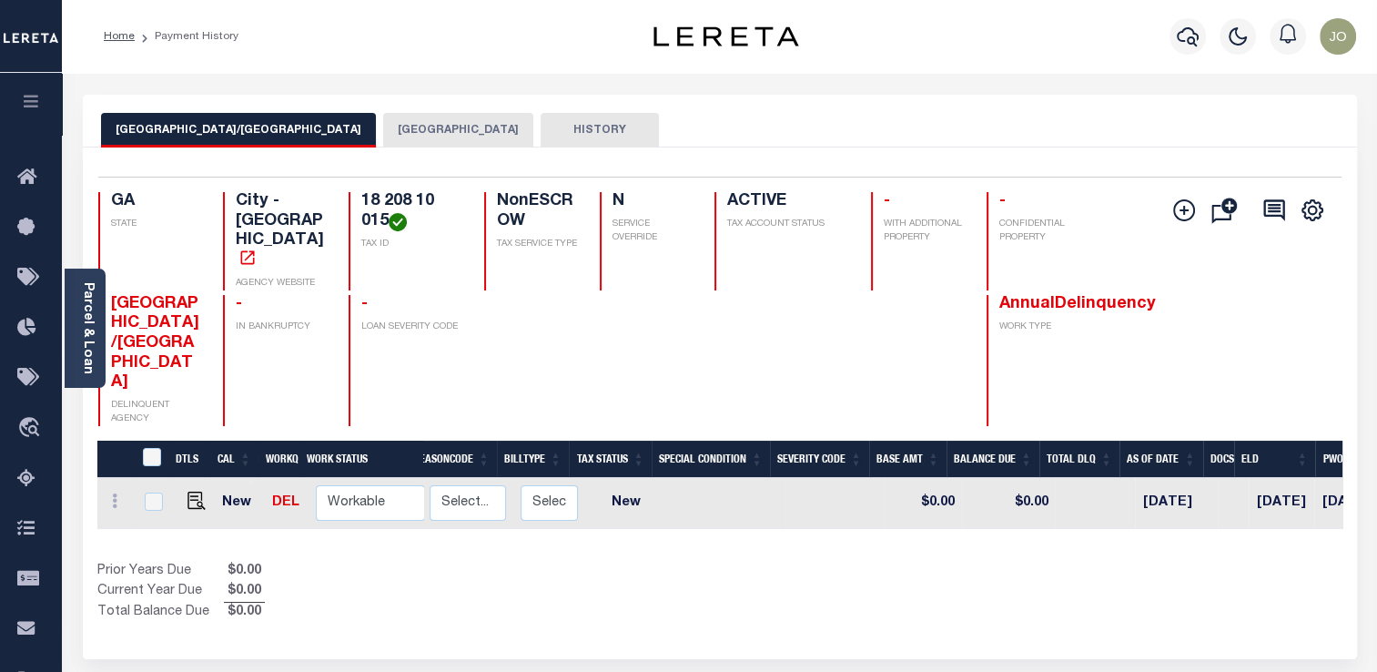
scroll to position [0, 95]
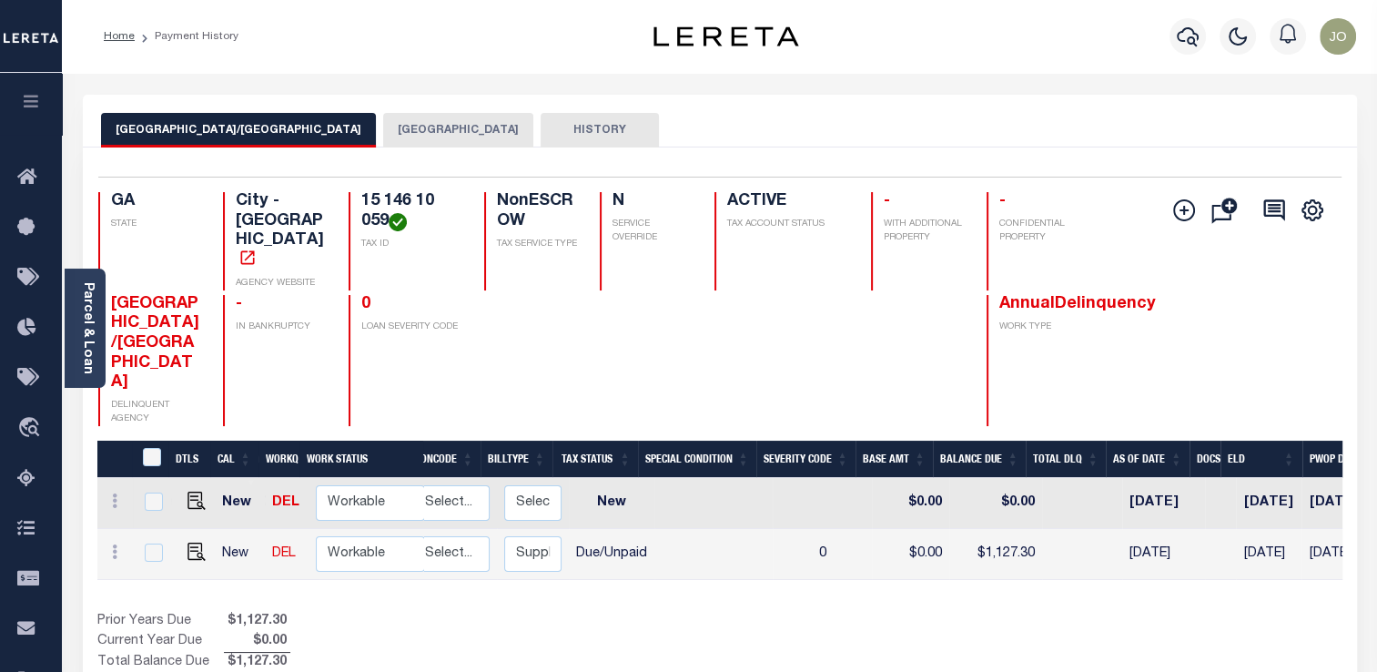
scroll to position [0, 355]
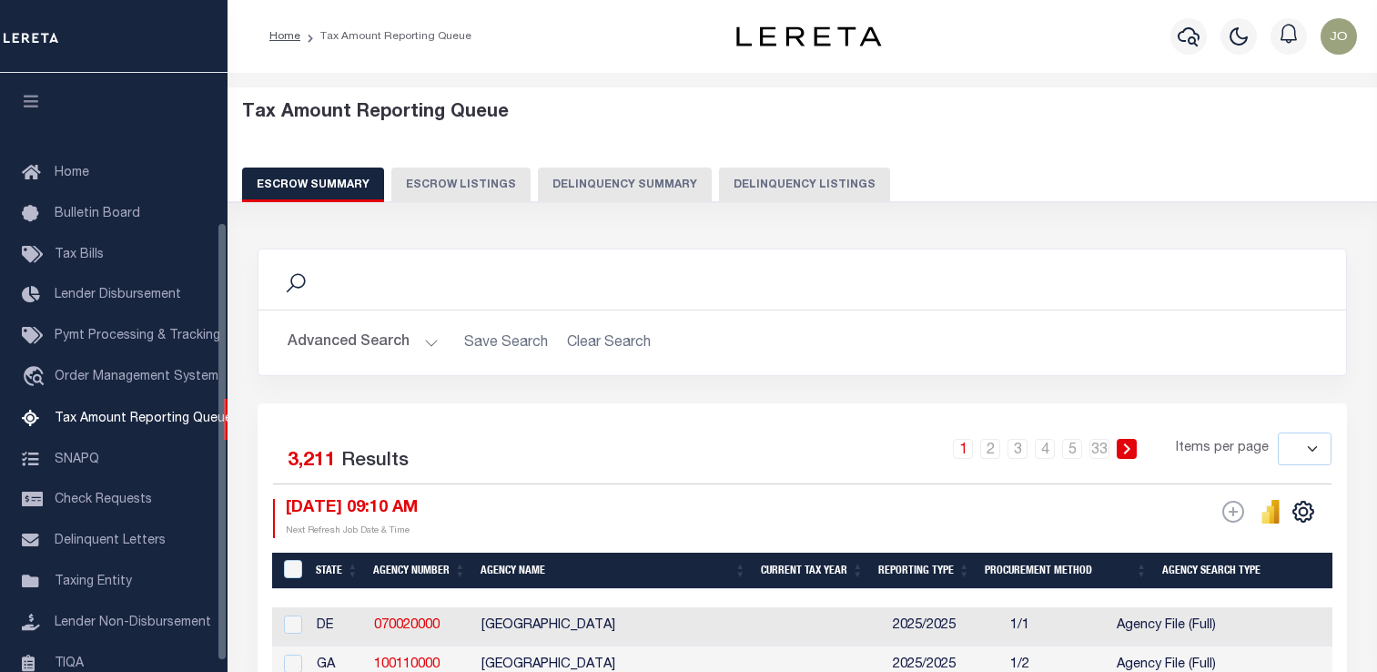
select select
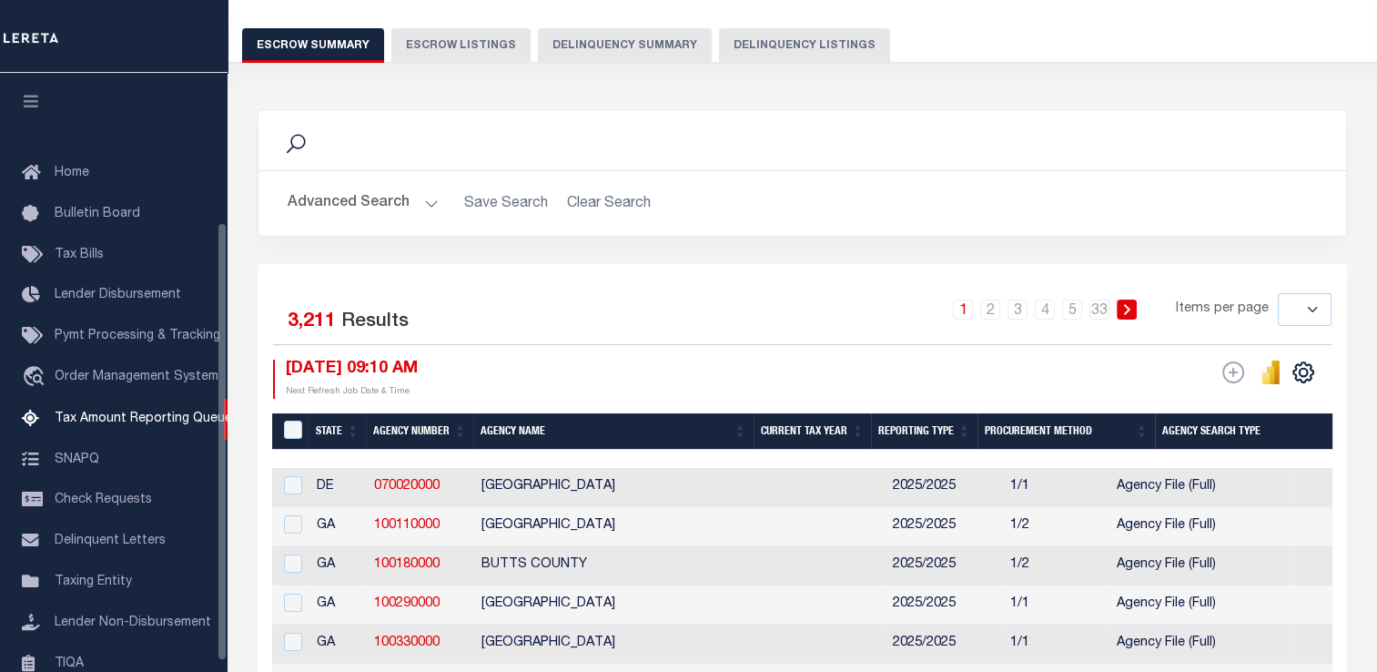
scroll to position [204, 0]
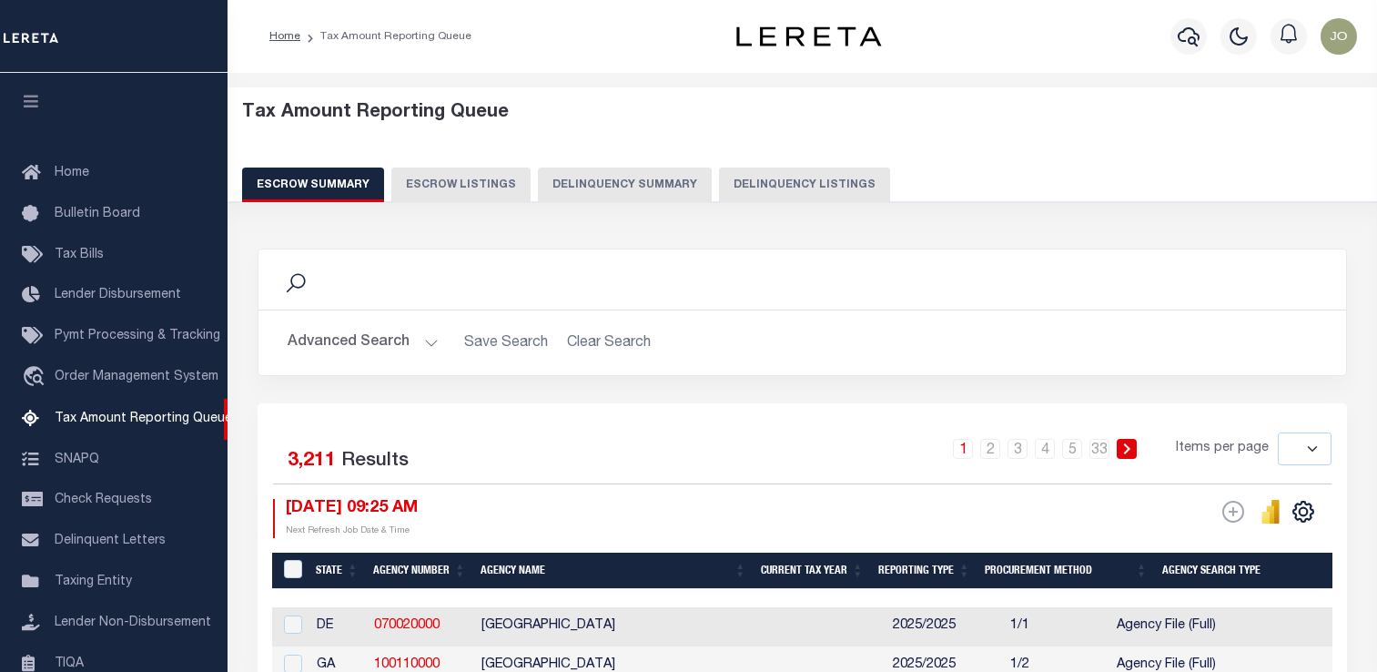
select select
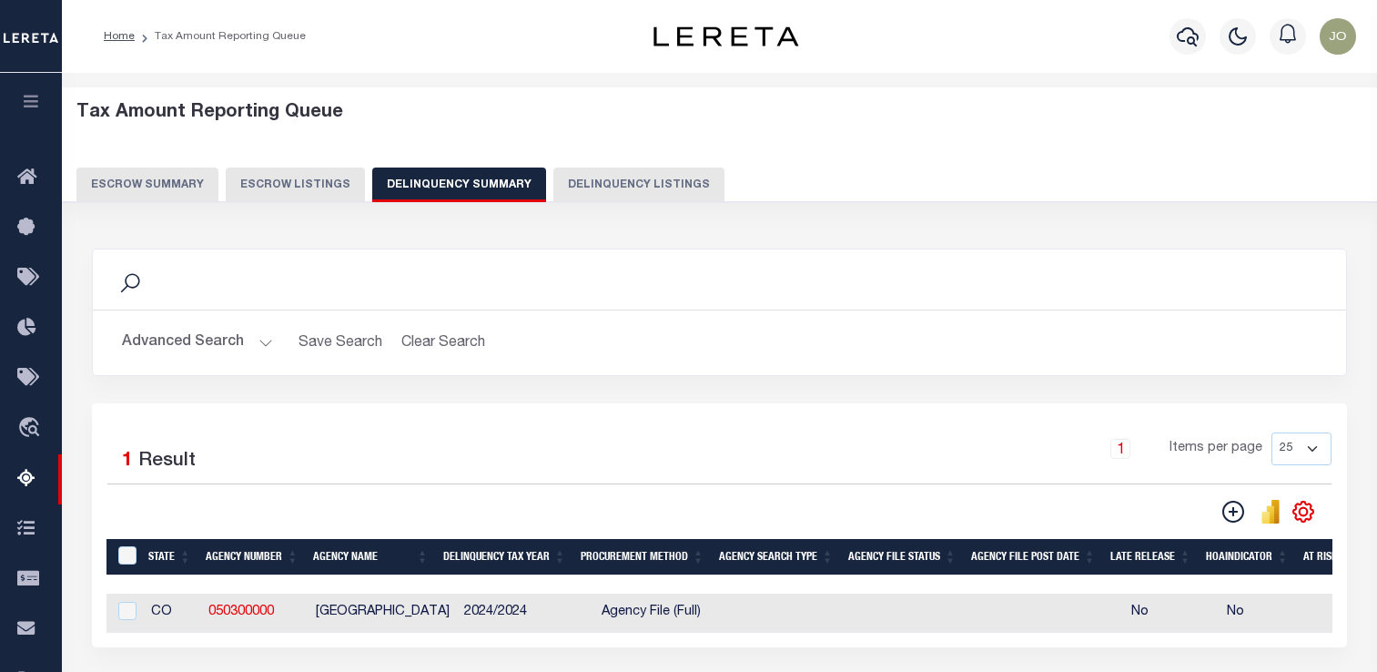
select select
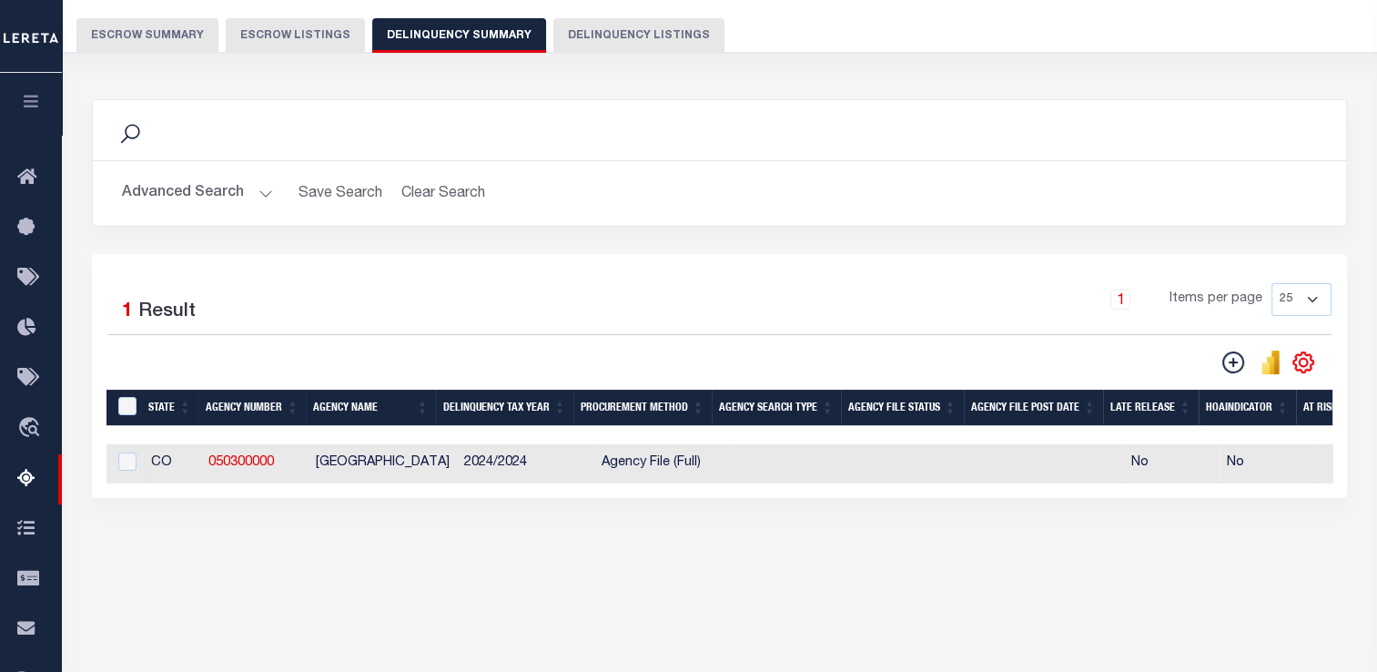
click at [208, 198] on button "Advanced Search" at bounding box center [197, 193] width 151 height 35
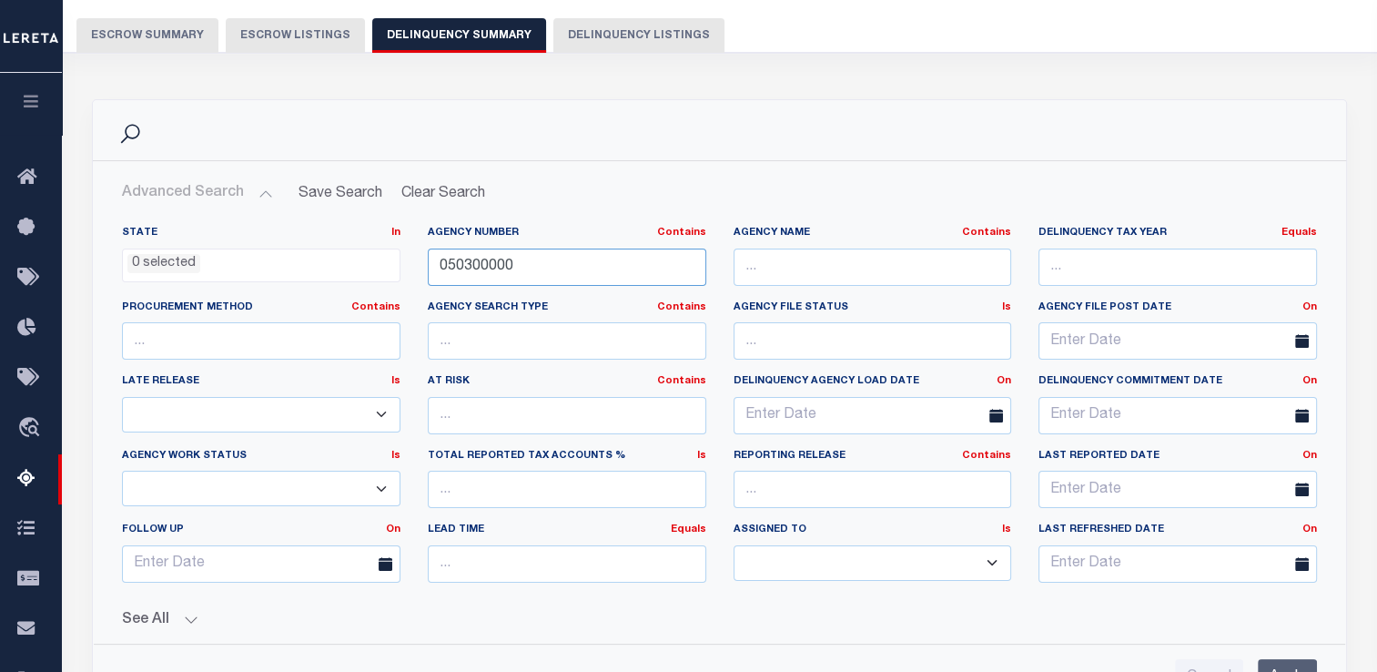
click at [473, 270] on input "050300000" at bounding box center [567, 266] width 278 height 37
paste input "3034"
type input "030340000"
click at [1297, 669] on input "Apply" at bounding box center [1287, 677] width 59 height 37
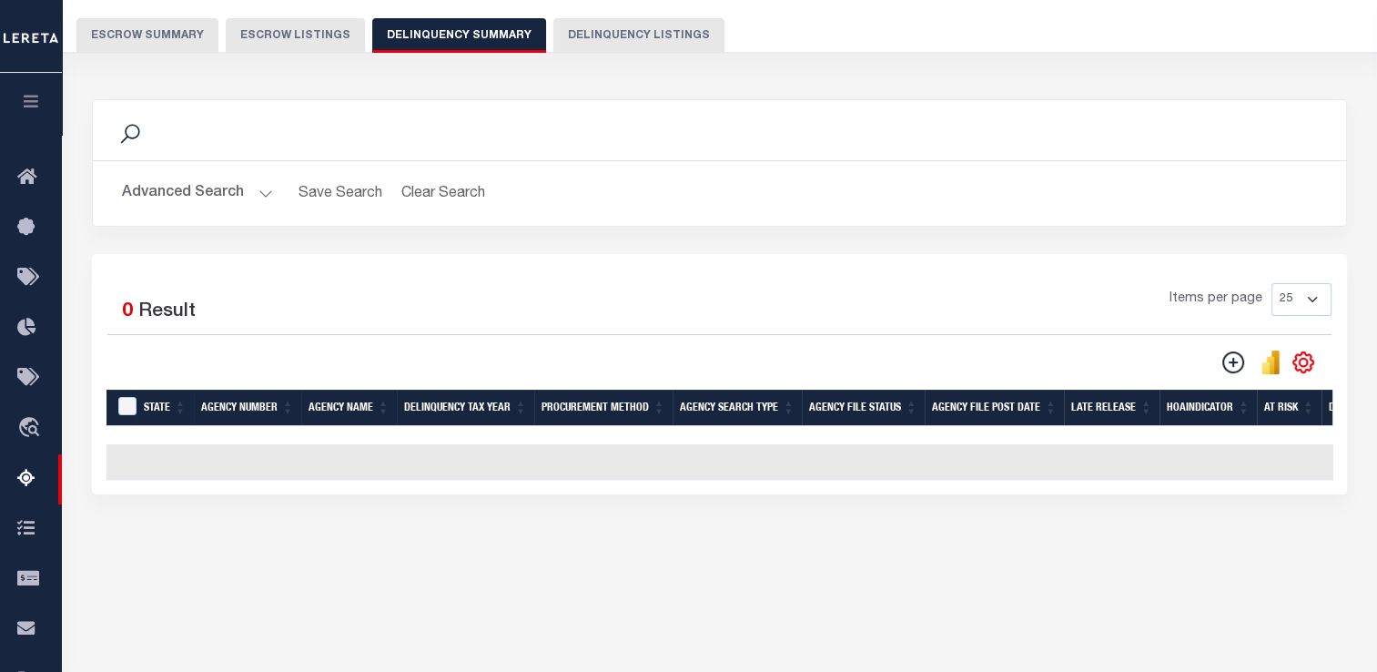
click at [237, 200] on button "Advanced Search" at bounding box center [197, 193] width 151 height 35
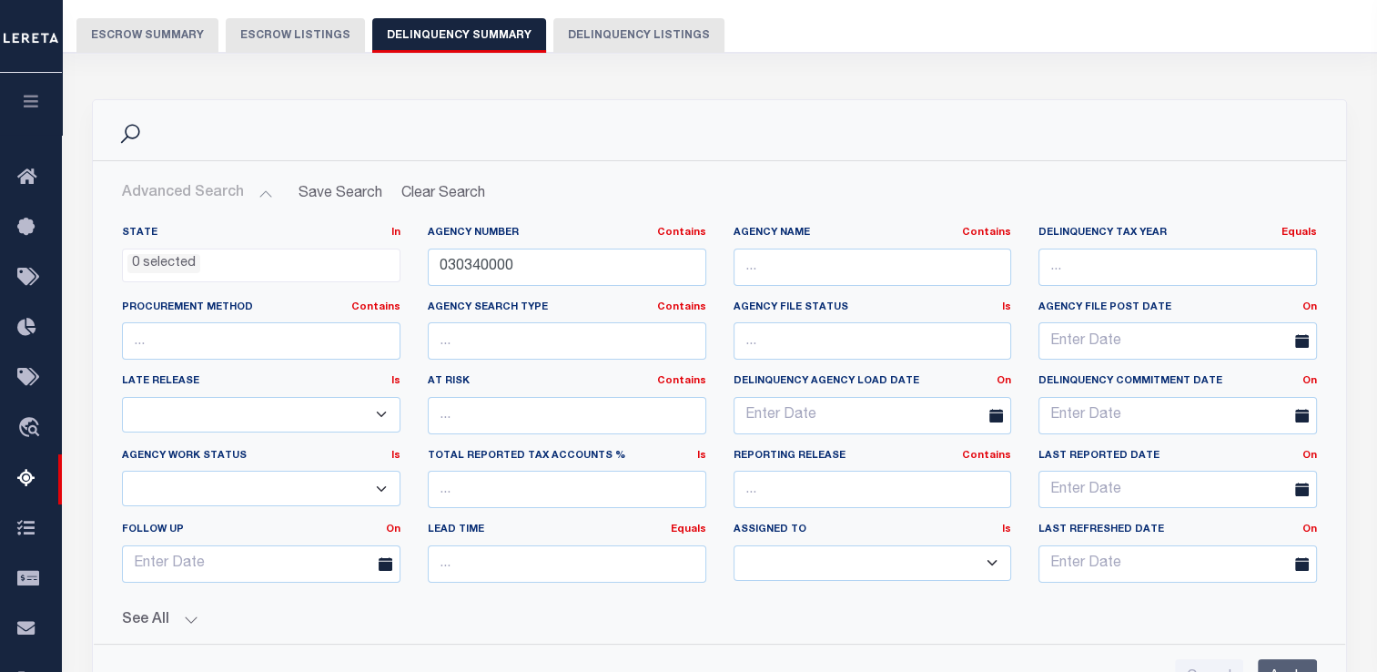
click at [182, 607] on div "See All Work Queue Is Is Contains --ALL-- Delinquent Is" at bounding box center [719, 613] width 1195 height 32
click at [193, 620] on button "See All" at bounding box center [719, 620] width 1195 height 17
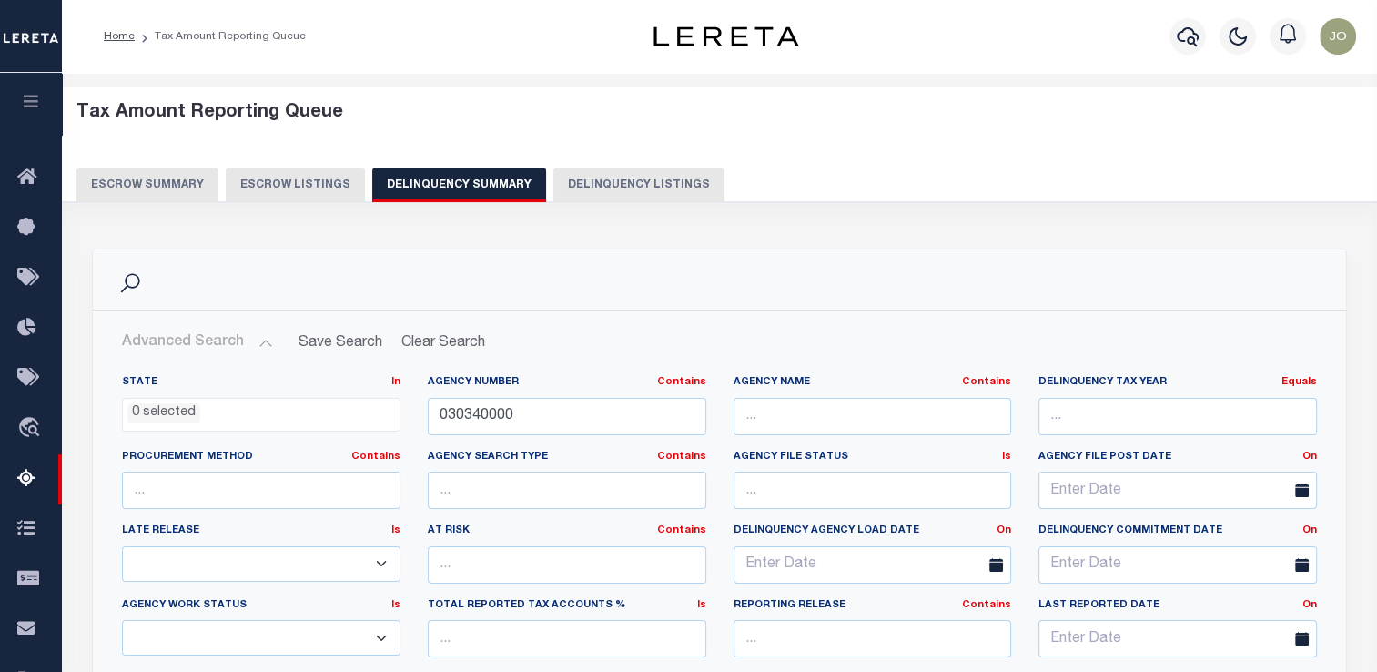
click at [260, 340] on button "Advanced Search" at bounding box center [197, 342] width 151 height 35
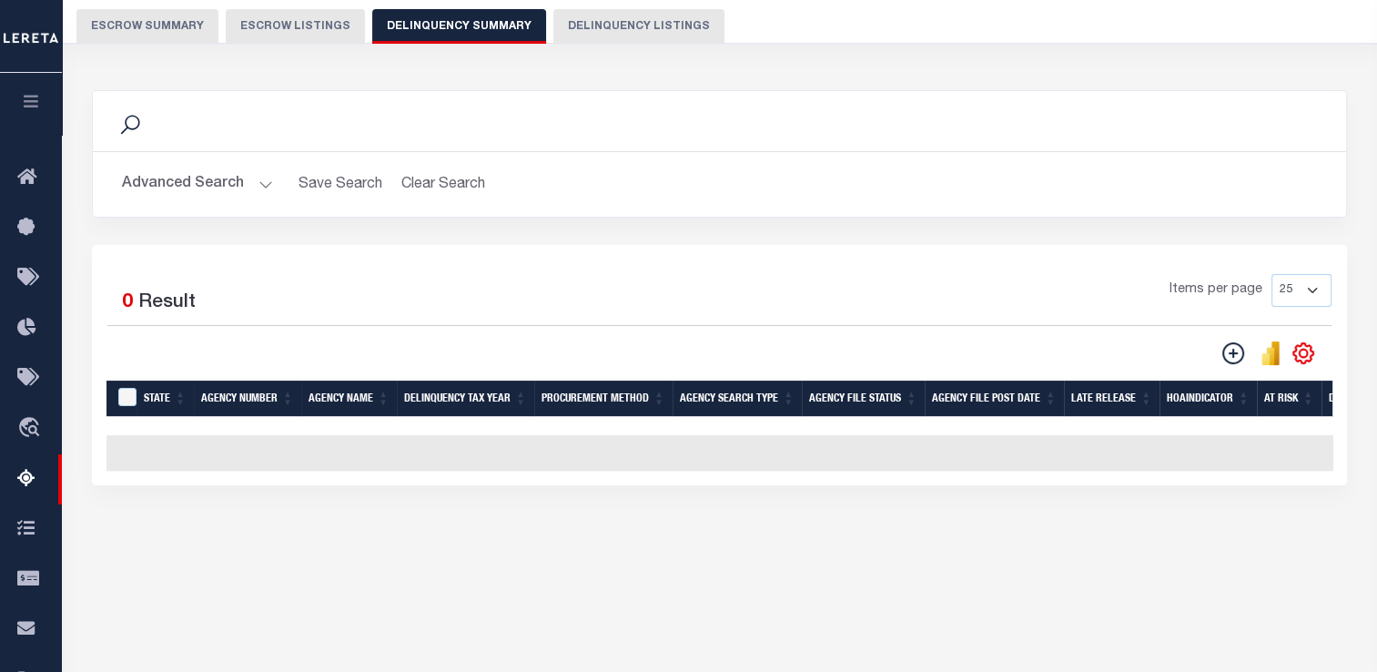
scroll to position [169, 0]
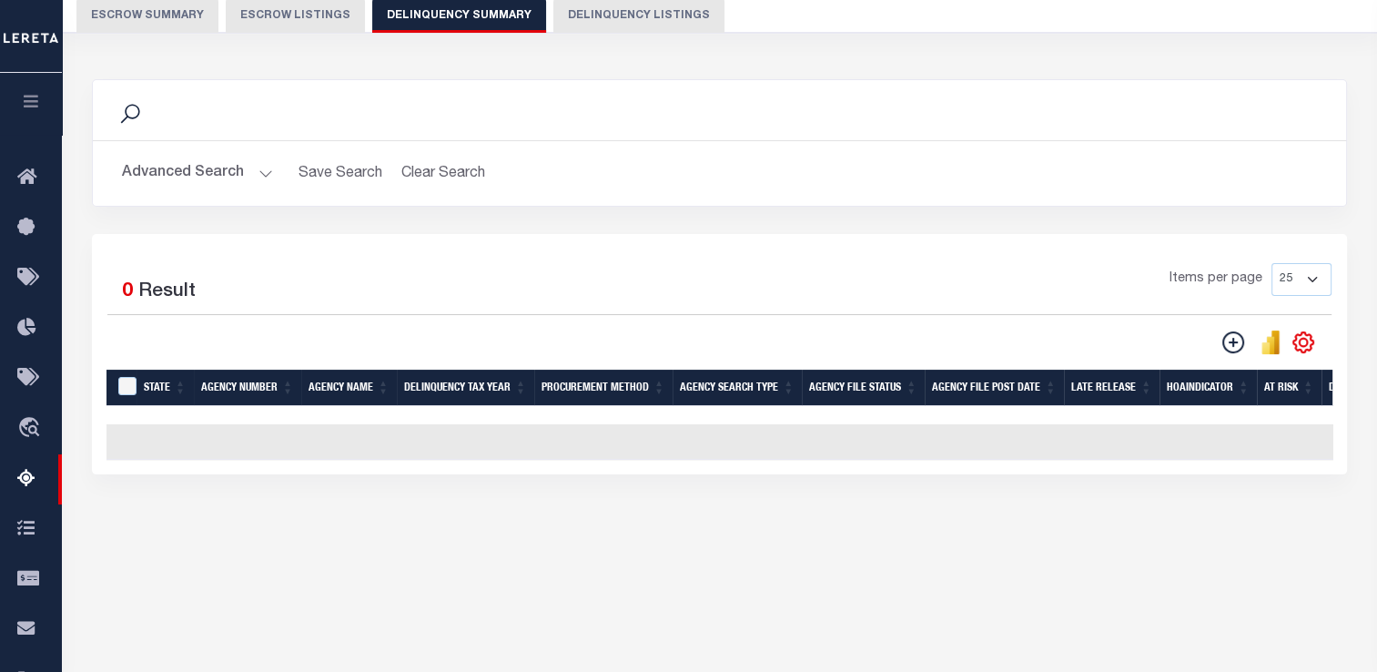
click at [240, 165] on button "Advanced Search" at bounding box center [197, 173] width 151 height 35
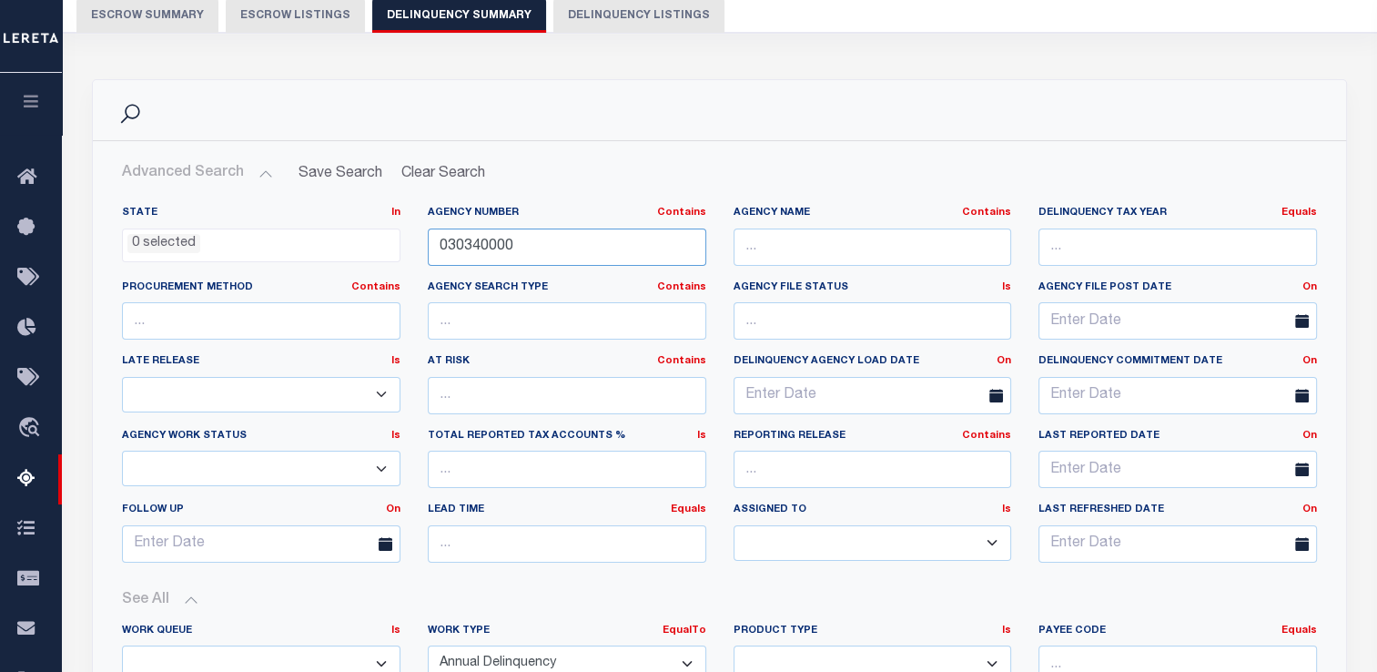
click at [455, 251] on input "030340000" at bounding box center [567, 246] width 278 height 37
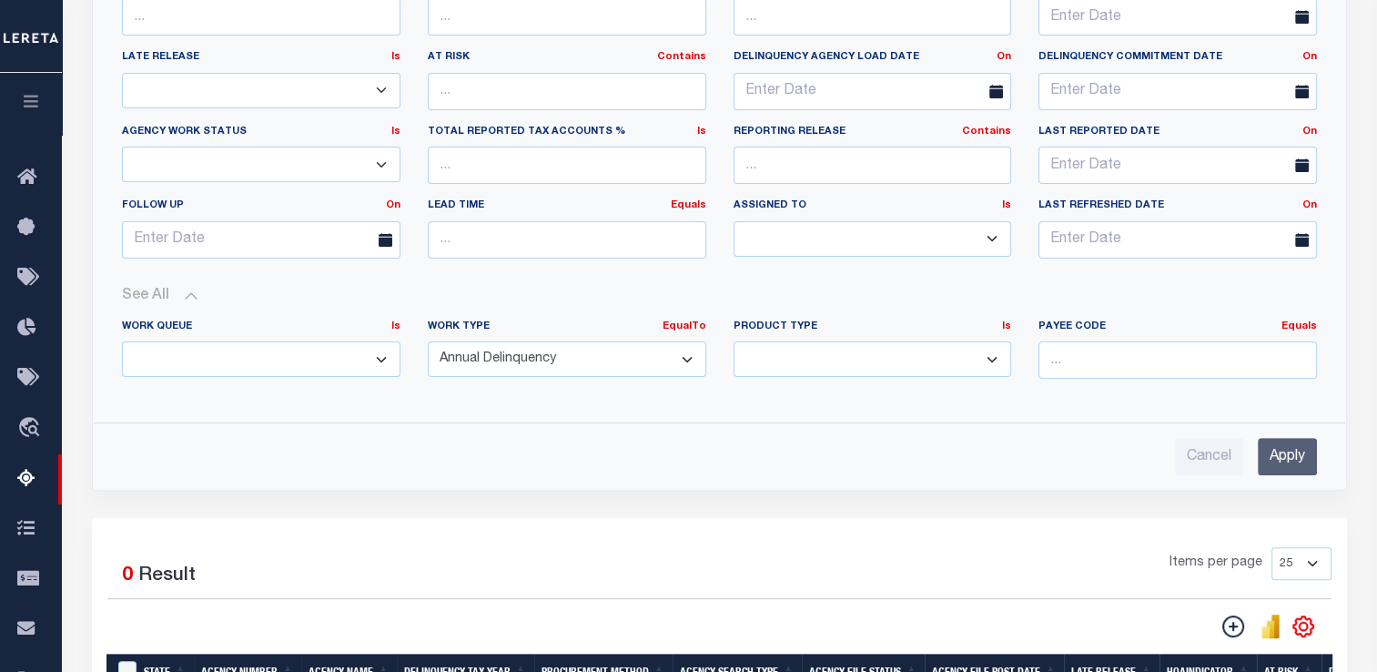
scroll to position [572, 0]
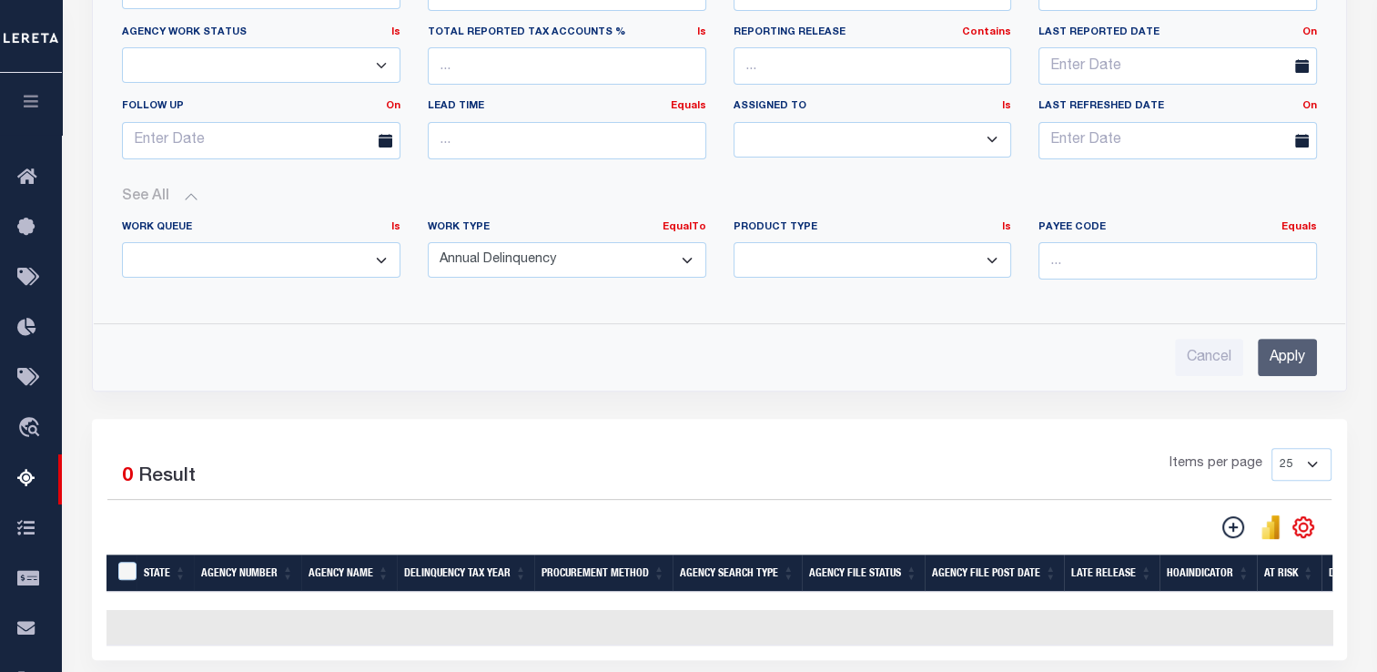
click at [1291, 367] on input "Apply" at bounding box center [1287, 357] width 59 height 37
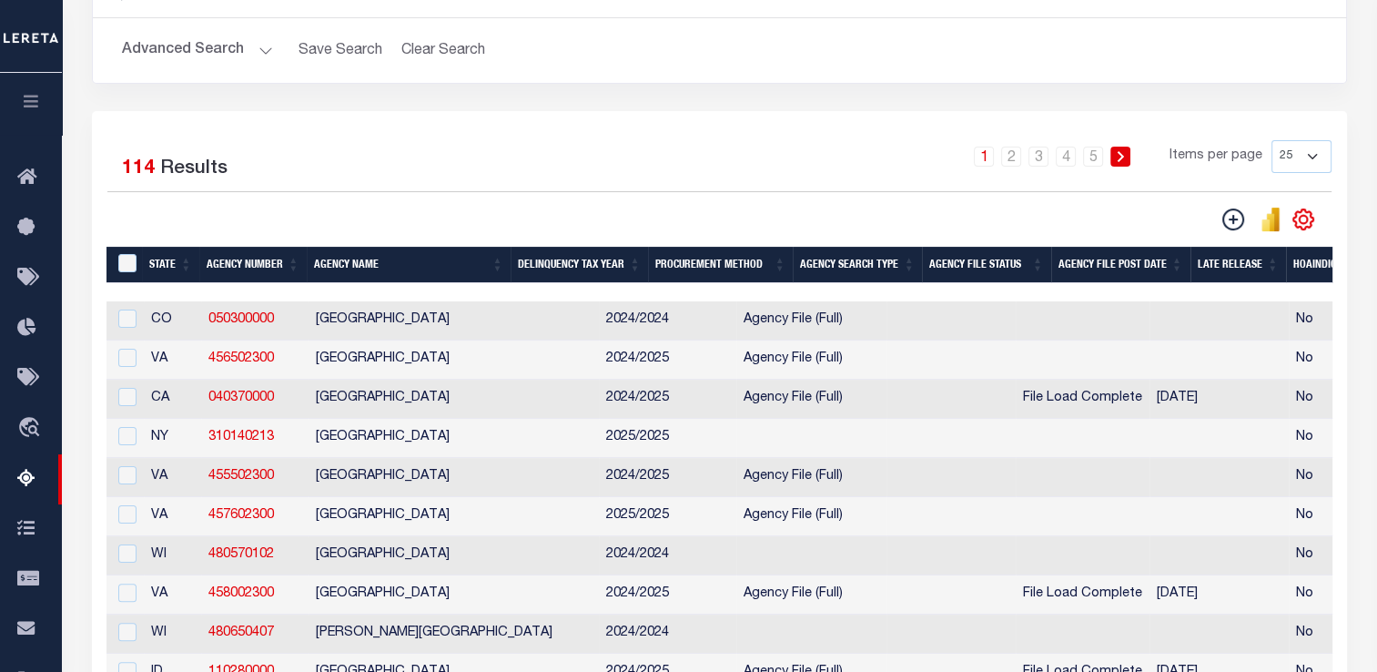
scroll to position [355, 0]
